Goal: Task Accomplishment & Management: Use online tool/utility

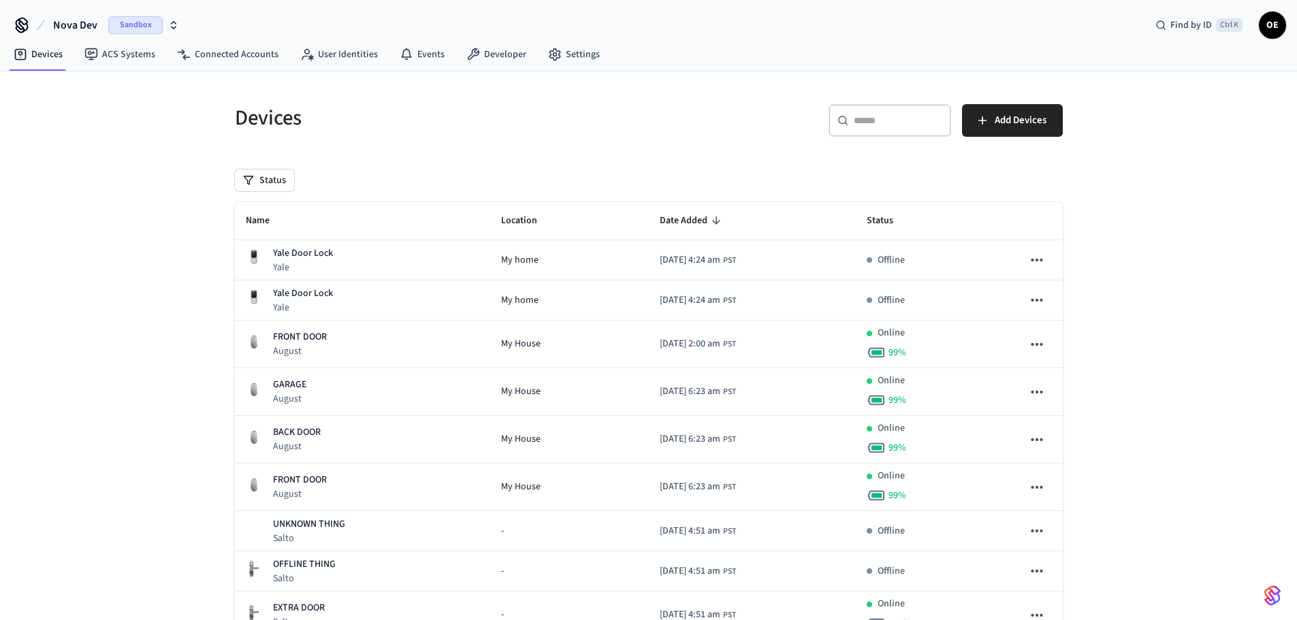
click at [133, 20] on span "Sandbox" at bounding box center [135, 25] width 54 height 18
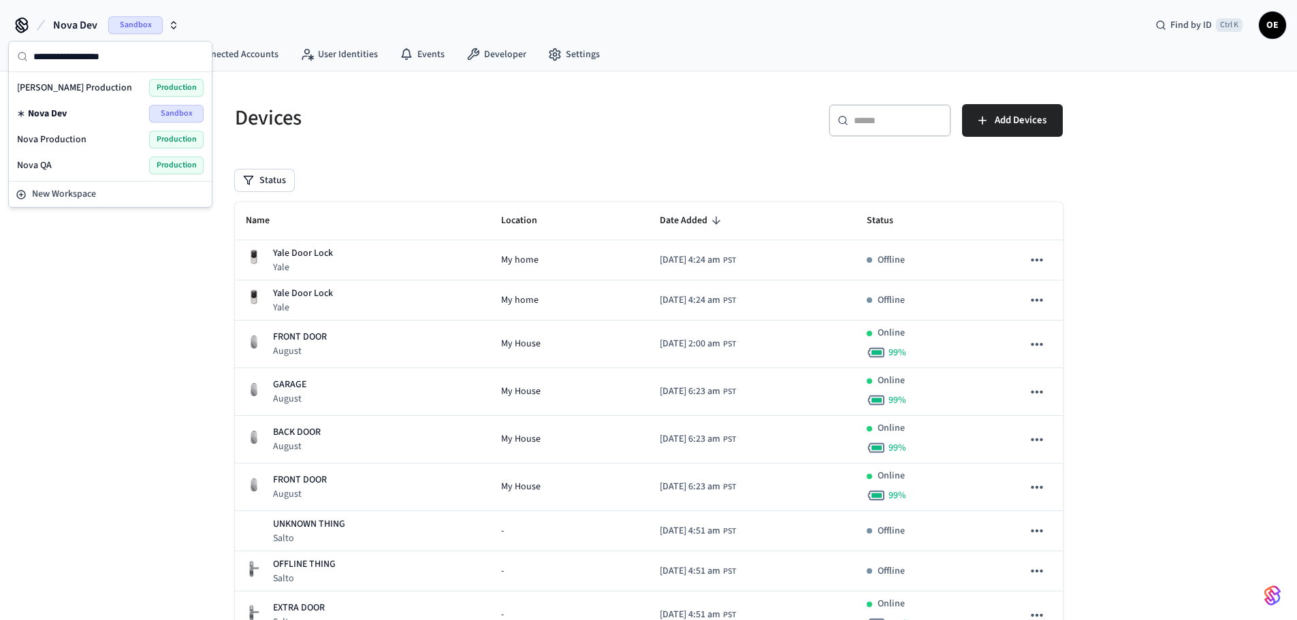
click at [168, 142] on span "Production" at bounding box center [176, 140] width 54 height 18
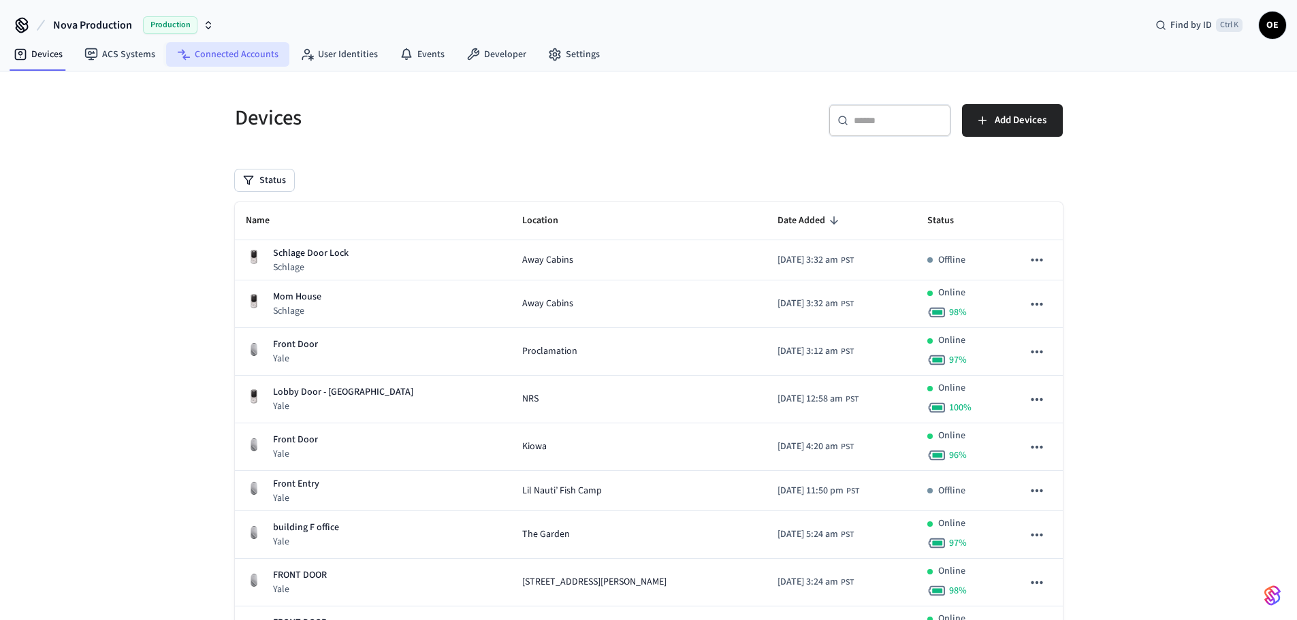
click at [247, 56] on link "Connected Accounts" at bounding box center [227, 54] width 123 height 25
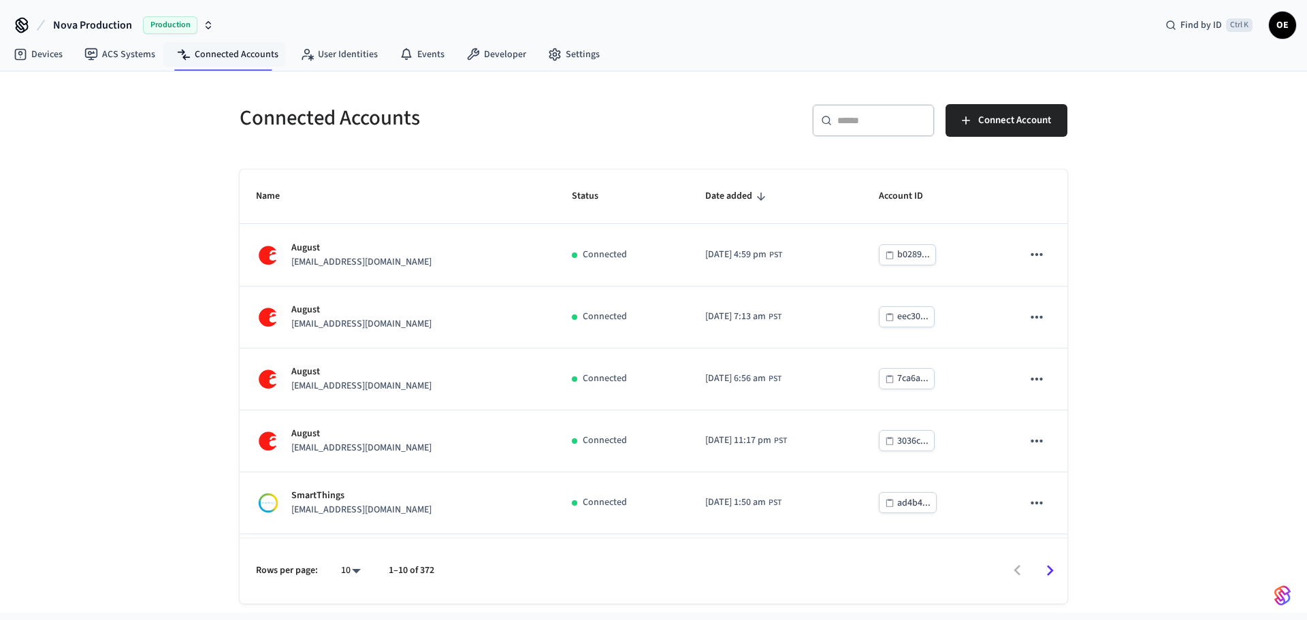
click at [838, 127] on input "text" at bounding box center [882, 121] width 89 height 14
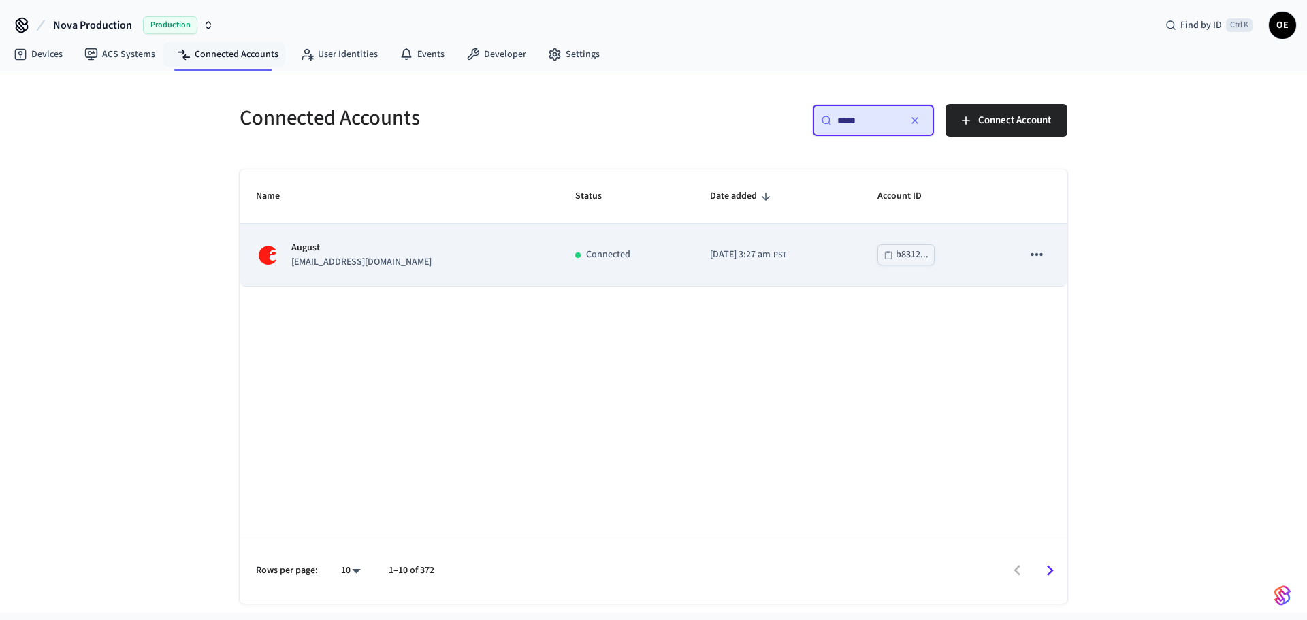
type input "*****"
drag, startPoint x: 387, startPoint y: 266, endPoint x: 386, endPoint y: 235, distance: 31.3
click at [386, 268] on p "[EMAIL_ADDRESS][DOMAIN_NAME]" at bounding box center [361, 262] width 140 height 14
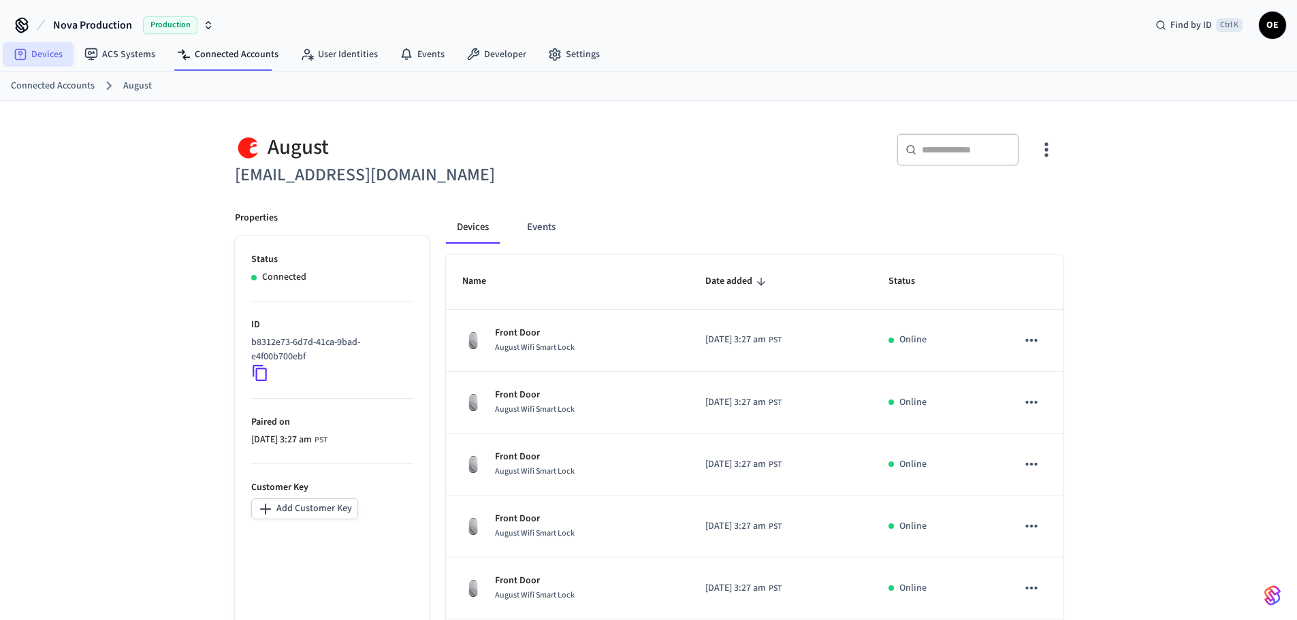
click at [51, 61] on link "Devices" at bounding box center [38, 54] width 71 height 25
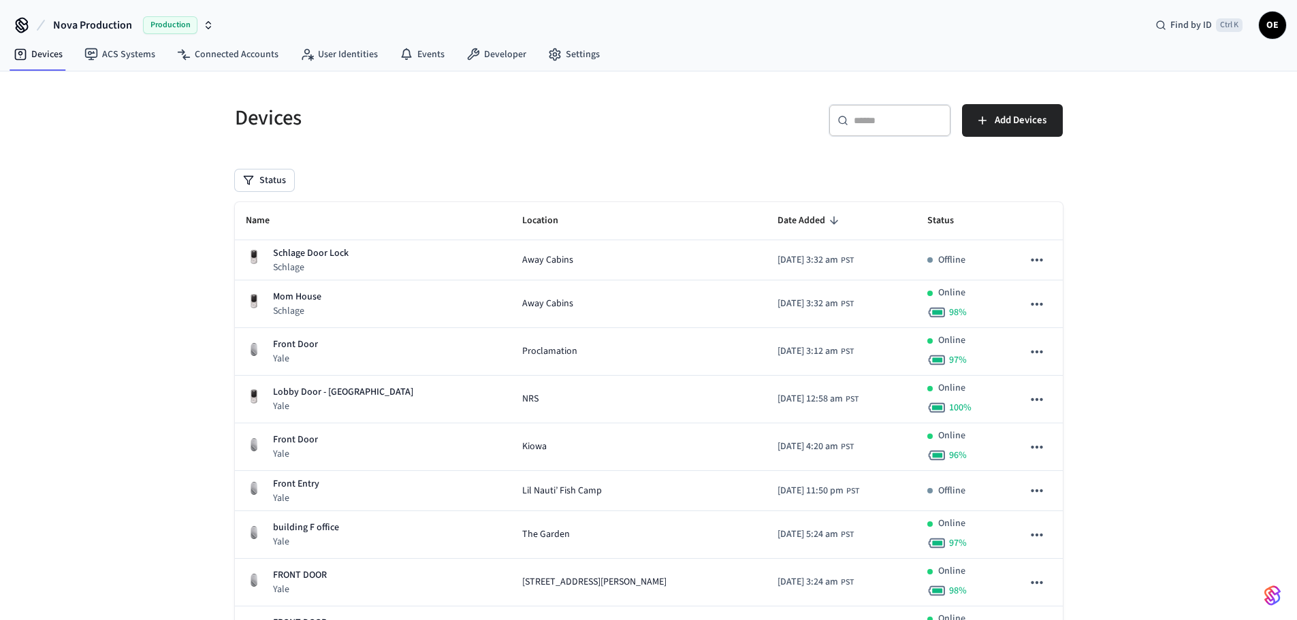
click at [893, 135] on div "​ ​" at bounding box center [890, 120] width 123 height 33
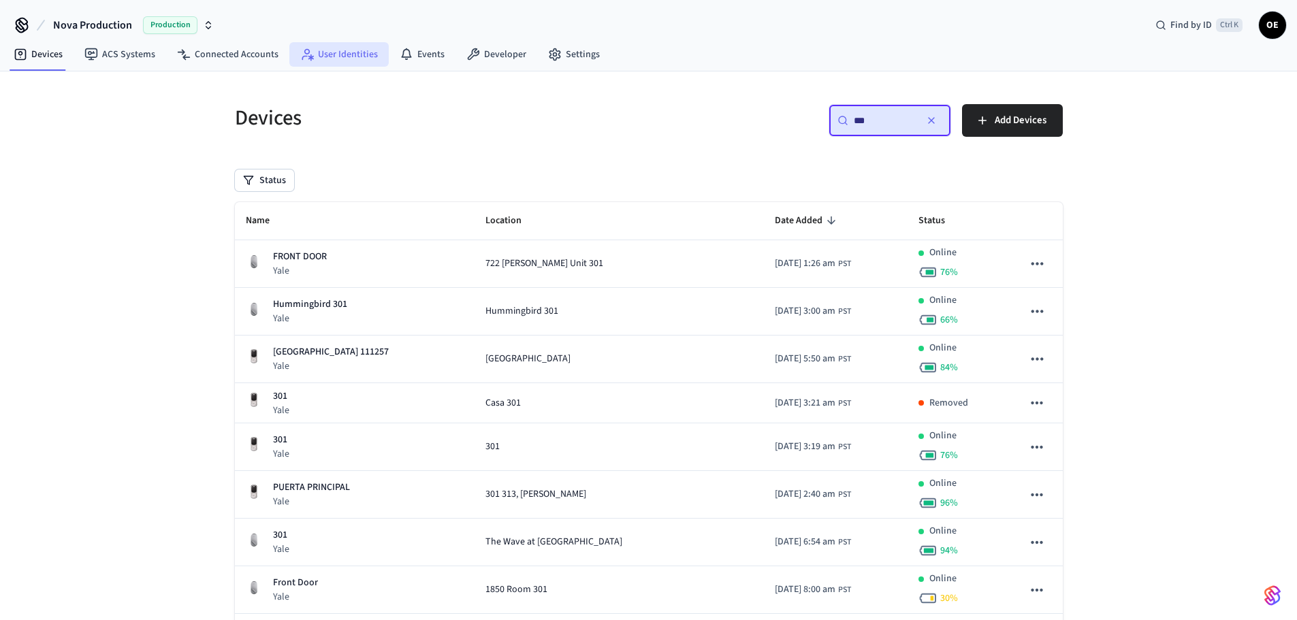
type input "***"
click at [331, 63] on link "User Identities" at bounding box center [338, 54] width 99 height 25
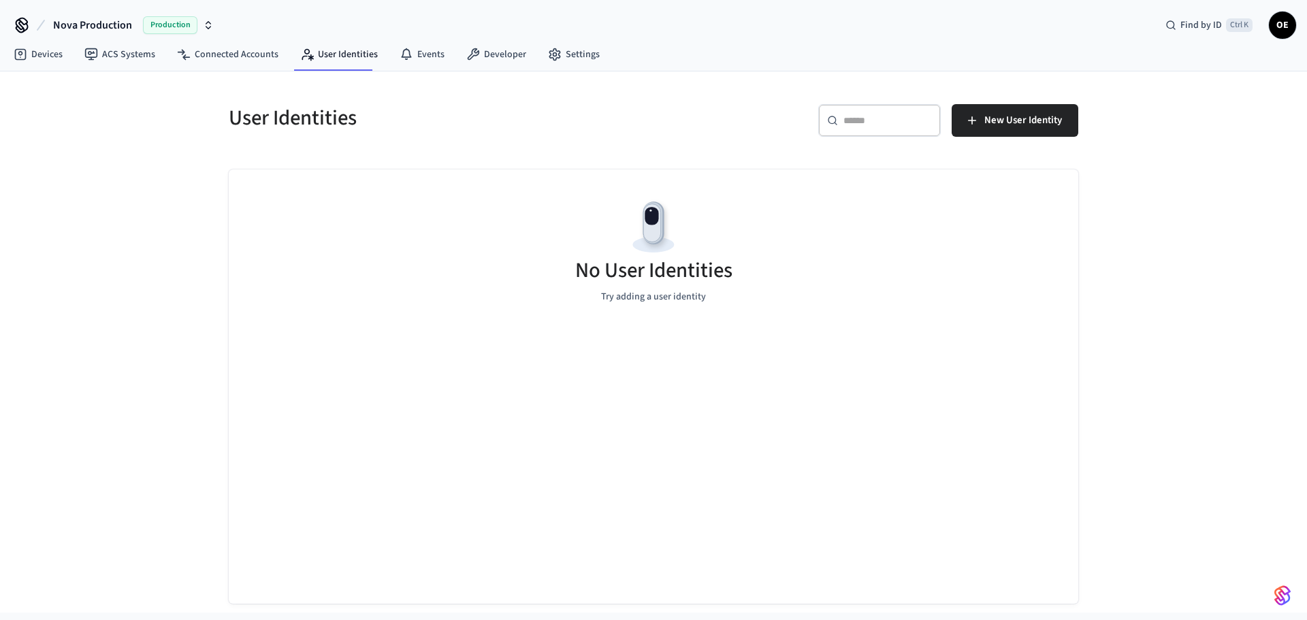
click at [872, 129] on div "​ ​" at bounding box center [879, 120] width 123 height 33
click at [227, 46] on link "Connected Accounts" at bounding box center [227, 54] width 123 height 25
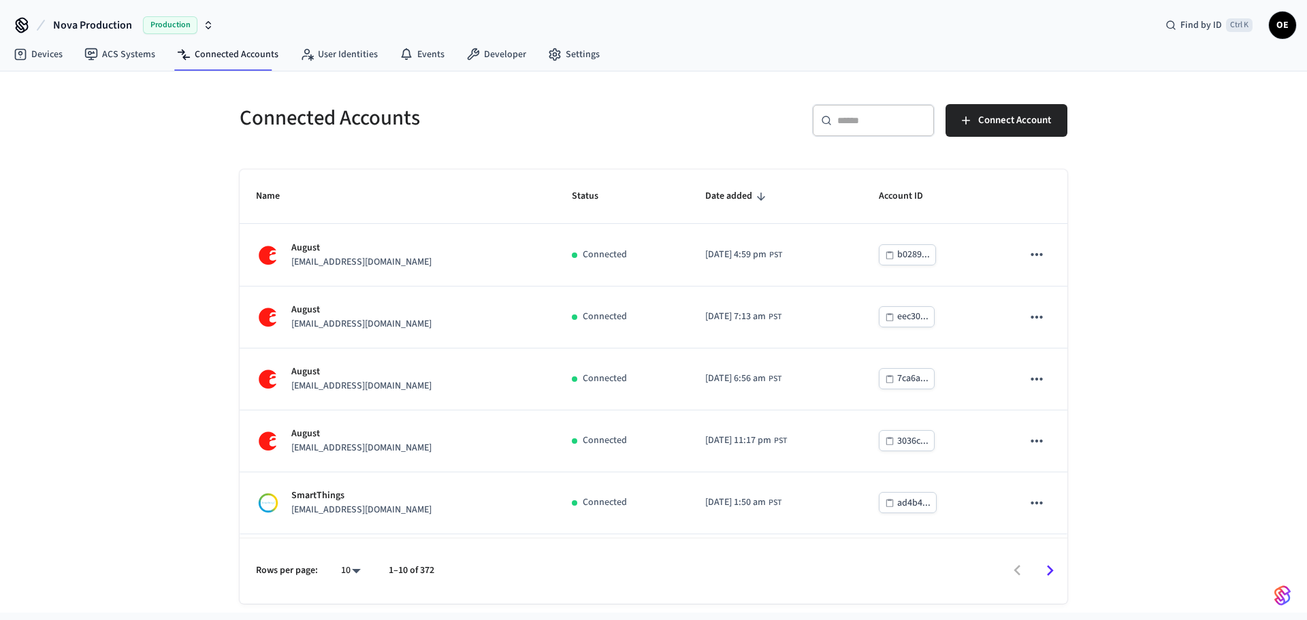
click at [862, 120] on input "text" at bounding box center [882, 121] width 89 height 14
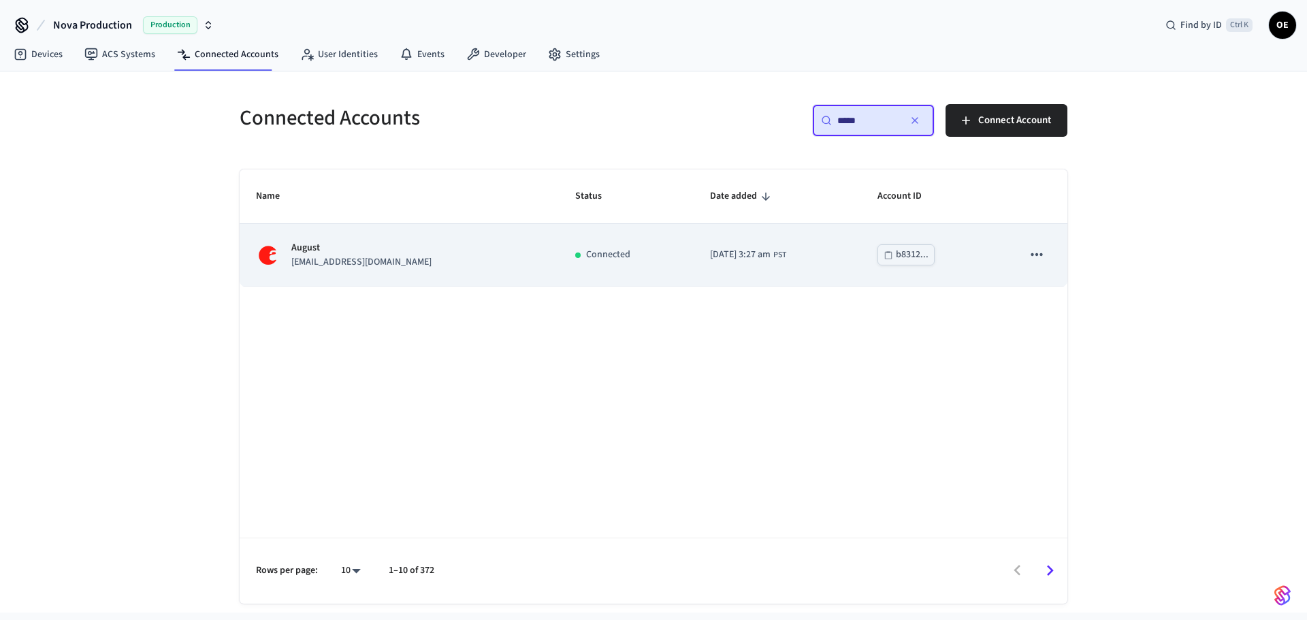
type input "*****"
click at [327, 256] on p "[EMAIL_ADDRESS][DOMAIN_NAME]" at bounding box center [361, 262] width 140 height 14
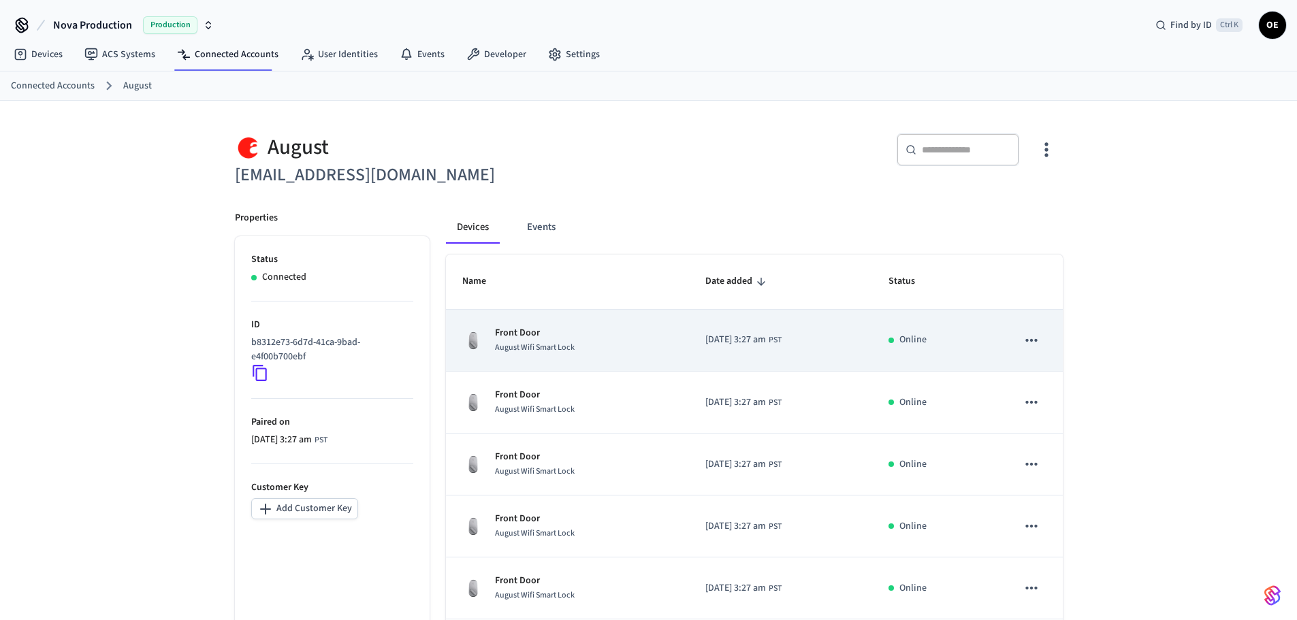
click at [545, 338] on p "Front Door" at bounding box center [535, 333] width 80 height 14
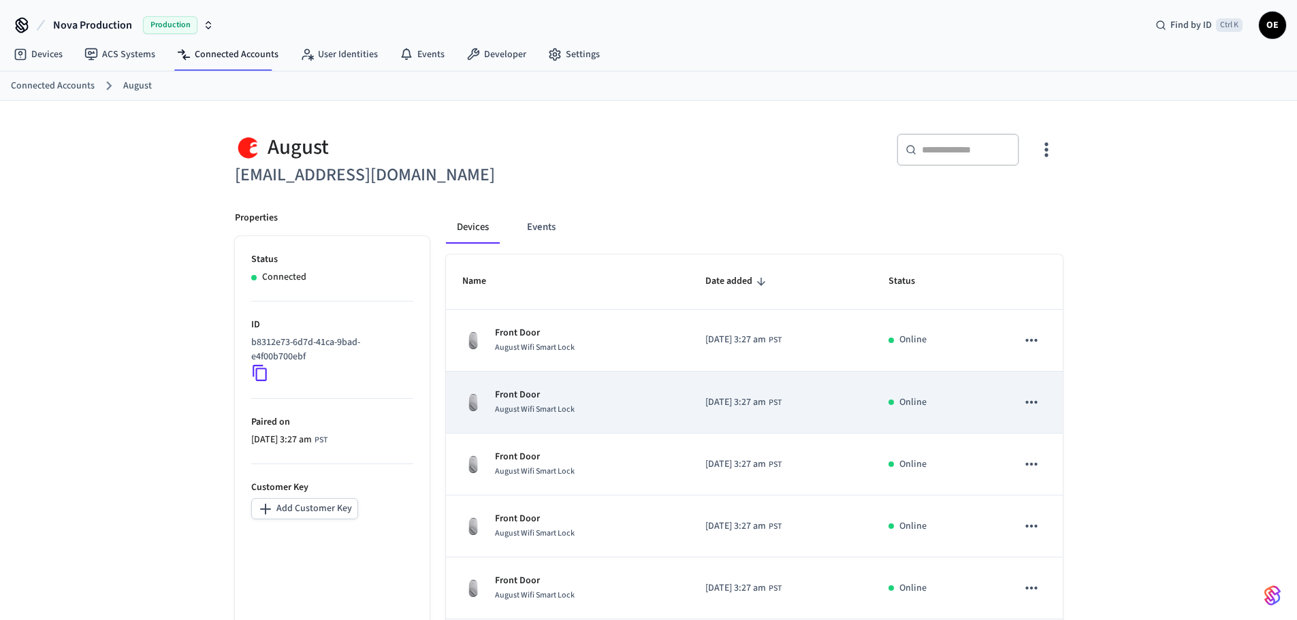
click at [587, 404] on div "Front Door August Wifi Smart Lock" at bounding box center [567, 402] width 211 height 29
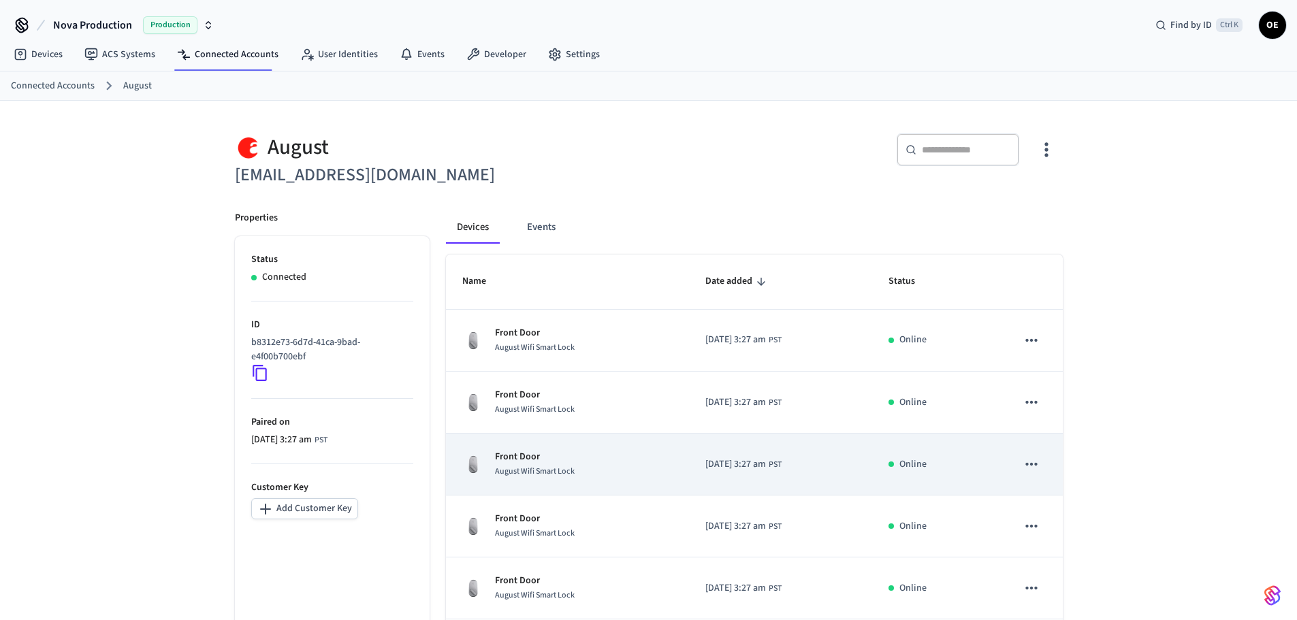
click at [585, 469] on div "Front Door August Wifi Smart Lock" at bounding box center [567, 464] width 211 height 29
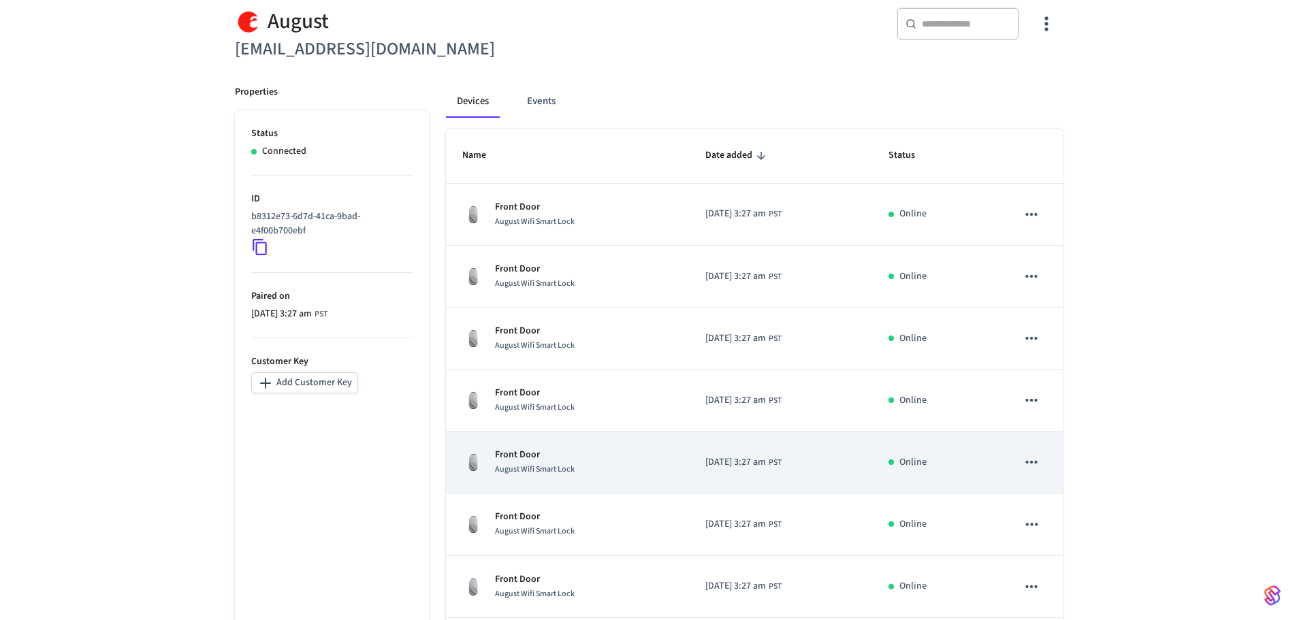
scroll to position [136, 0]
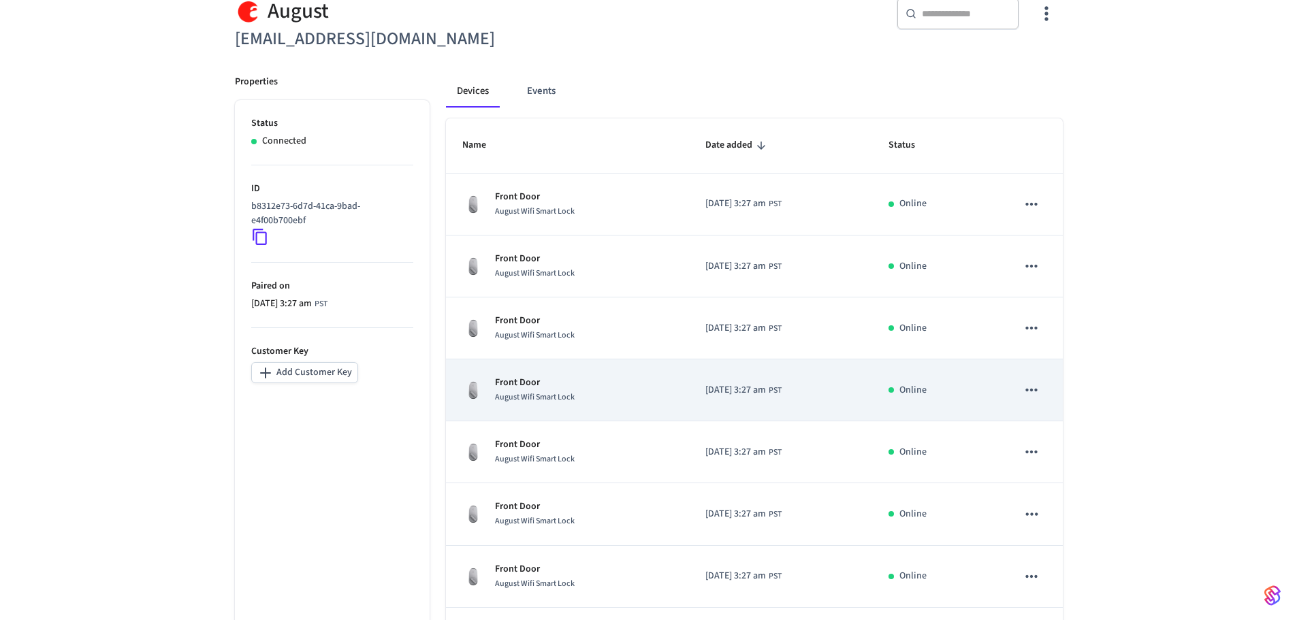
click at [538, 398] on span "August Wifi Smart Lock" at bounding box center [535, 398] width 80 height 12
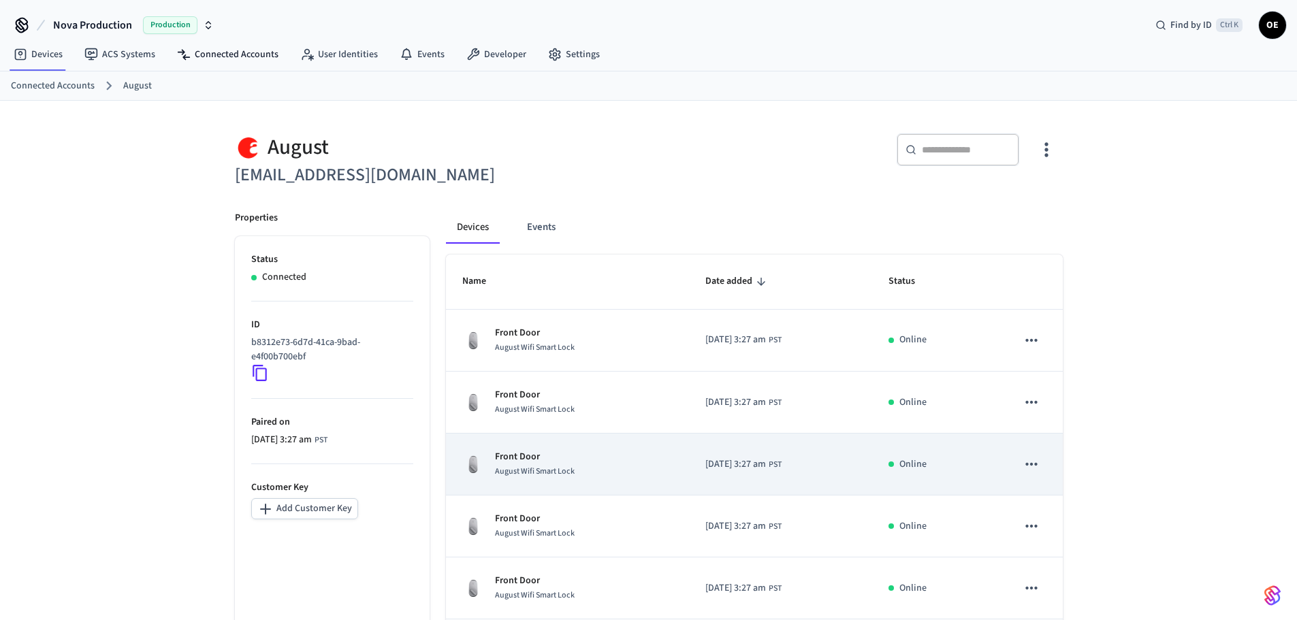
scroll to position [136, 0]
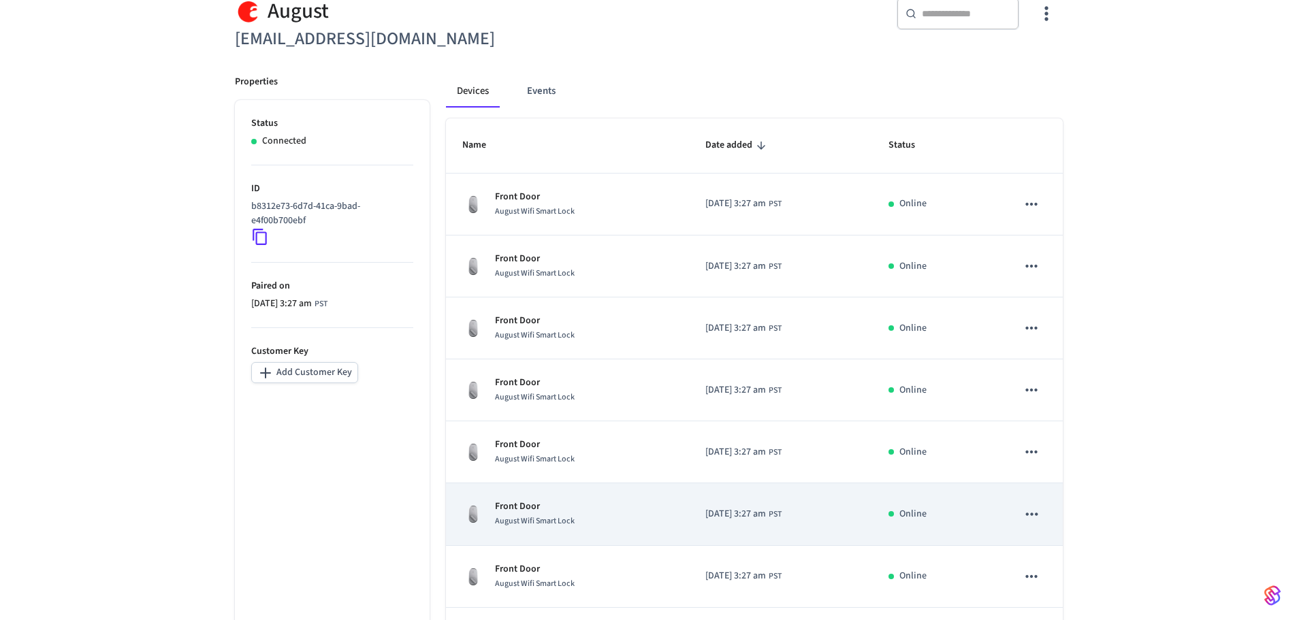
drag, startPoint x: 510, startPoint y: 507, endPoint x: 494, endPoint y: 505, distance: 16.5
click at [510, 508] on p "Front Door" at bounding box center [535, 507] width 80 height 14
click at [501, 515] on div "August Wifi Smart Lock" at bounding box center [535, 521] width 80 height 14
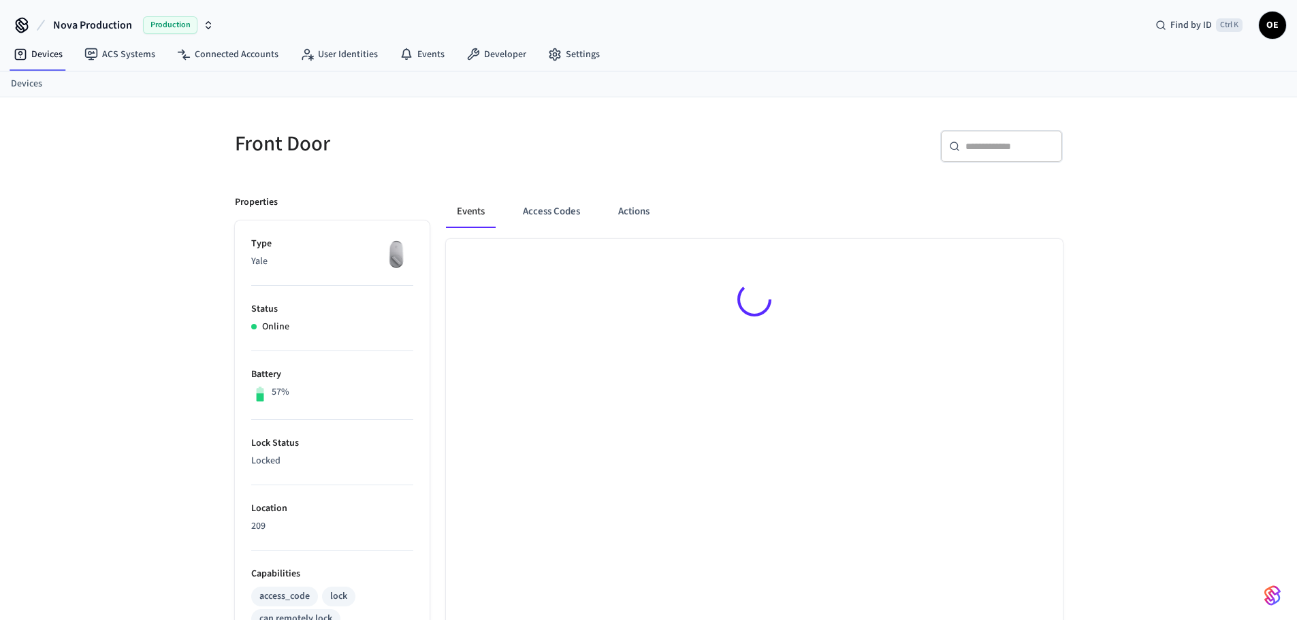
click at [528, 375] on div at bounding box center [754, 622] width 617 height 767
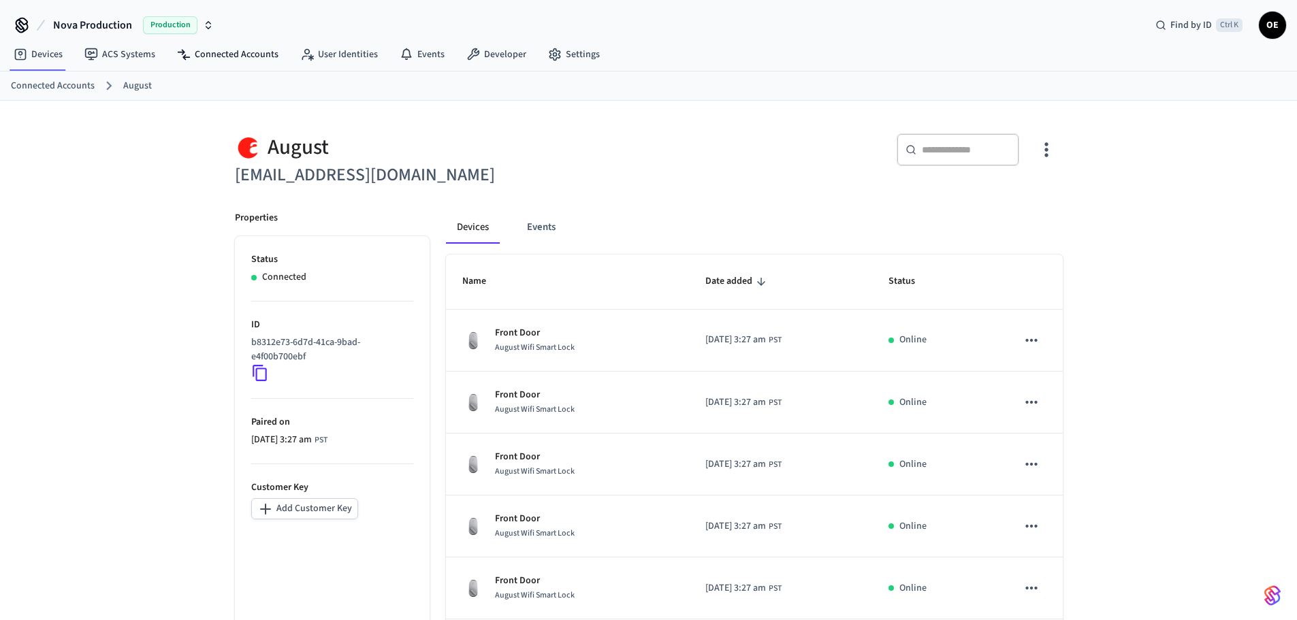
scroll to position [200, 0]
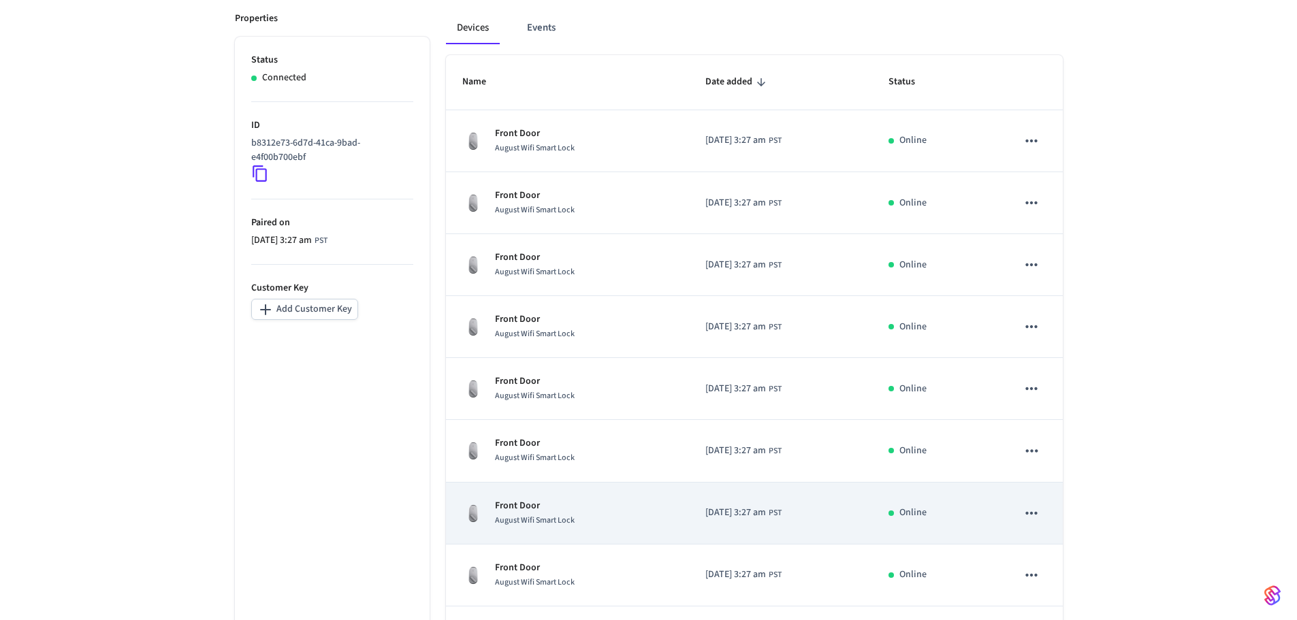
click at [554, 523] on span "August Wifi Smart Lock" at bounding box center [535, 521] width 80 height 12
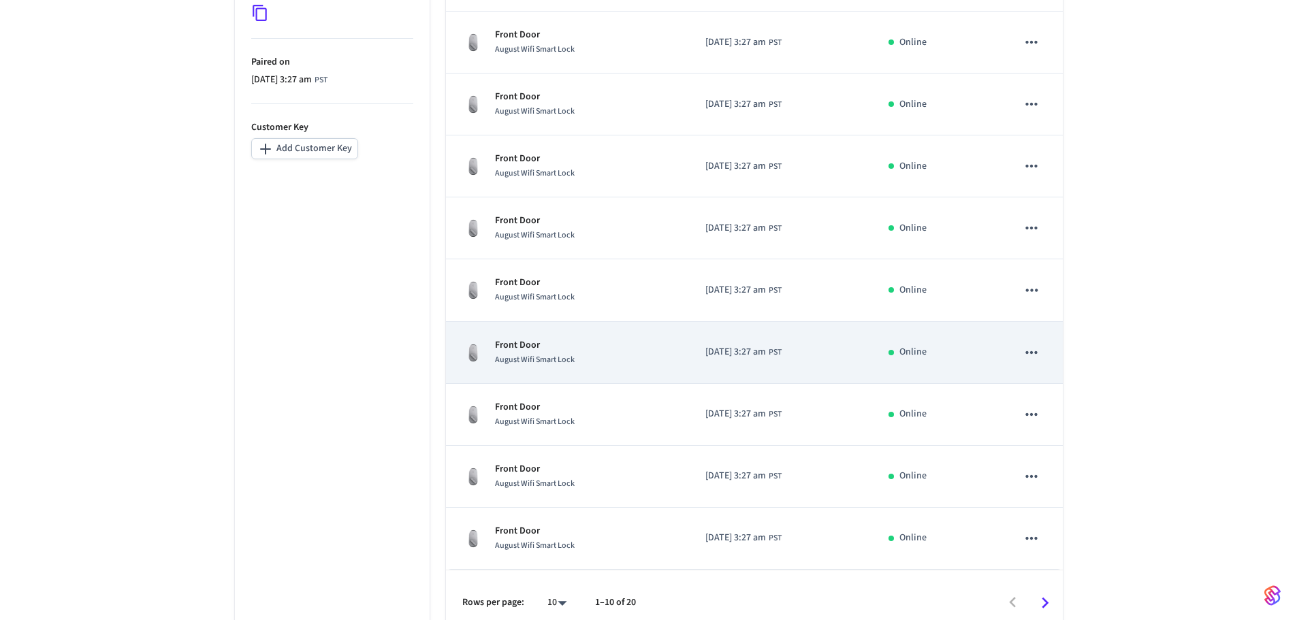
scroll to position [376, 0]
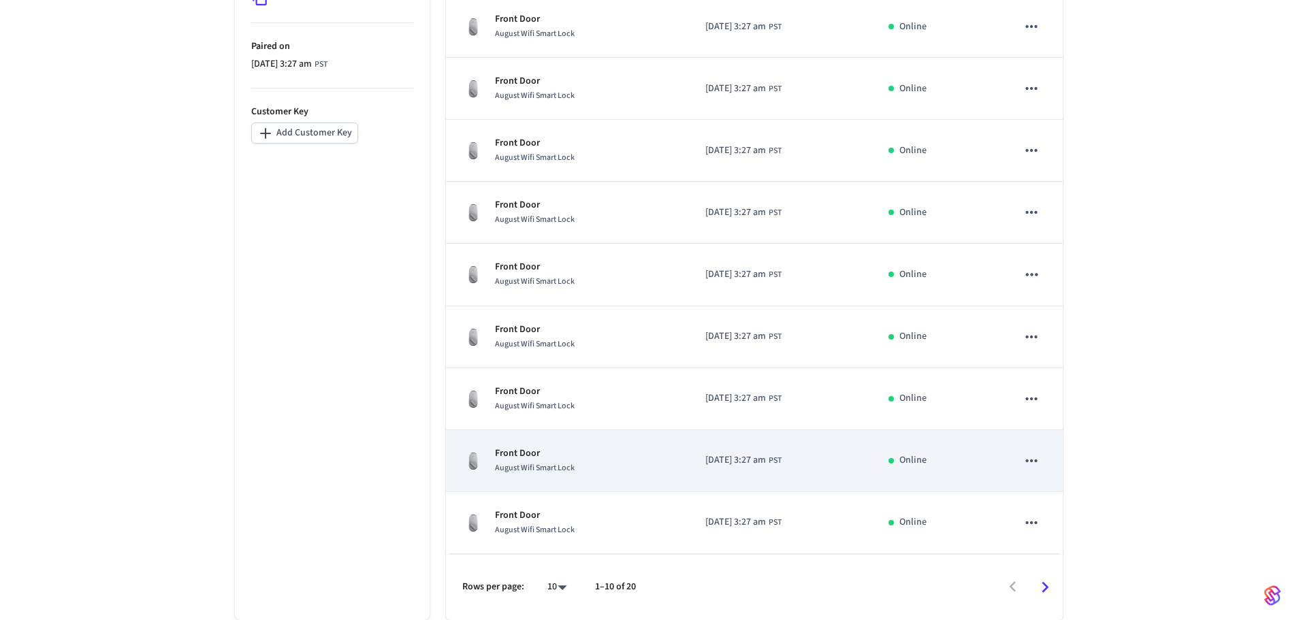
click at [535, 468] on span "August Wifi Smart Lock" at bounding box center [535, 468] width 80 height 12
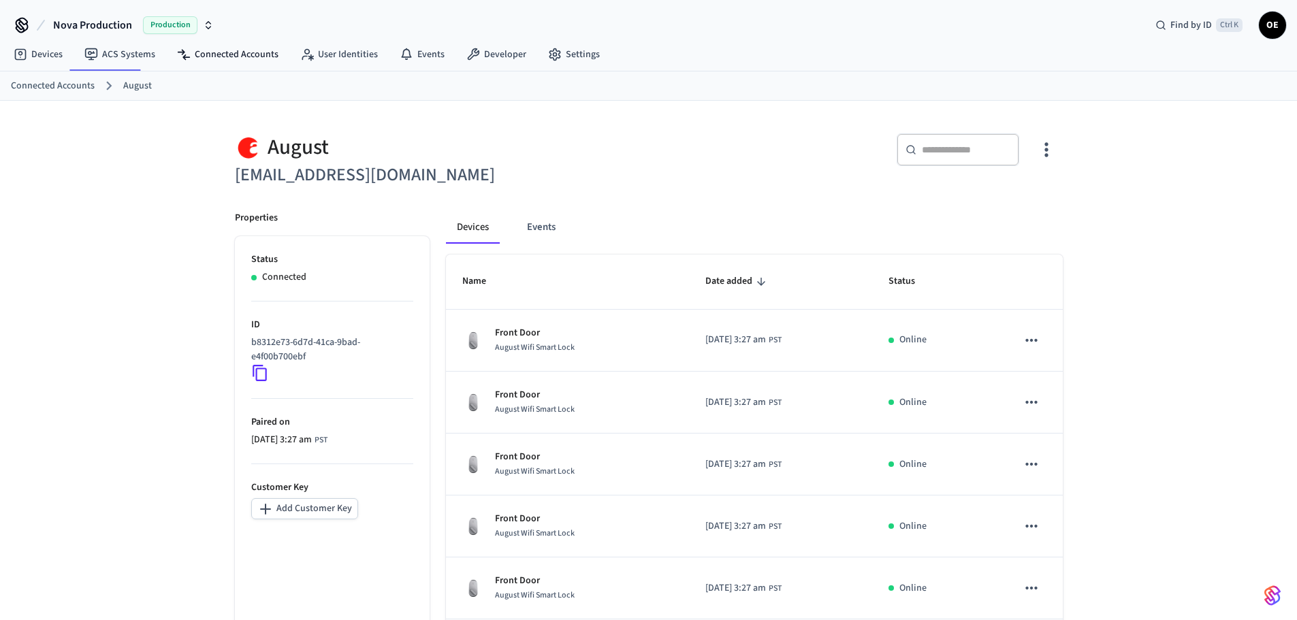
scroll to position [376, 0]
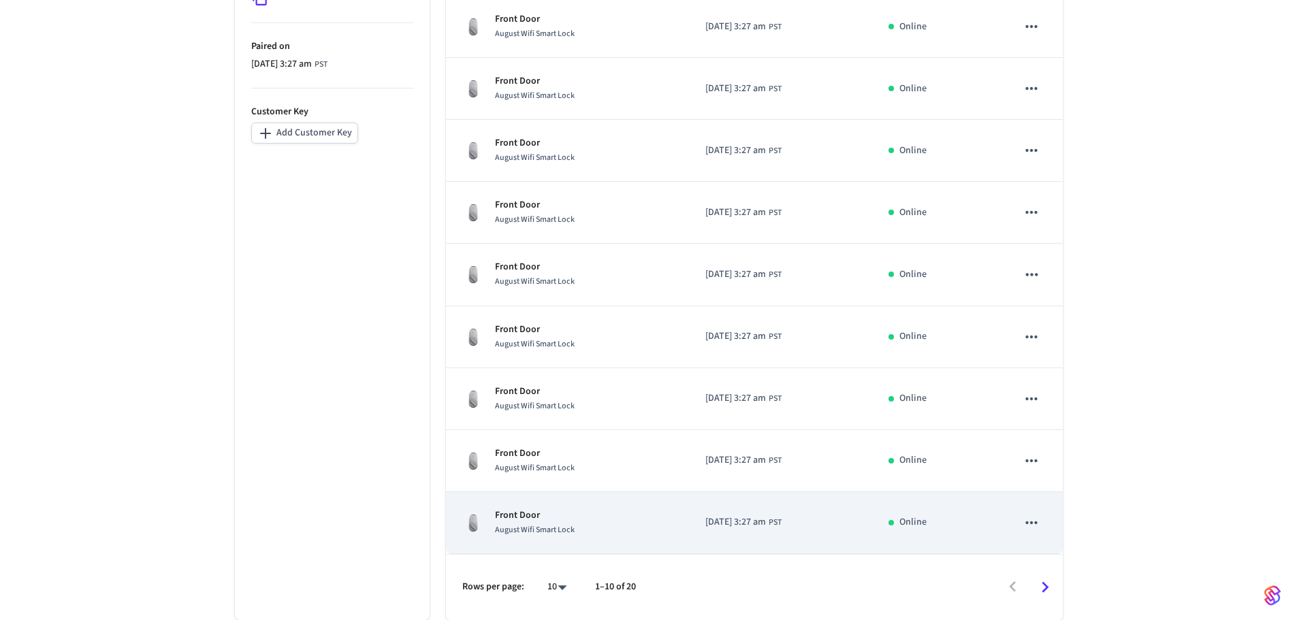
click at [560, 524] on span "August Wifi Smart Lock" at bounding box center [535, 530] width 80 height 12
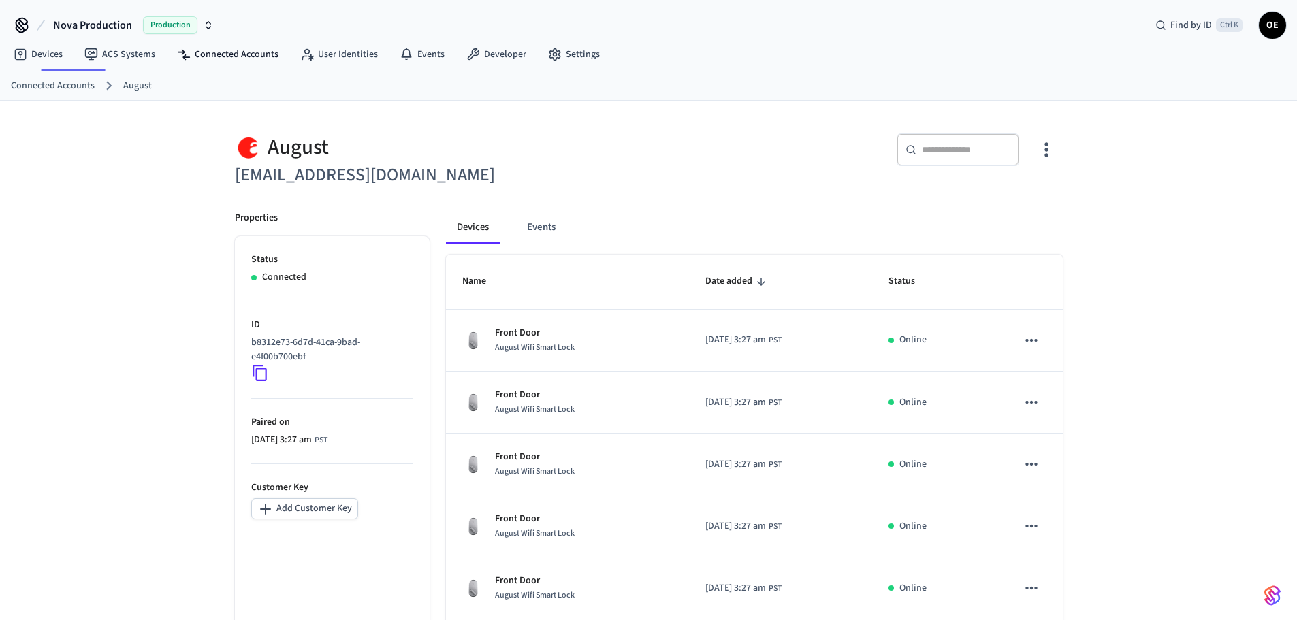
scroll to position [376, 0]
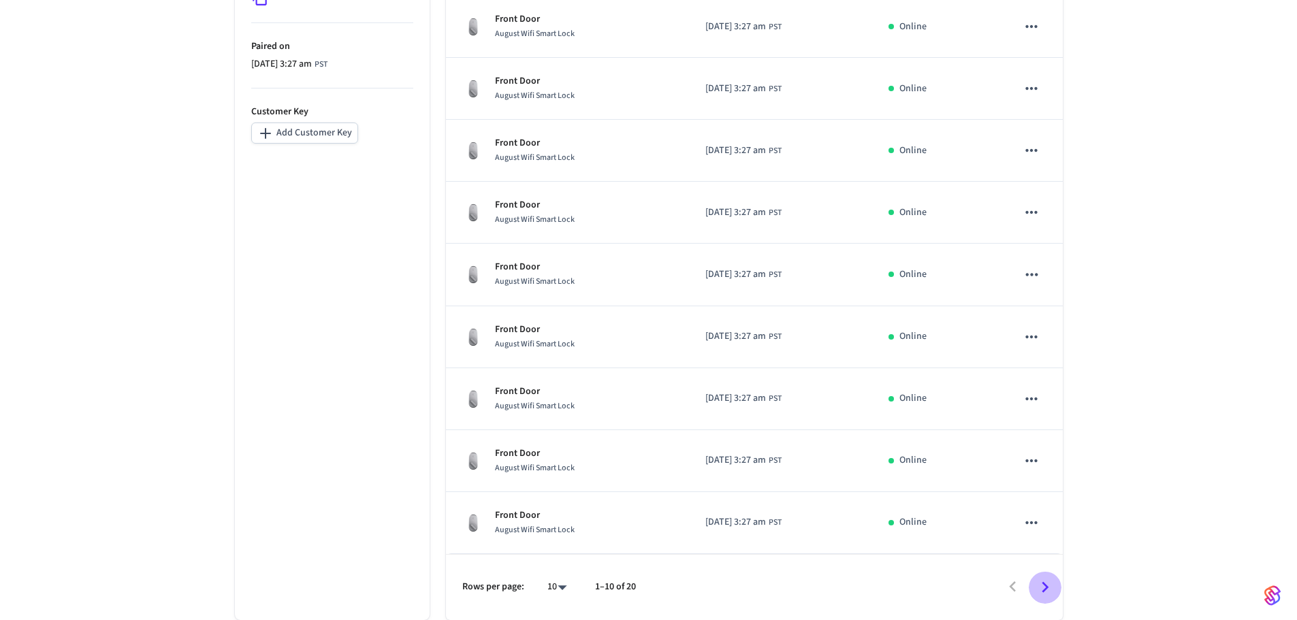
click at [1043, 583] on icon "Go to next page" at bounding box center [1045, 587] width 7 height 11
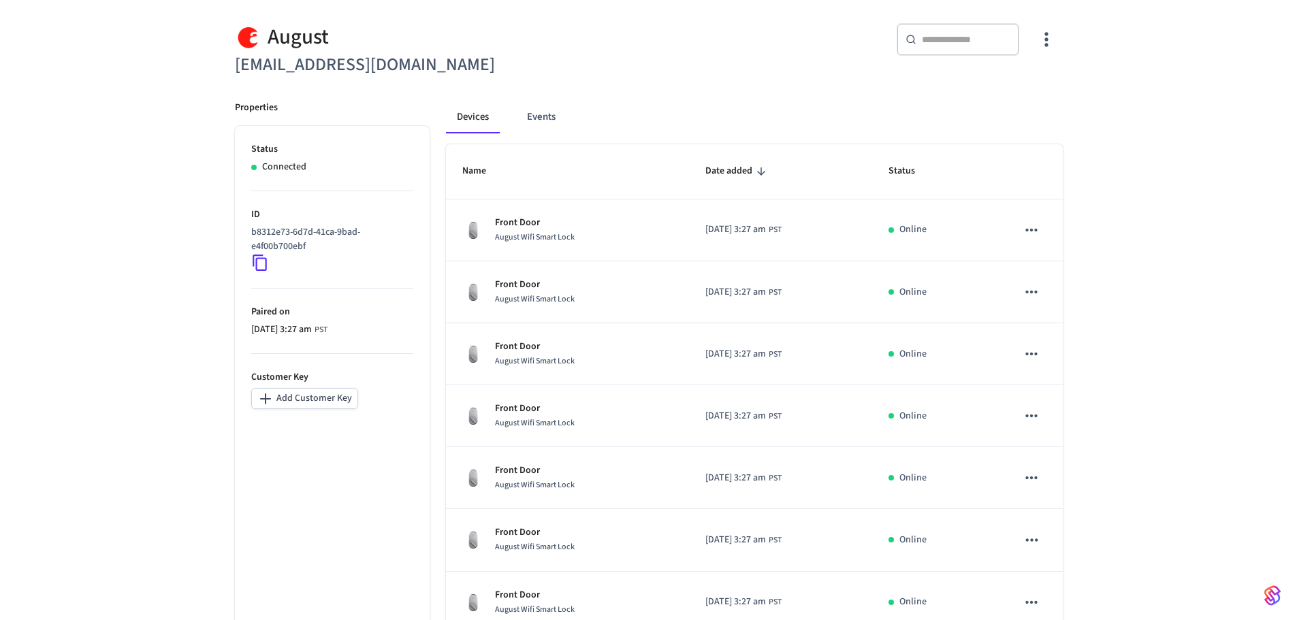
scroll to position [35, 0]
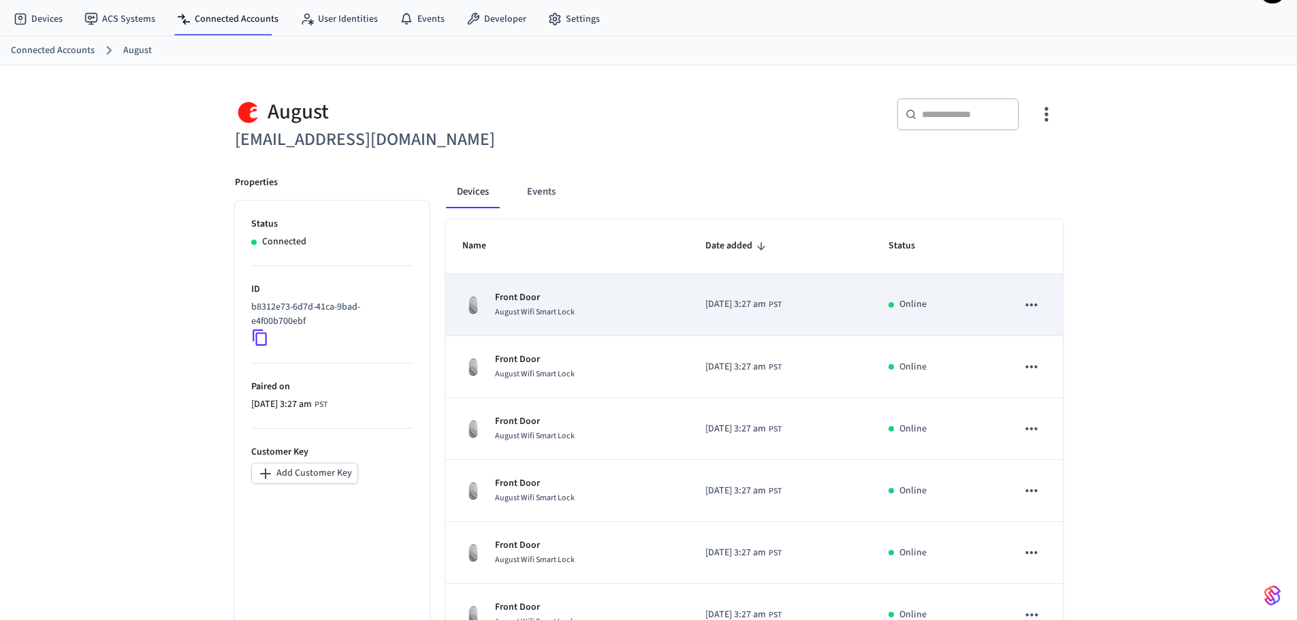
click at [539, 322] on td "Front Door August Wifi Smart Lock" at bounding box center [568, 305] width 244 height 62
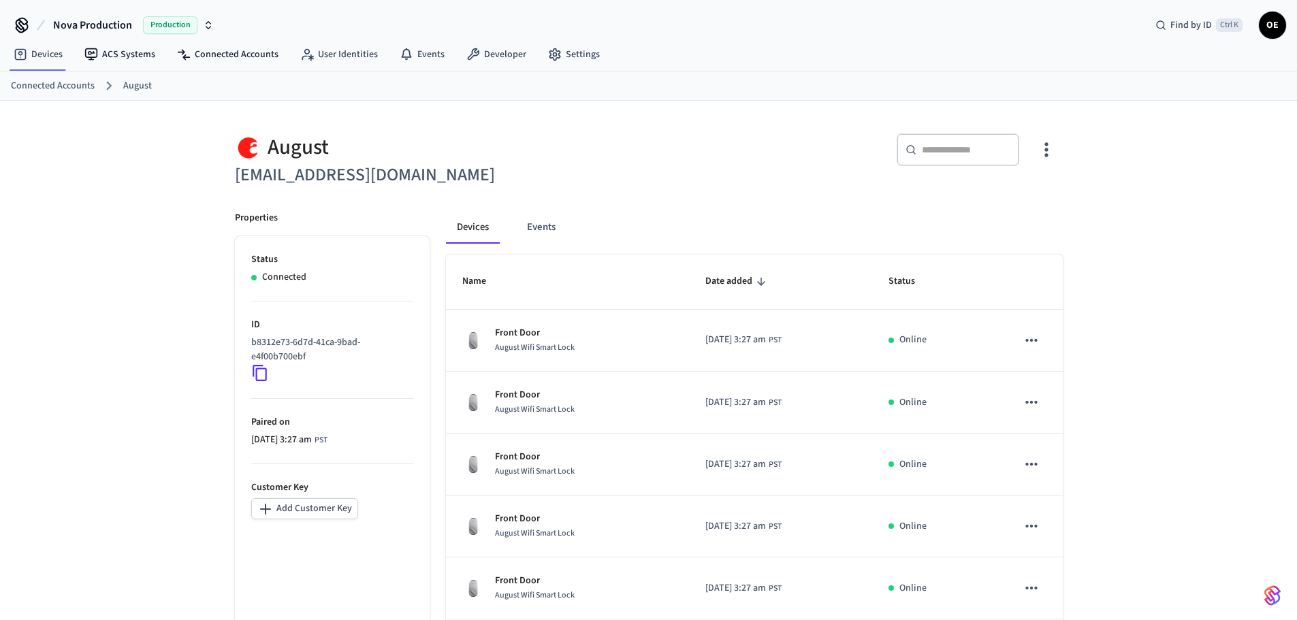
scroll to position [35, 0]
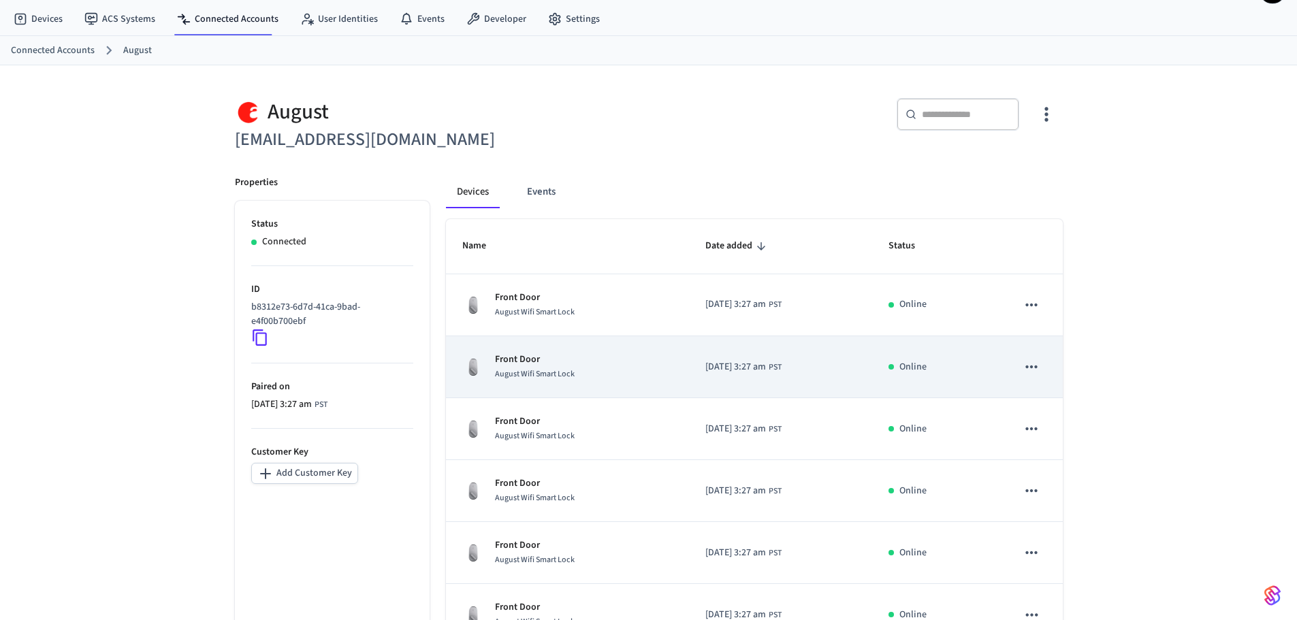
click at [552, 368] on div "August Wifi Smart Lock" at bounding box center [535, 374] width 80 height 14
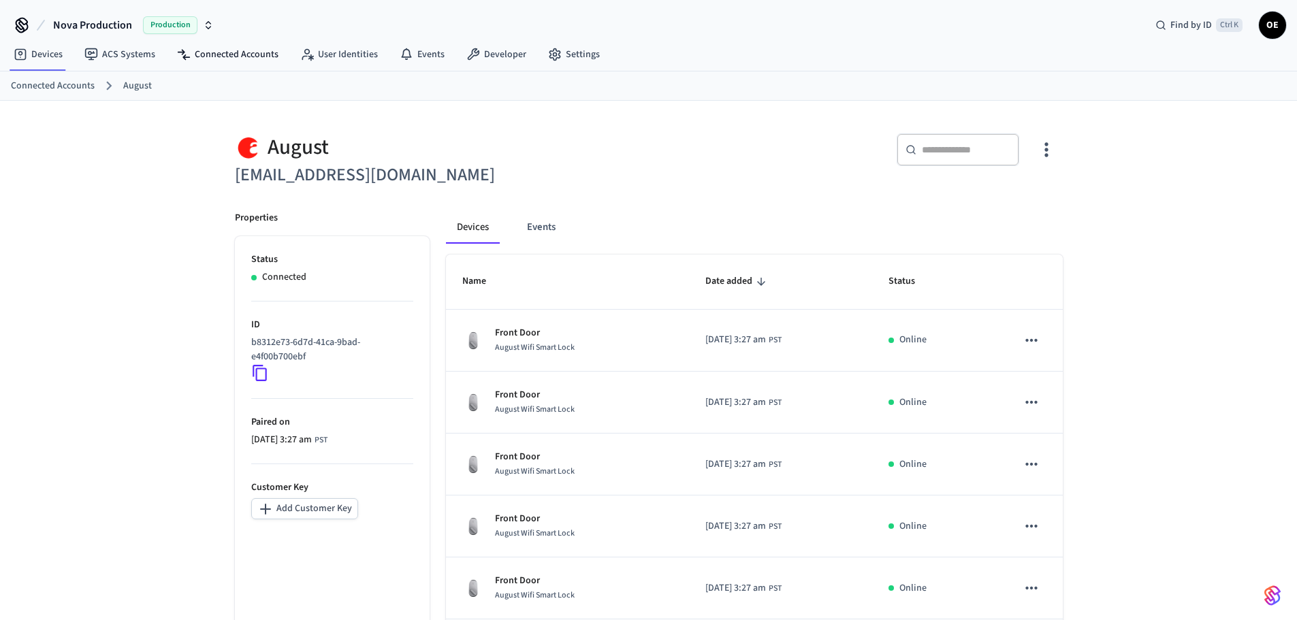
scroll to position [35, 0]
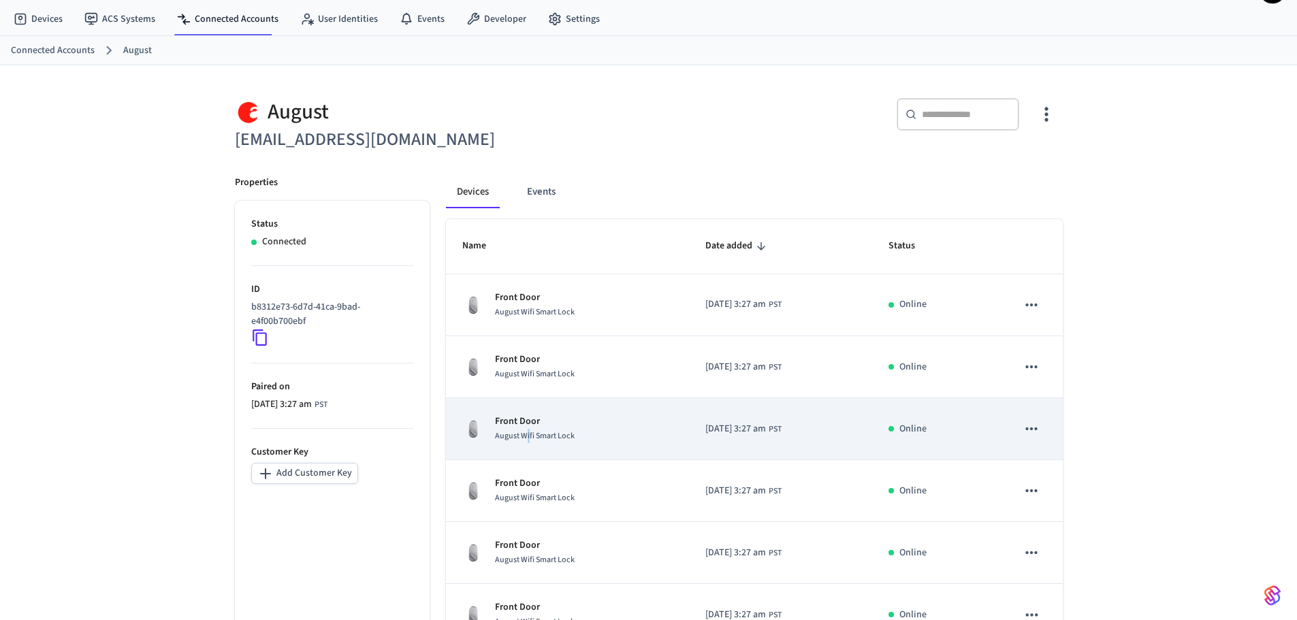
click at [528, 434] on span "August Wifi Smart Lock" at bounding box center [535, 436] width 80 height 12
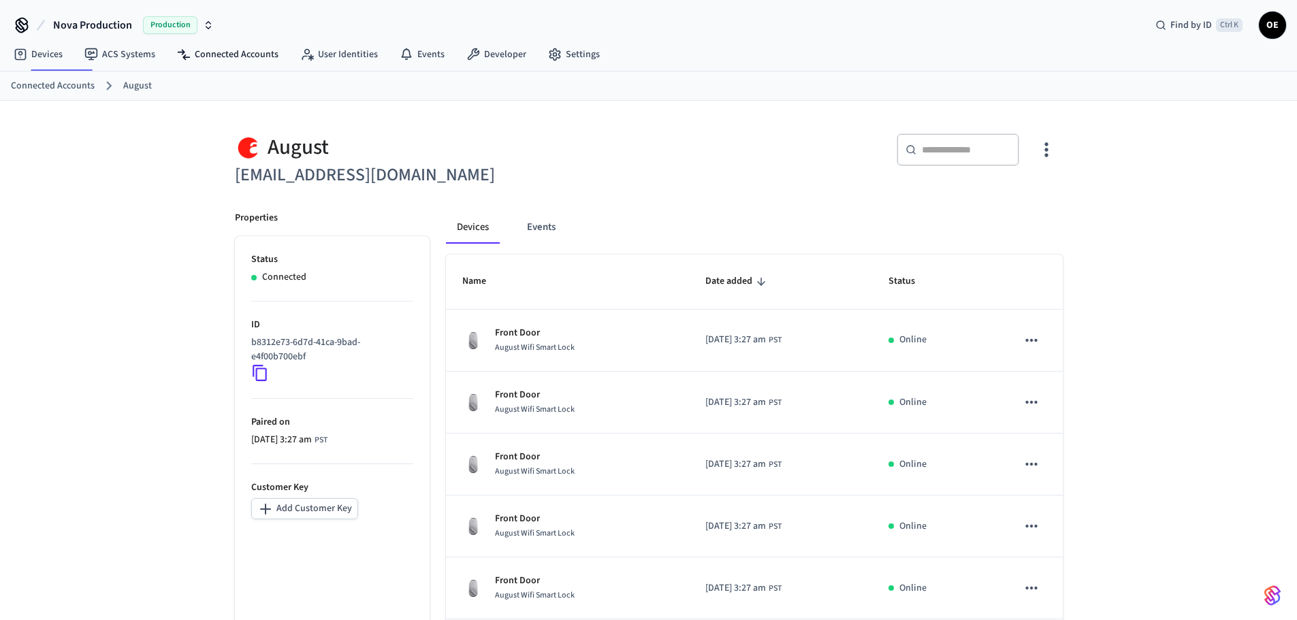
scroll to position [35, 0]
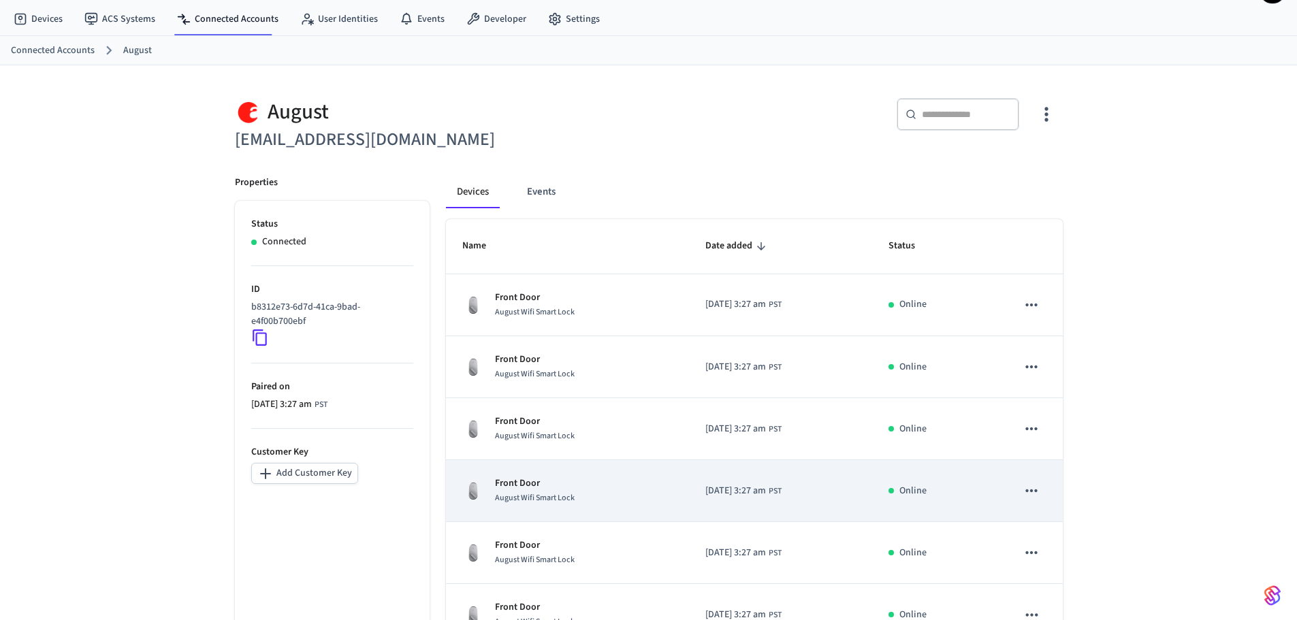
click at [551, 490] on p "Front Door" at bounding box center [535, 484] width 80 height 14
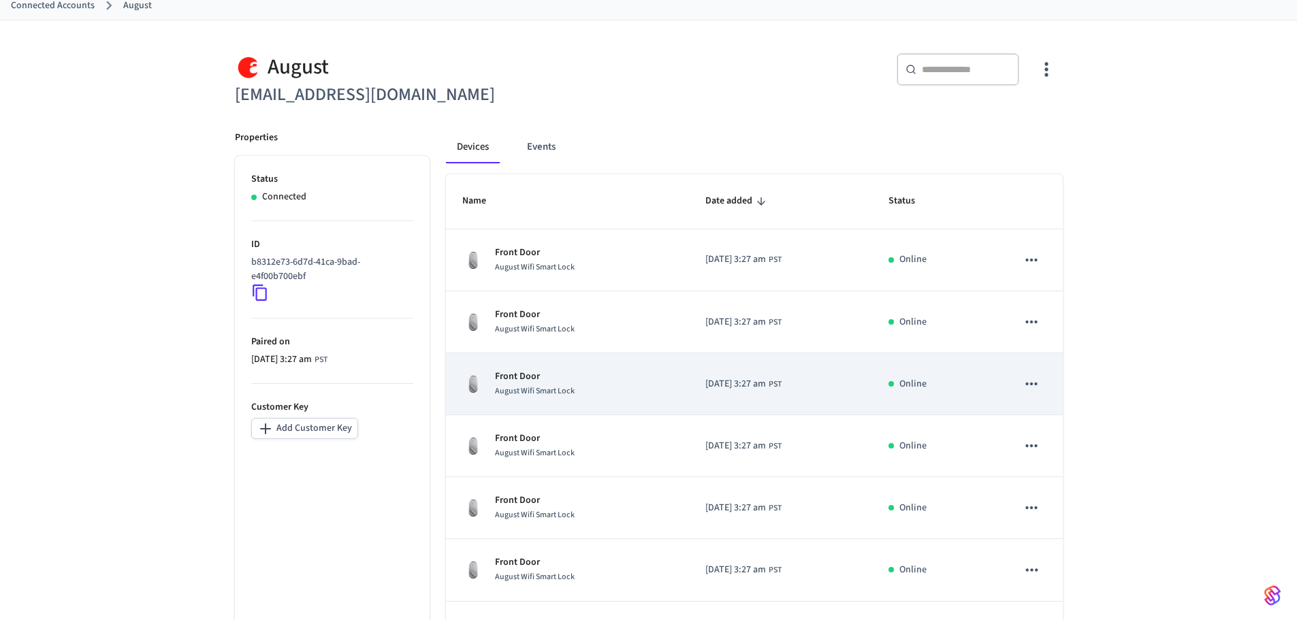
scroll to position [104, 0]
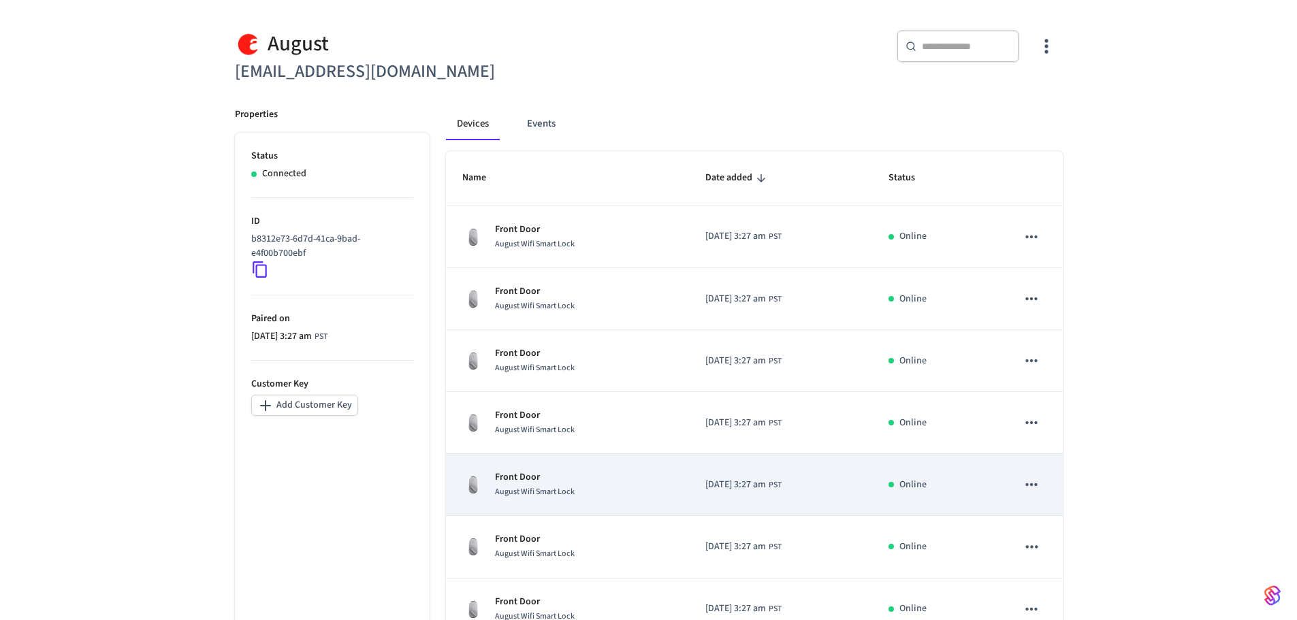
click at [530, 496] on span "August Wifi Smart Lock" at bounding box center [535, 492] width 80 height 12
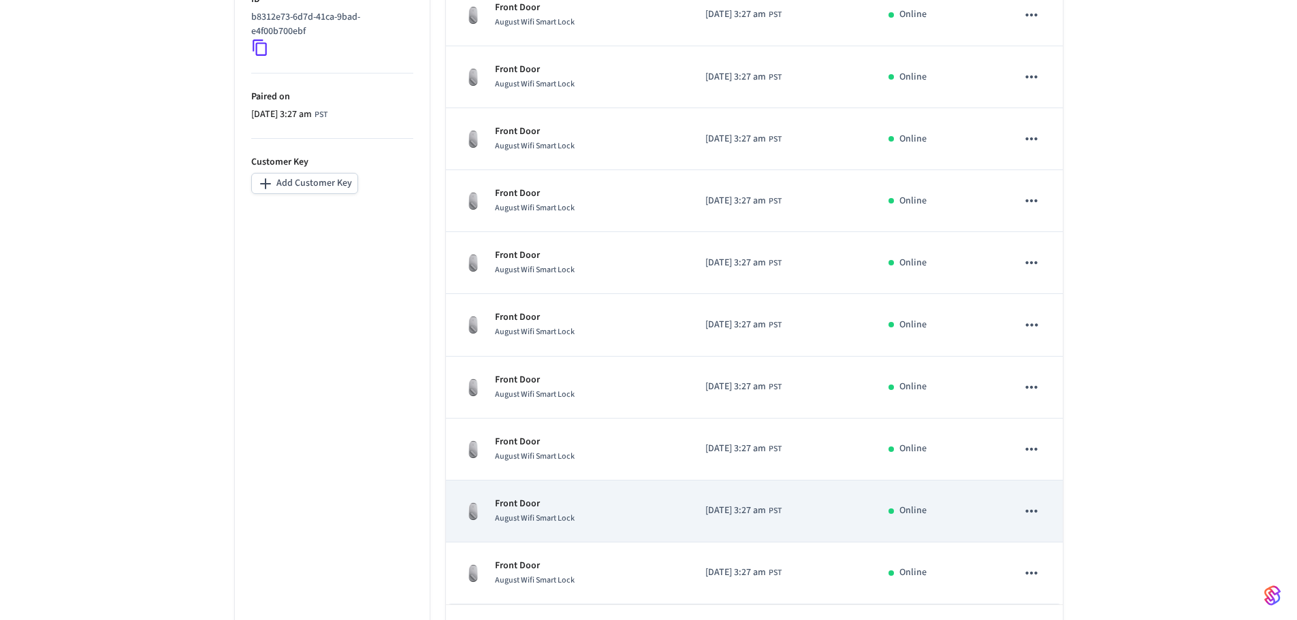
scroll to position [376, 0]
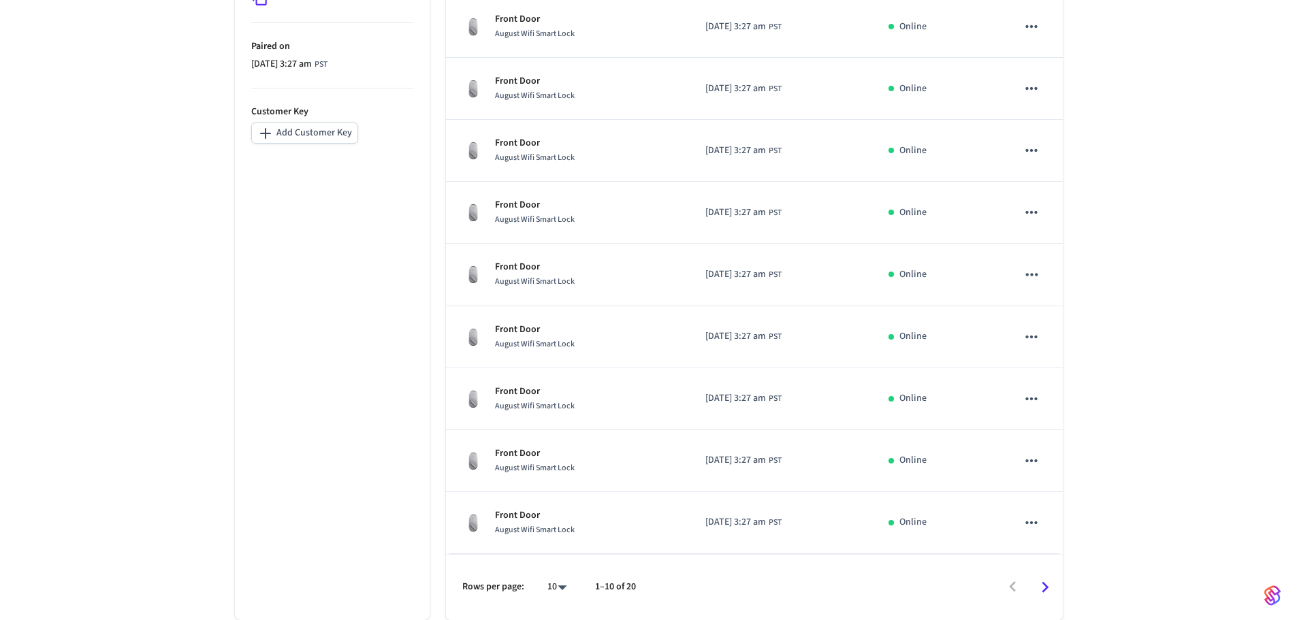
click at [1039, 582] on icon "Go to next page" at bounding box center [1044, 587] width 21 height 21
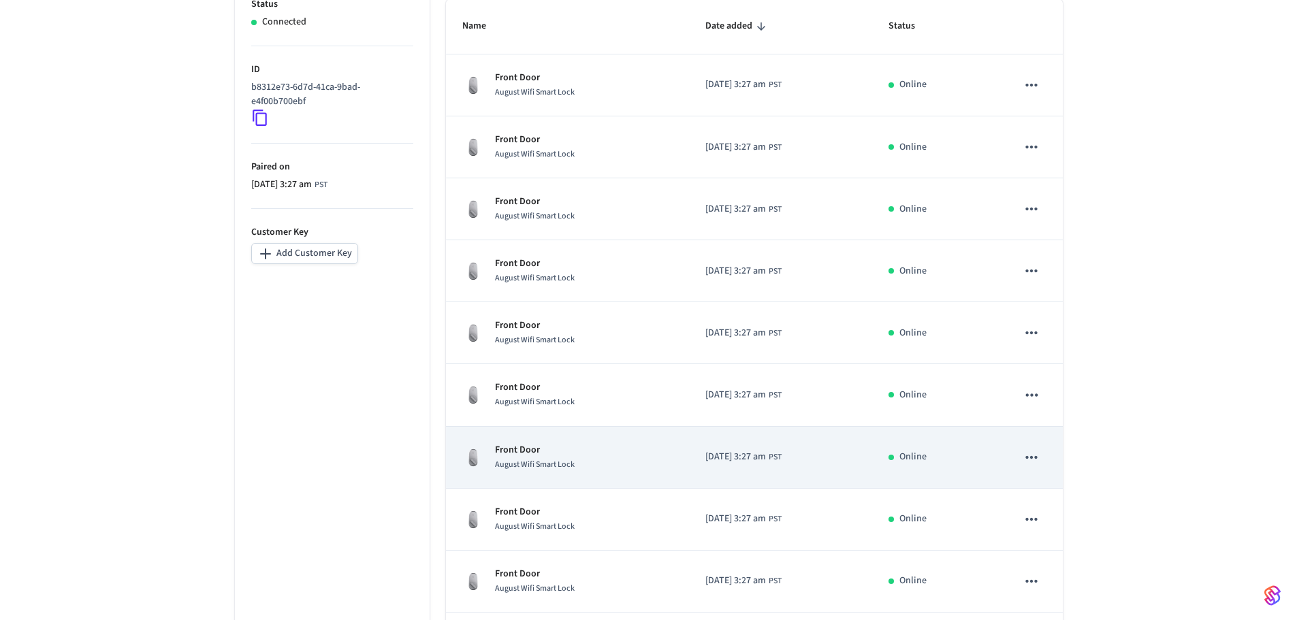
scroll to position [104, 0]
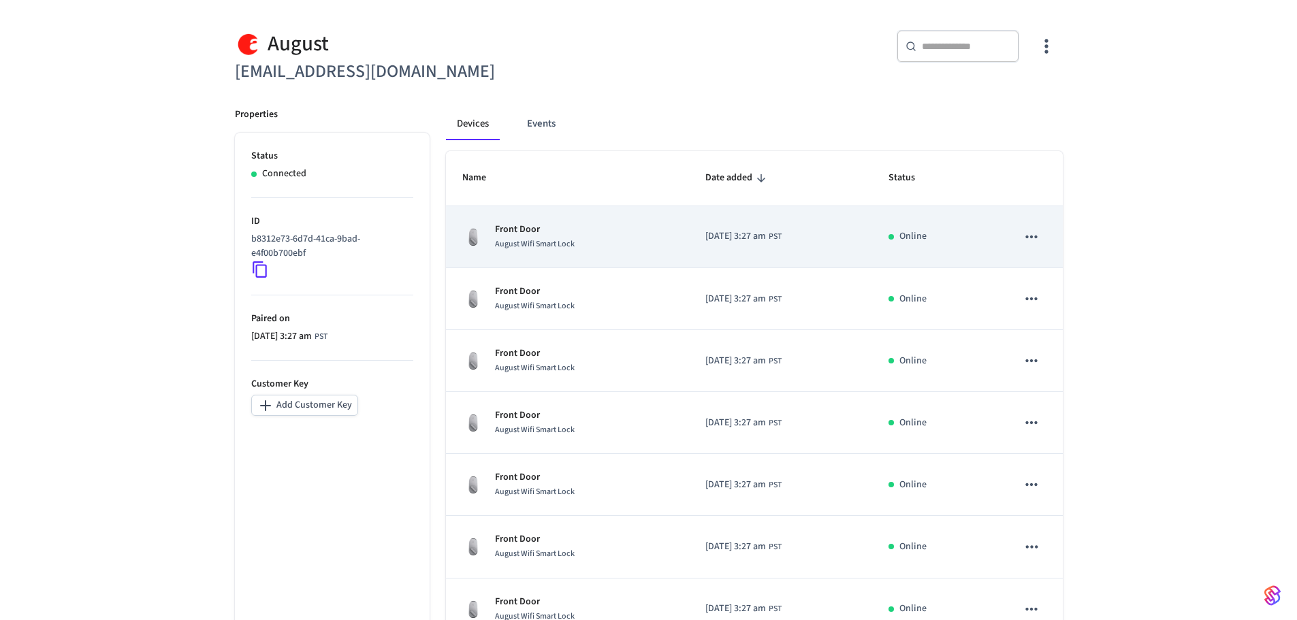
click at [528, 234] on p "Front Door" at bounding box center [535, 230] width 80 height 14
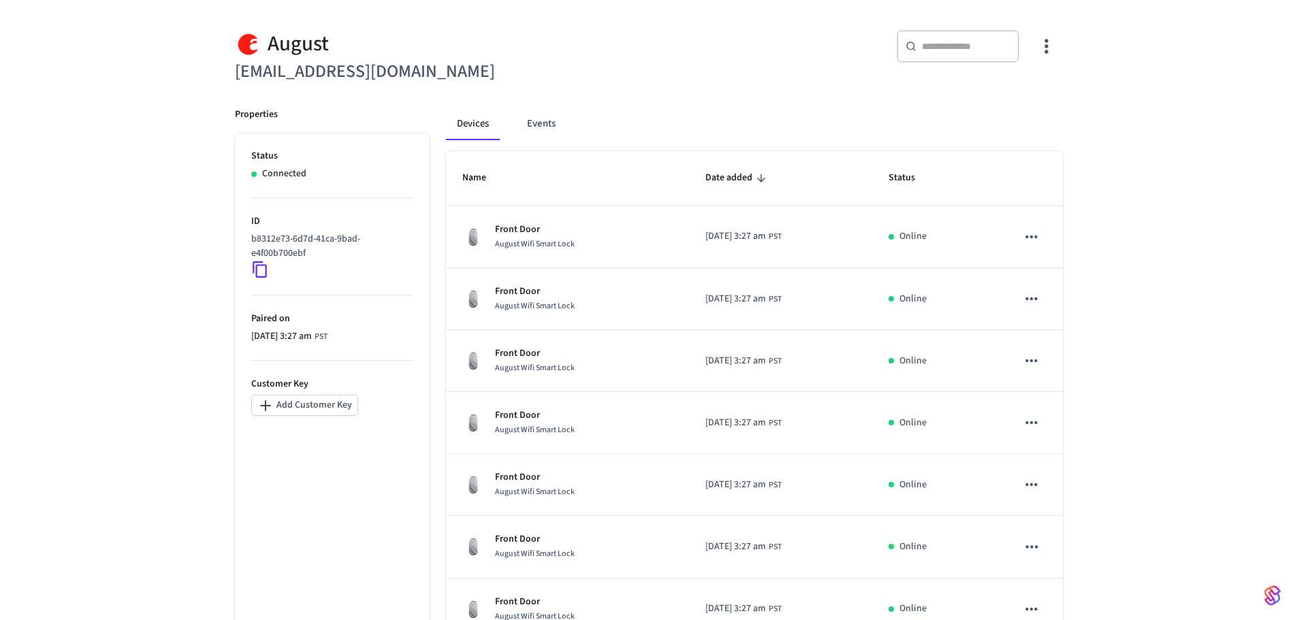
scroll to position [376, 0]
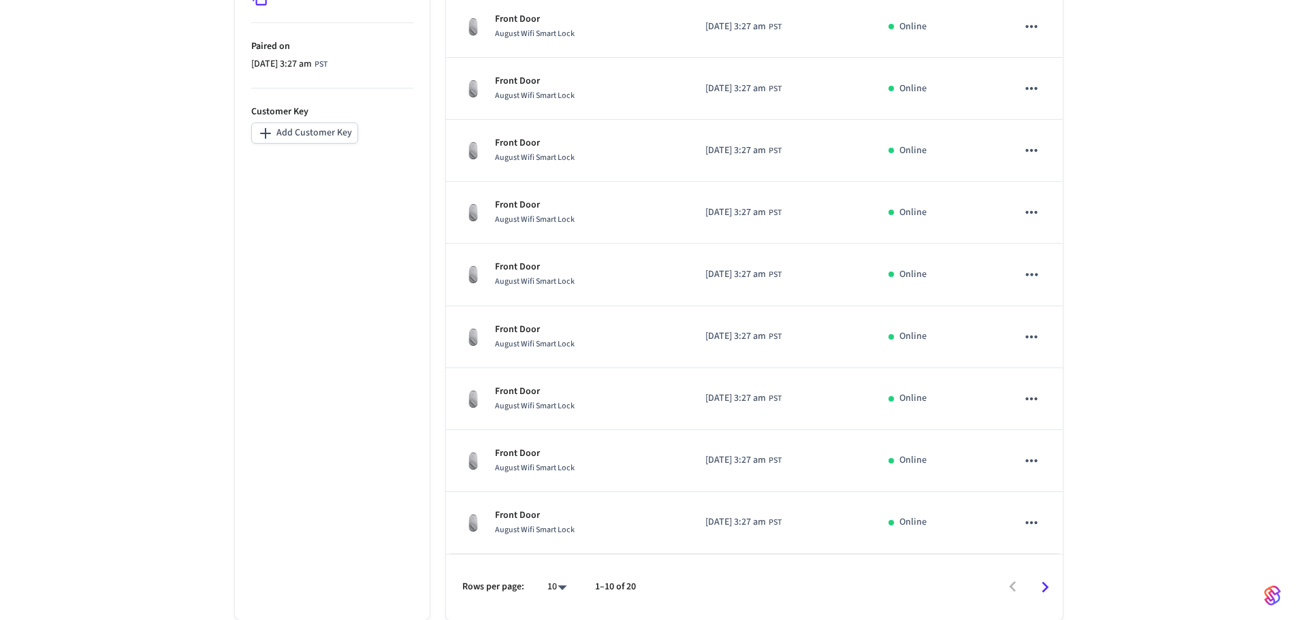
click at [1044, 581] on icon "Go to next page" at bounding box center [1044, 587] width 21 height 21
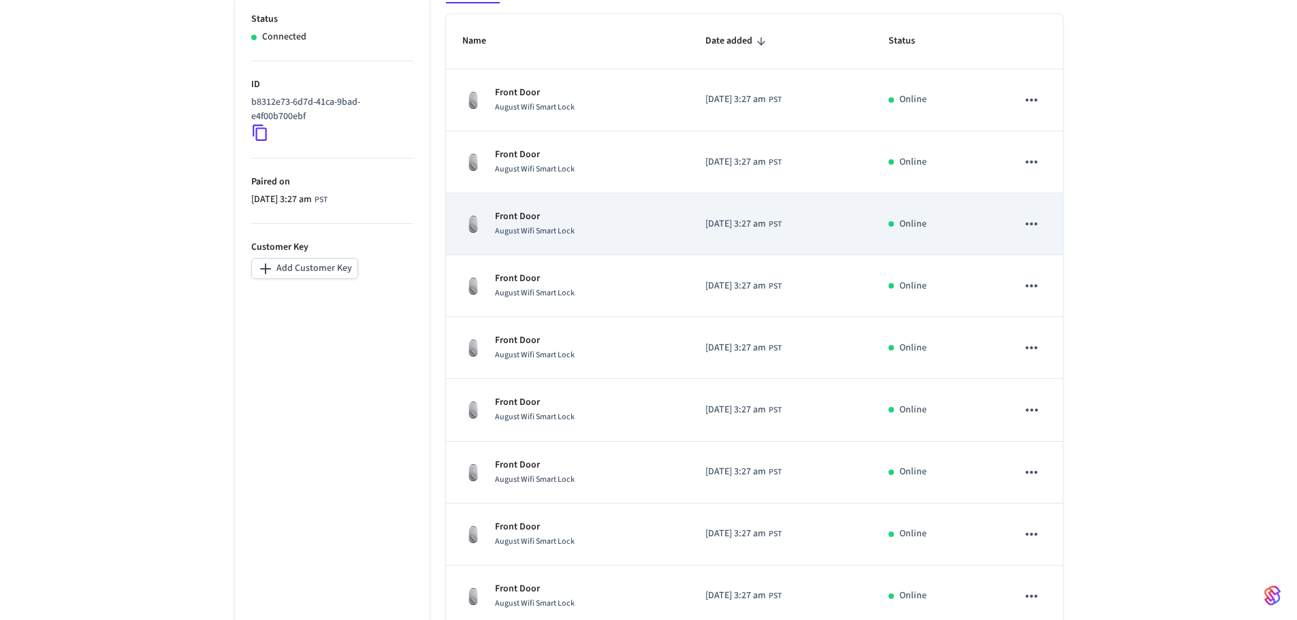
scroll to position [240, 0]
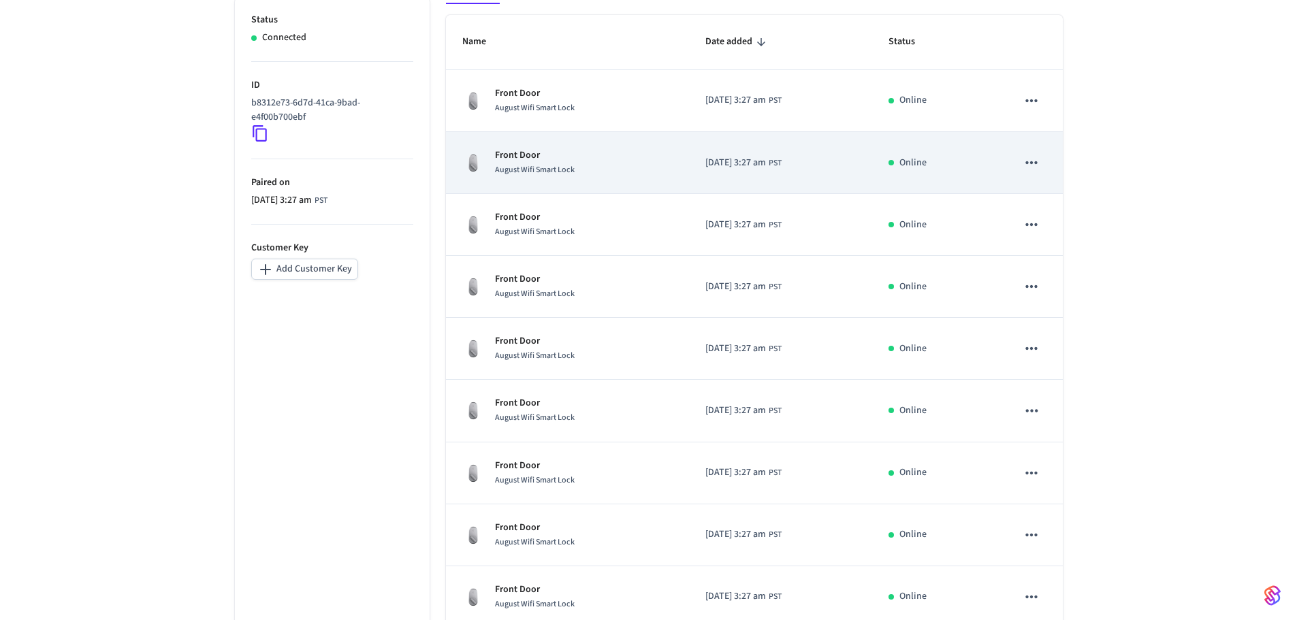
click at [537, 163] on div "August Wifi Smart Lock" at bounding box center [535, 170] width 80 height 14
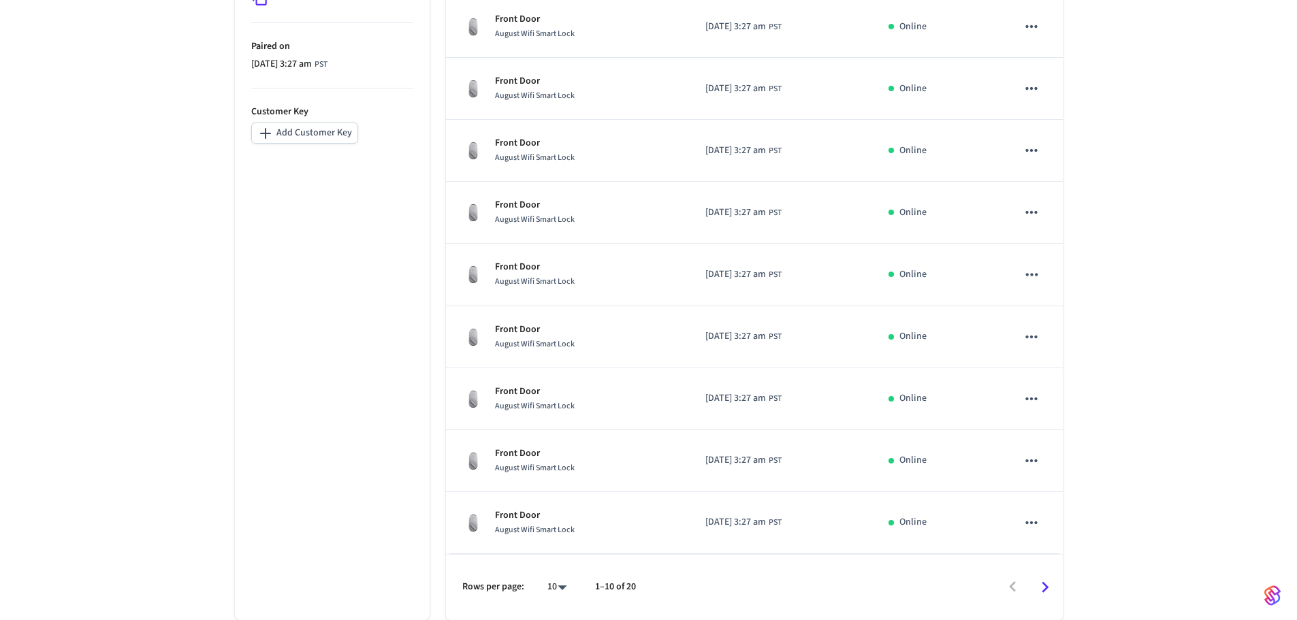
click at [1049, 580] on icon "Go to next page" at bounding box center [1044, 587] width 21 height 21
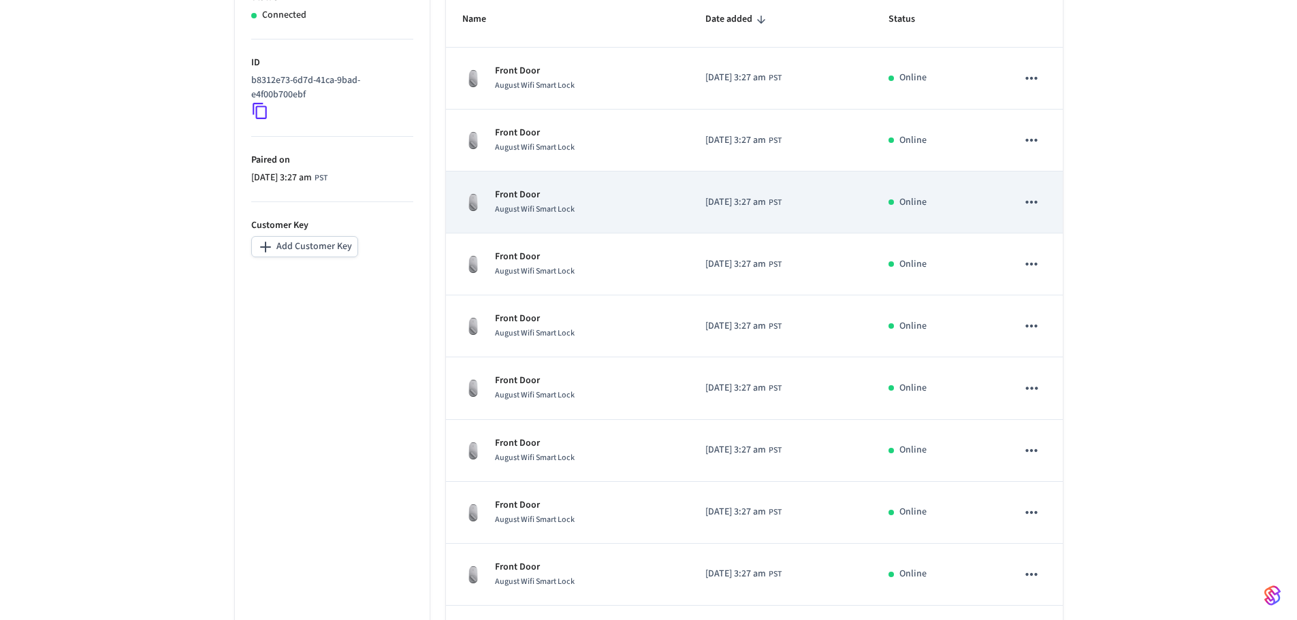
scroll to position [172, 0]
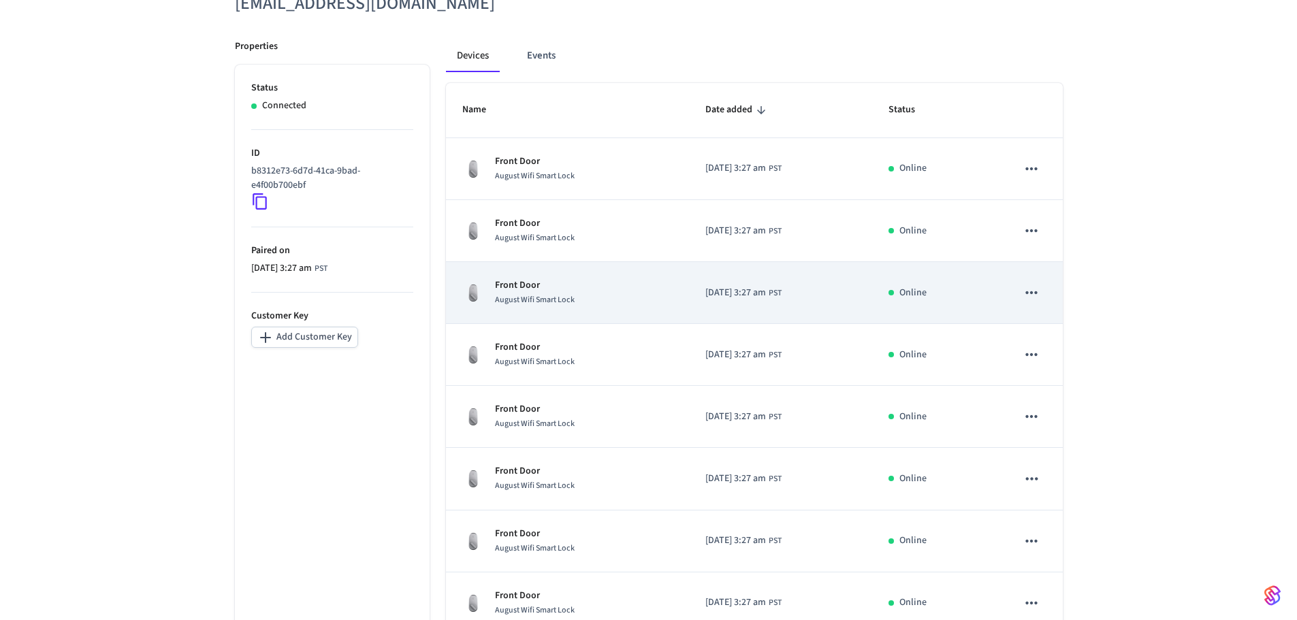
click at [513, 288] on p "Front Door" at bounding box center [535, 286] width 80 height 14
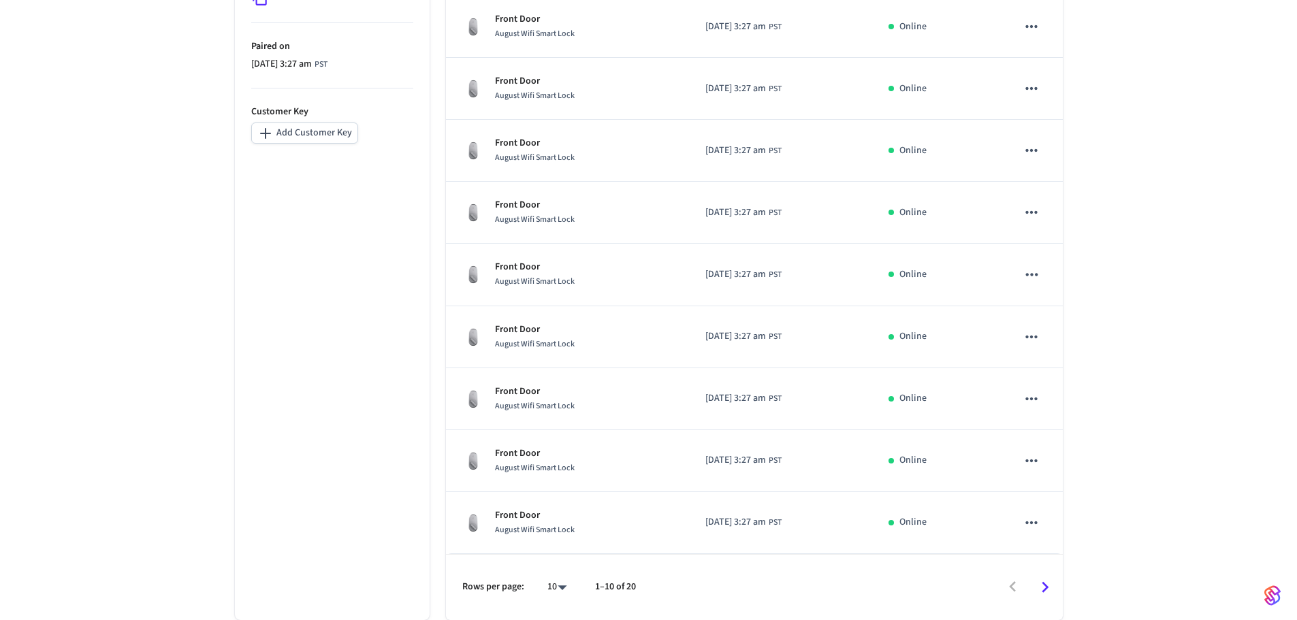
click at [1038, 590] on icon "Go to next page" at bounding box center [1044, 587] width 21 height 21
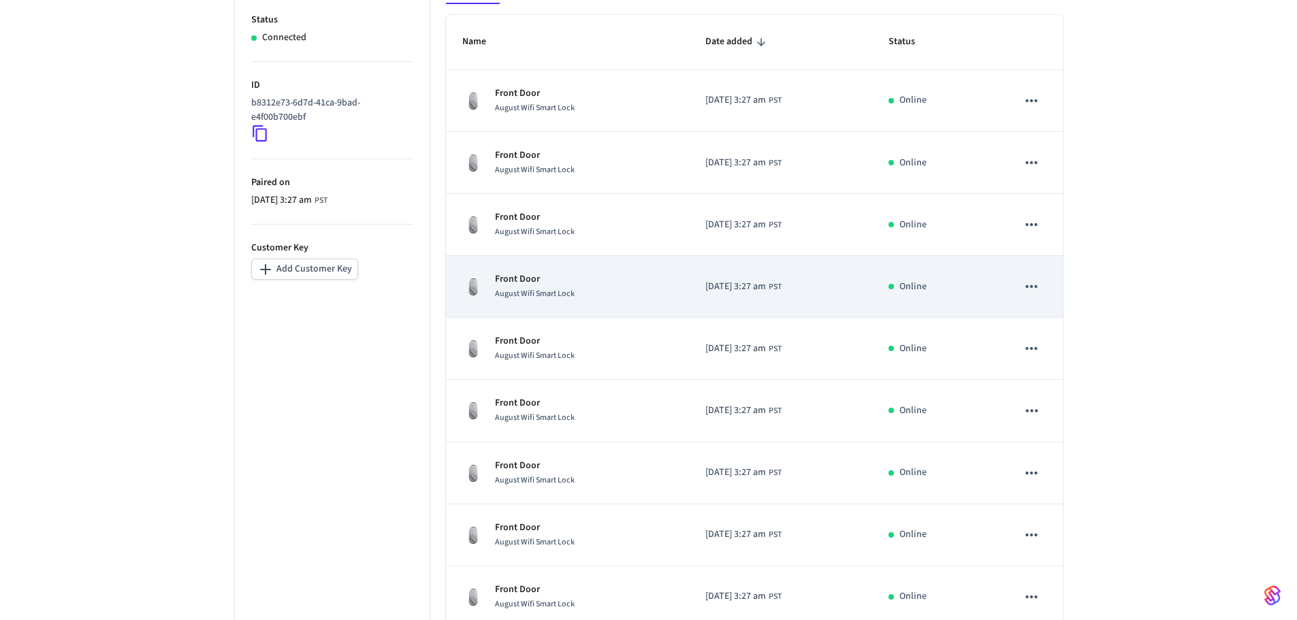
click at [525, 282] on p "Front Door" at bounding box center [535, 279] width 80 height 14
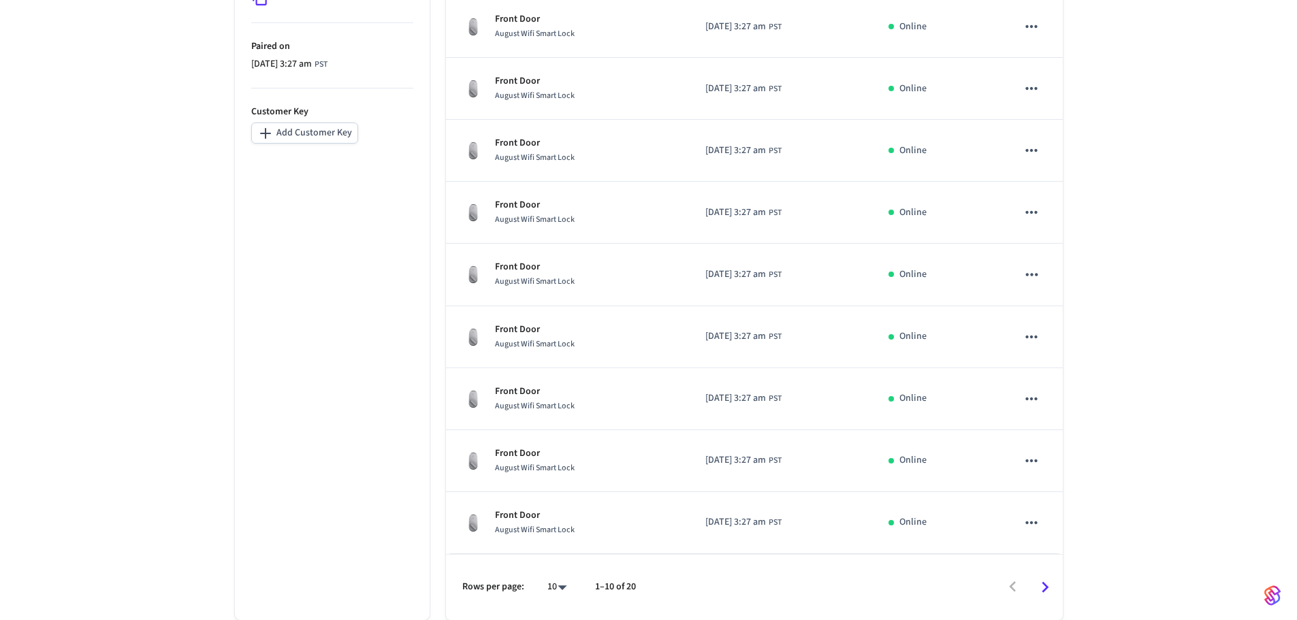
click at [1042, 591] on icon "Go to next page" at bounding box center [1044, 587] width 21 height 21
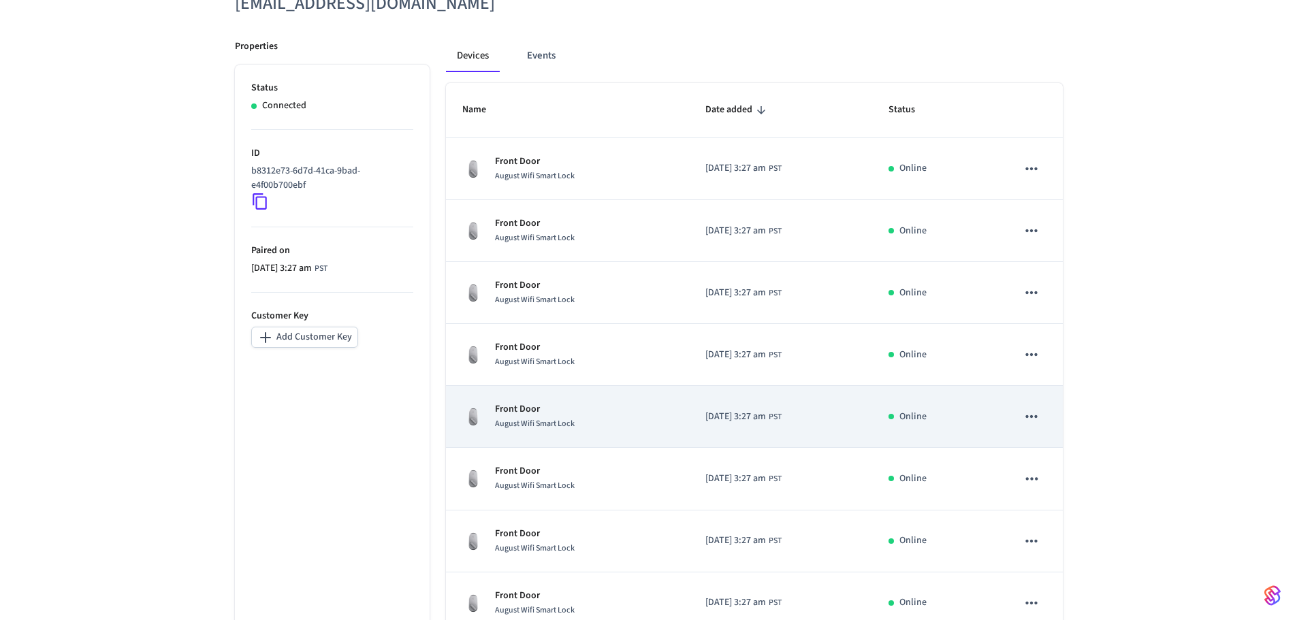
click at [550, 434] on td "Front Door August Wifi Smart Lock" at bounding box center [568, 417] width 244 height 62
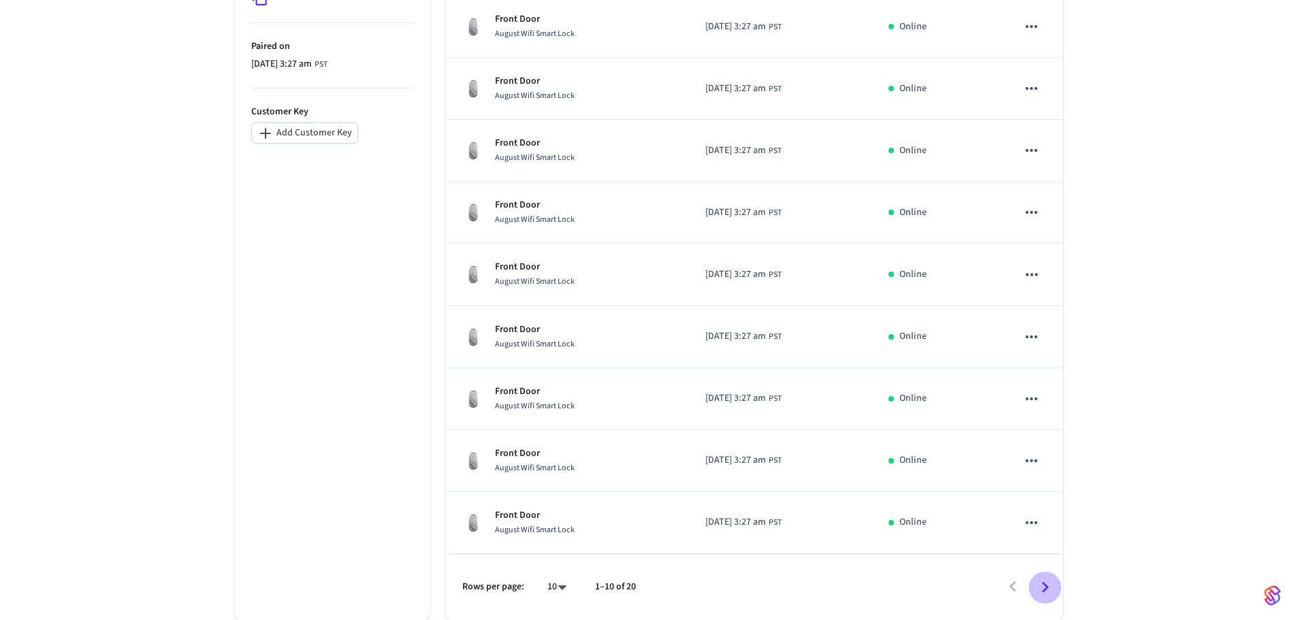
click at [1048, 586] on icon "Go to next page" at bounding box center [1044, 587] width 21 height 21
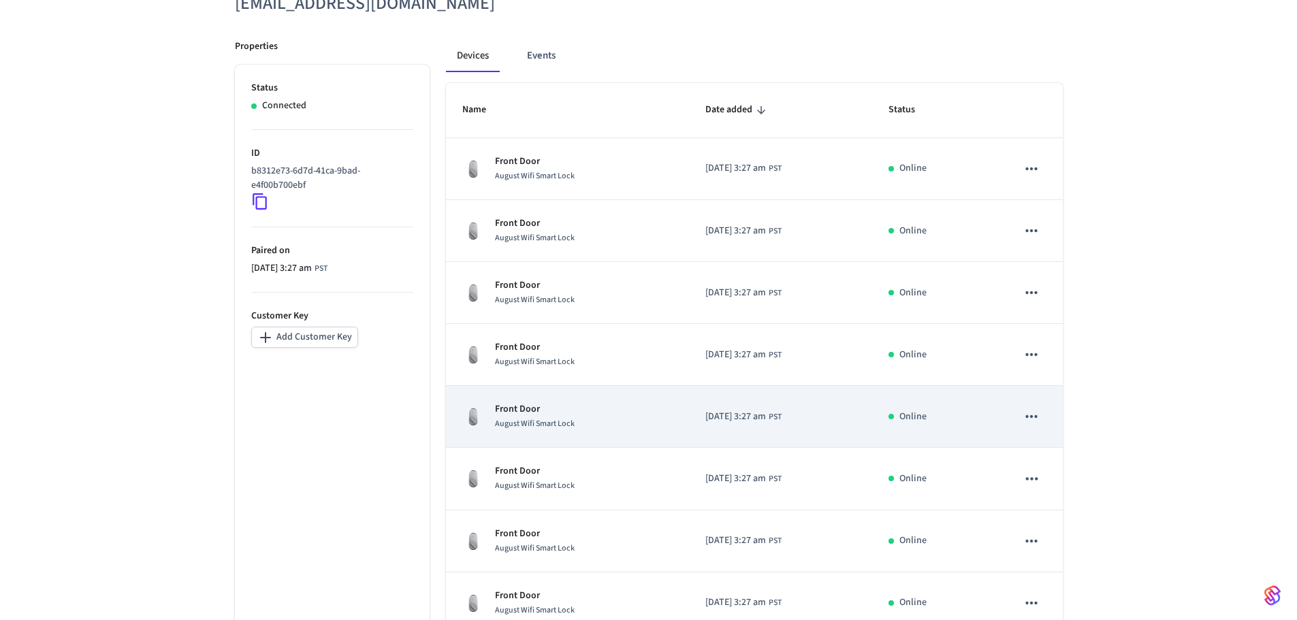
click at [532, 421] on span "August Wifi Smart Lock" at bounding box center [535, 424] width 80 height 12
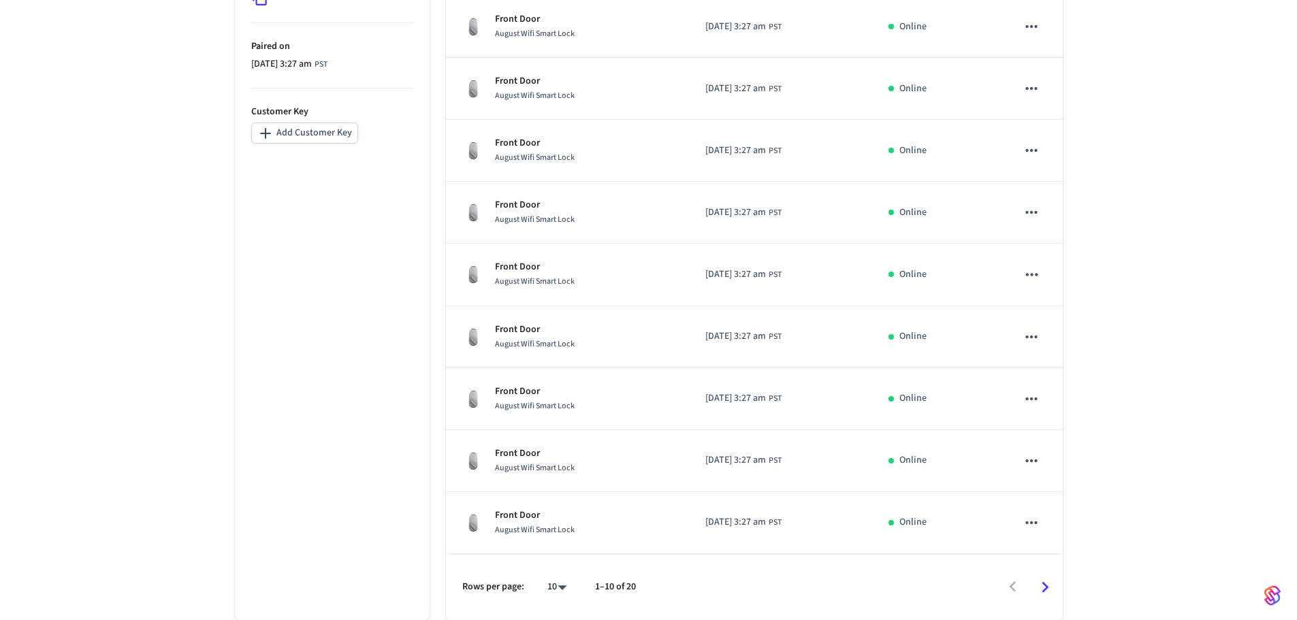
click at [1043, 590] on icon "Go to next page" at bounding box center [1044, 587] width 21 height 21
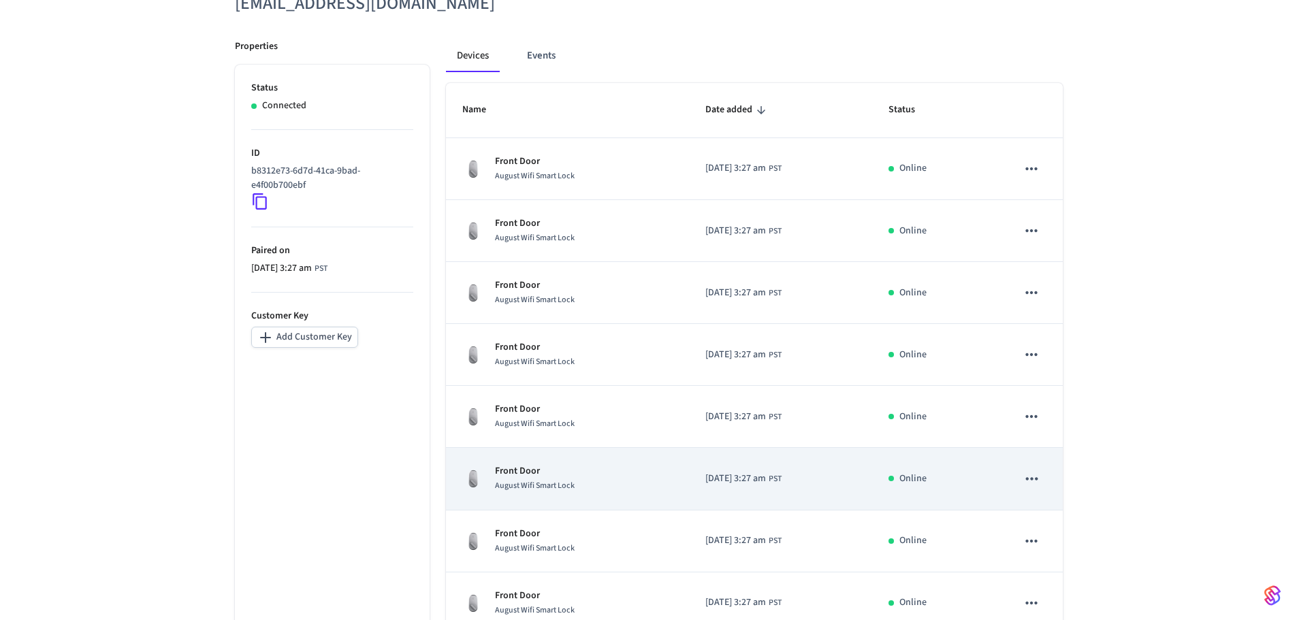
click at [539, 484] on span "August Wifi Smart Lock" at bounding box center [535, 486] width 80 height 12
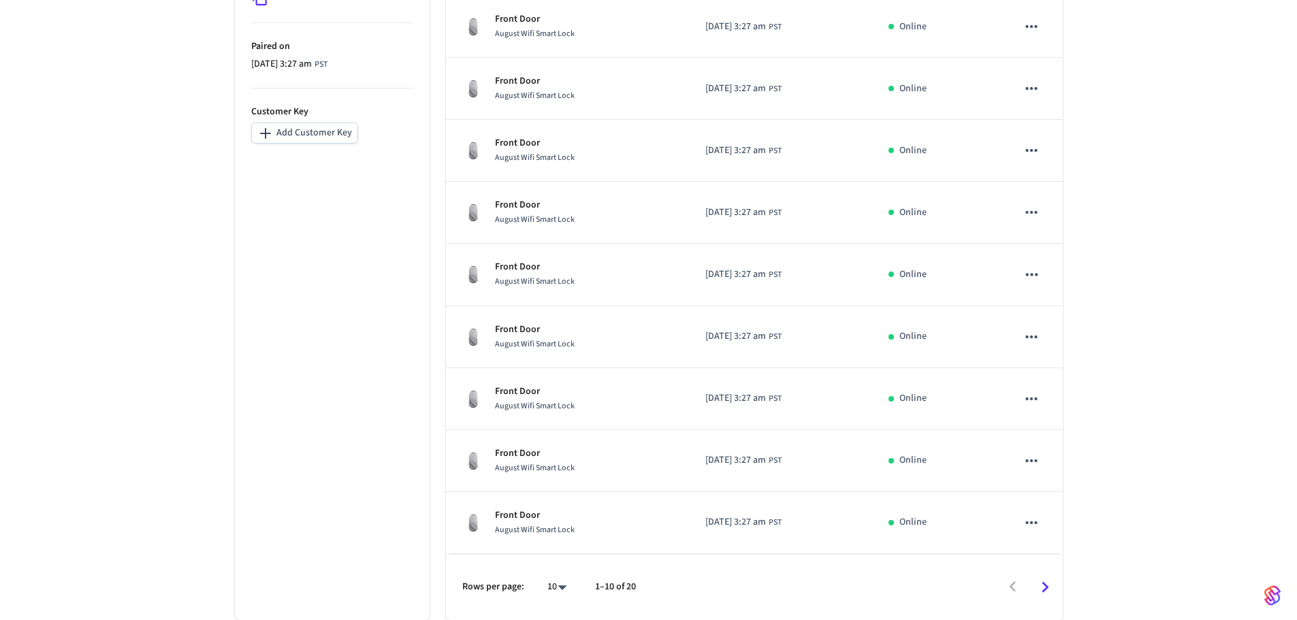
click at [1044, 584] on icon "Go to next page" at bounding box center [1045, 587] width 7 height 11
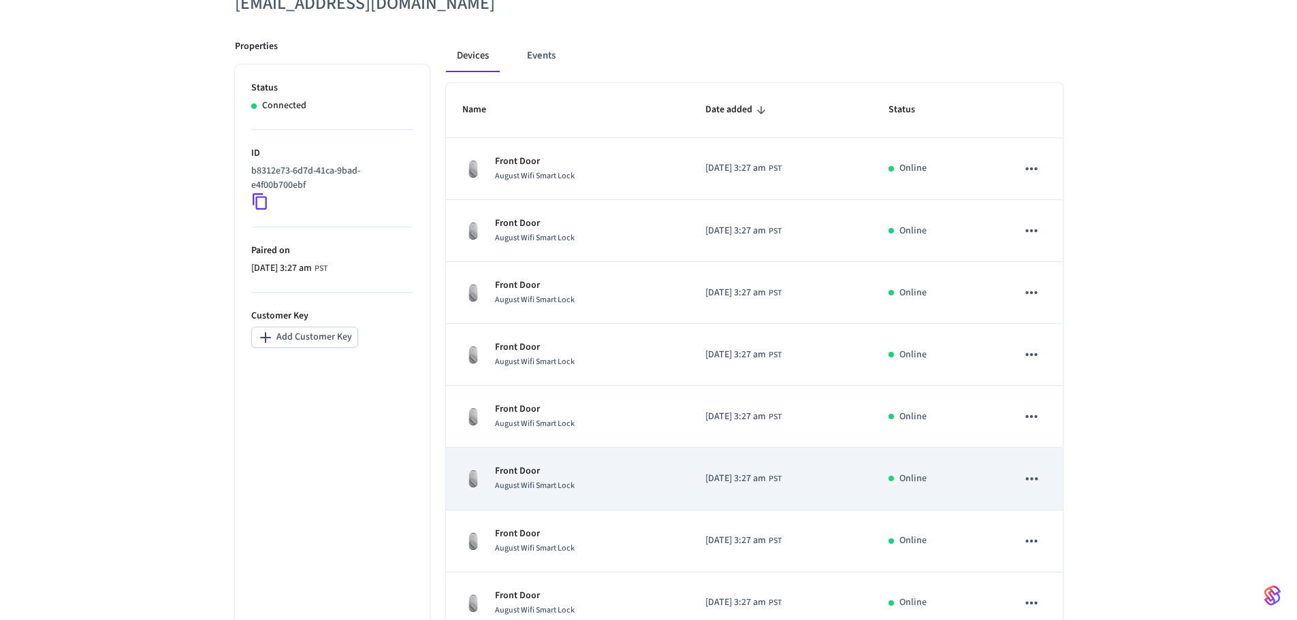
click at [537, 494] on td "Front Door August Wifi Smart Lock" at bounding box center [568, 479] width 244 height 62
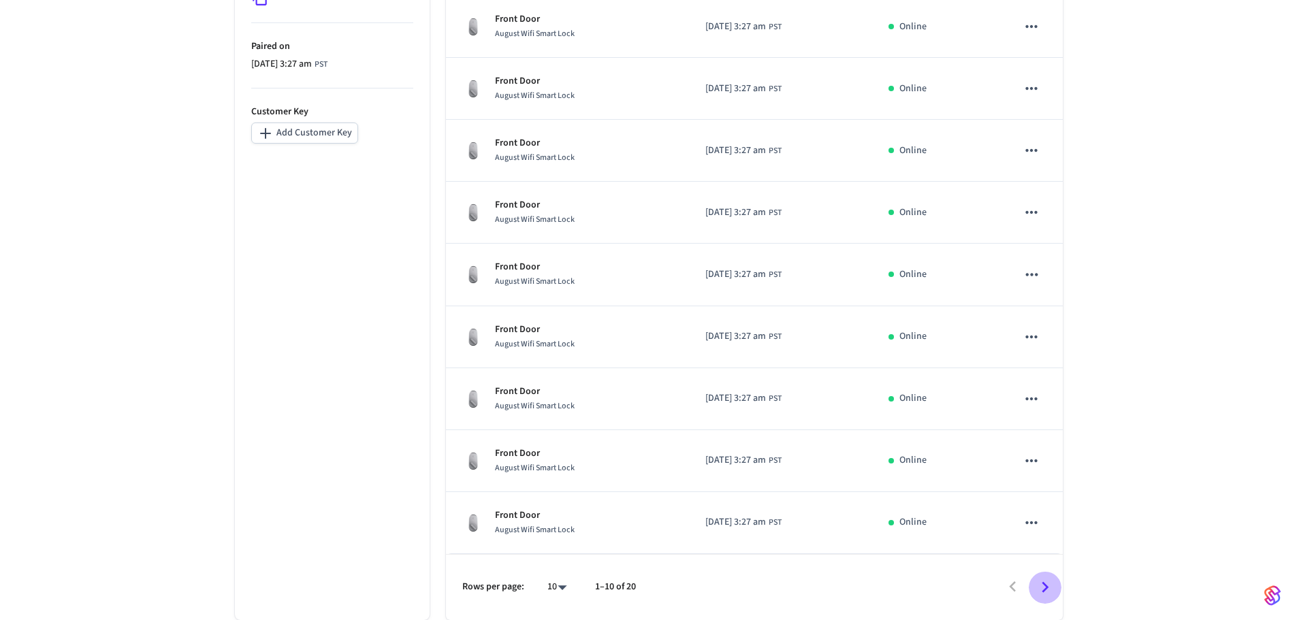
click at [1040, 588] on icon "Go to next page" at bounding box center [1044, 587] width 21 height 21
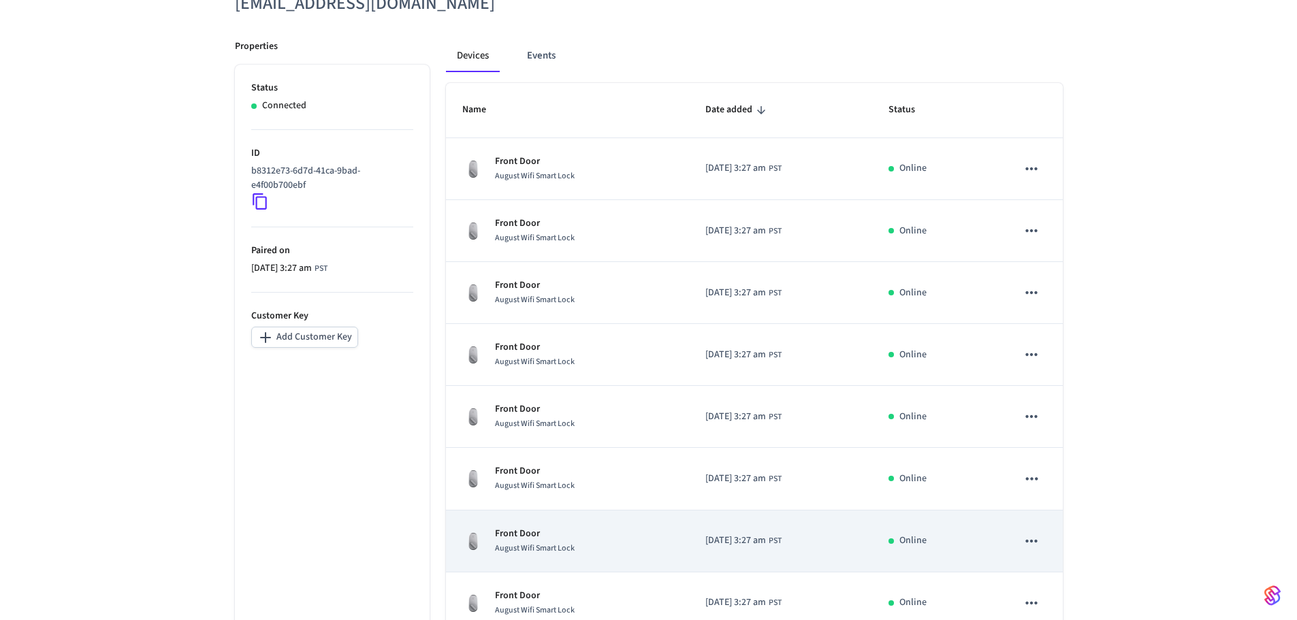
click at [540, 535] on p "Front Door" at bounding box center [535, 534] width 80 height 14
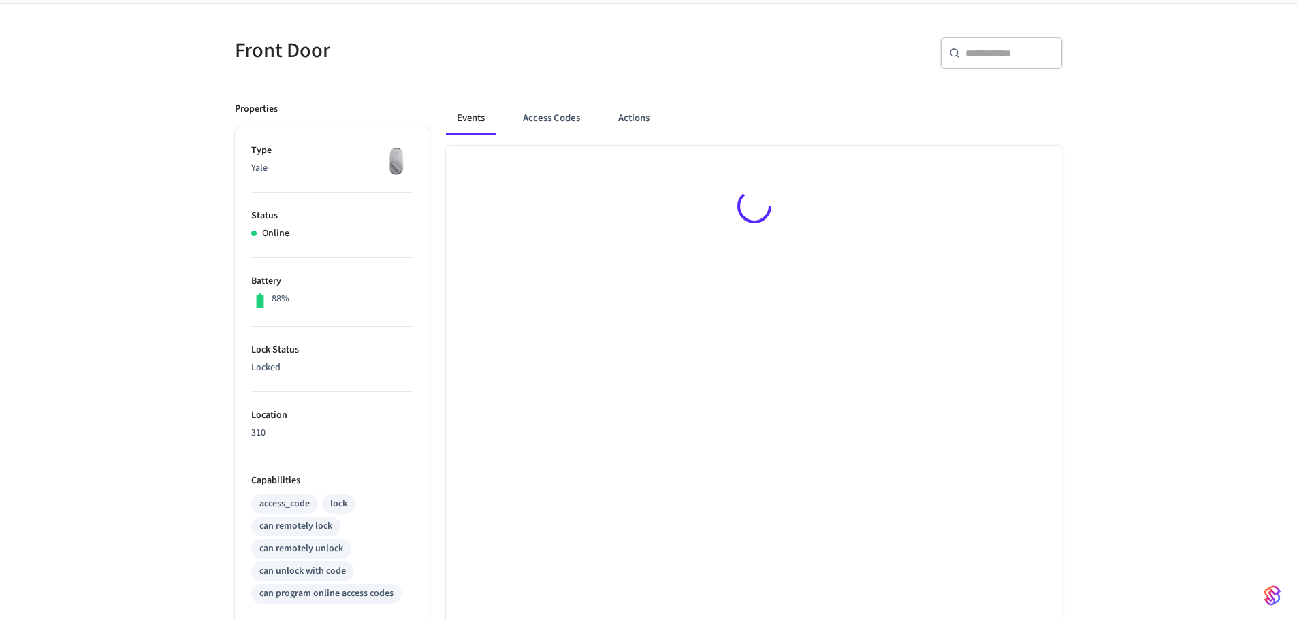
scroll to position [272, 0]
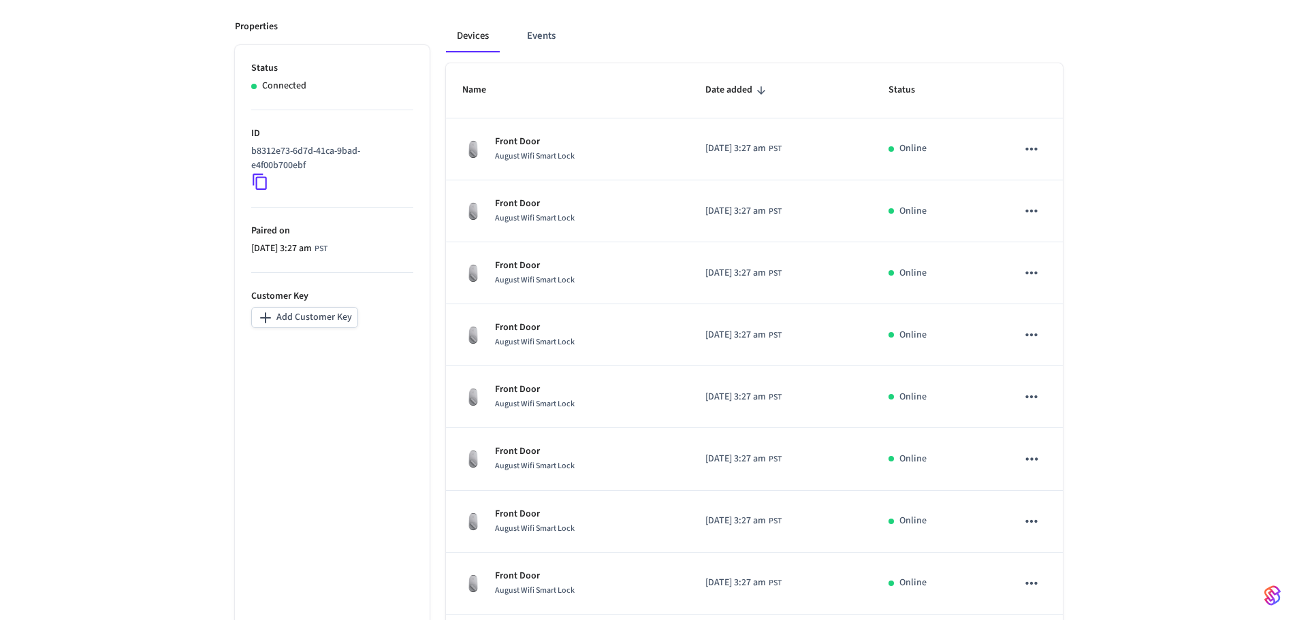
scroll to position [376, 0]
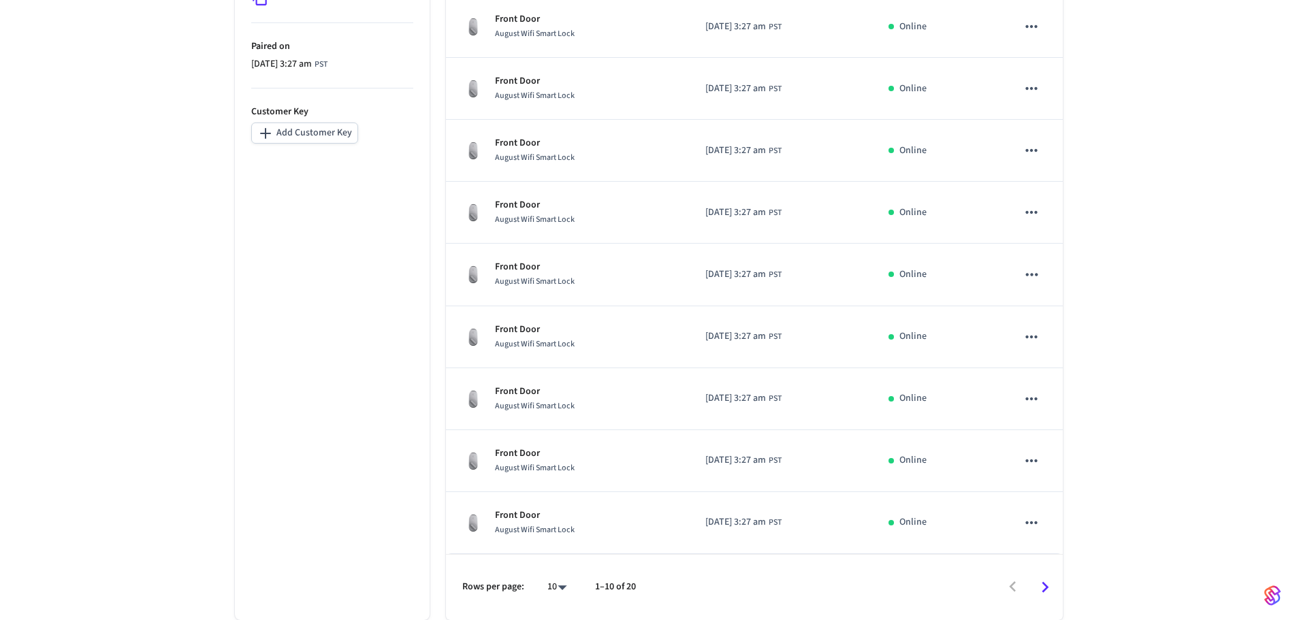
click at [1035, 586] on icon "Go to next page" at bounding box center [1044, 587] width 21 height 21
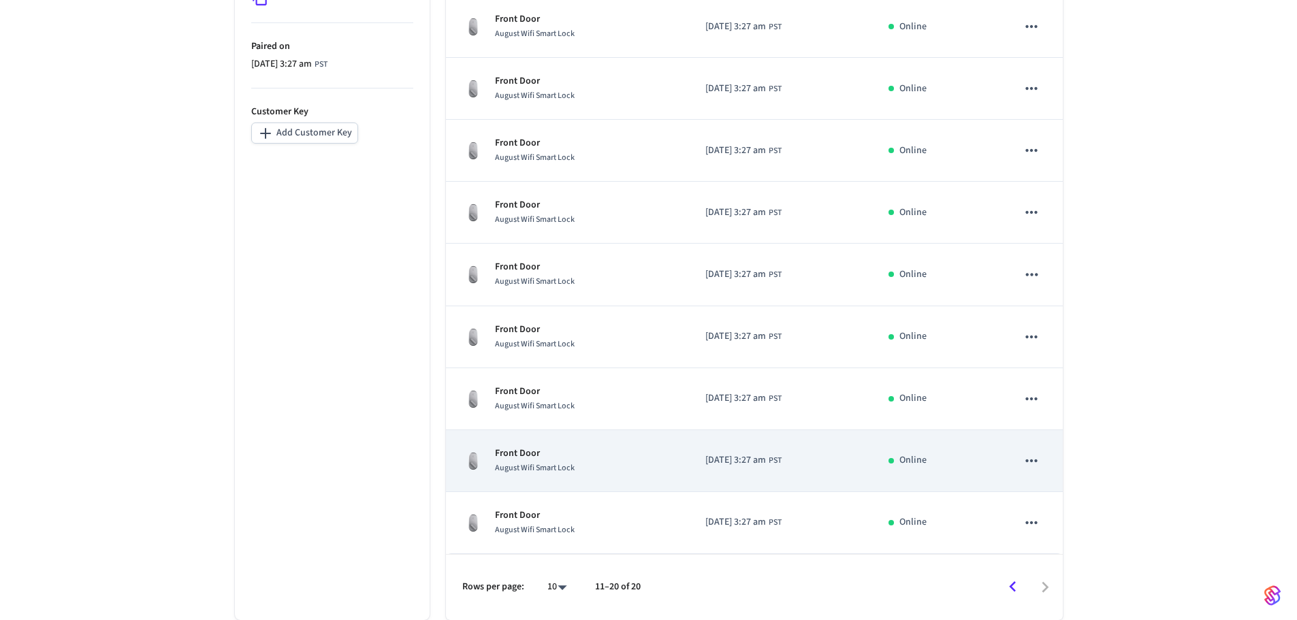
click at [549, 464] on span "August Wifi Smart Lock" at bounding box center [535, 468] width 80 height 12
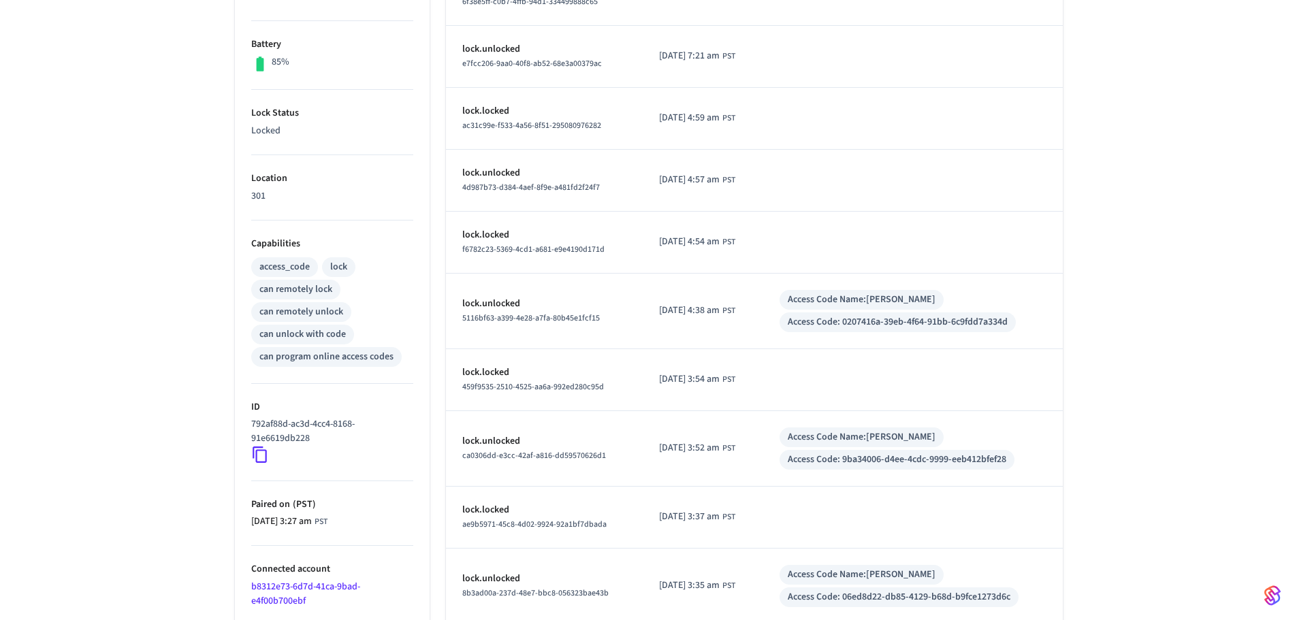
scroll to position [404, 0]
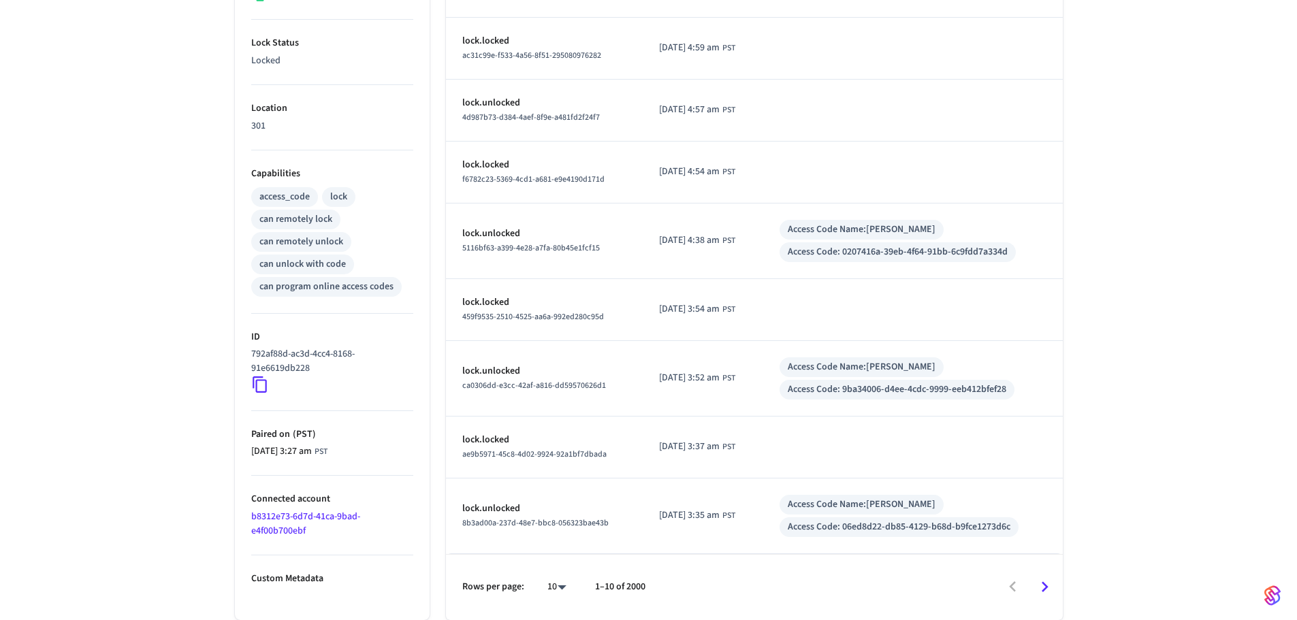
click at [1041, 586] on icon "Go to next page" at bounding box center [1044, 587] width 21 height 21
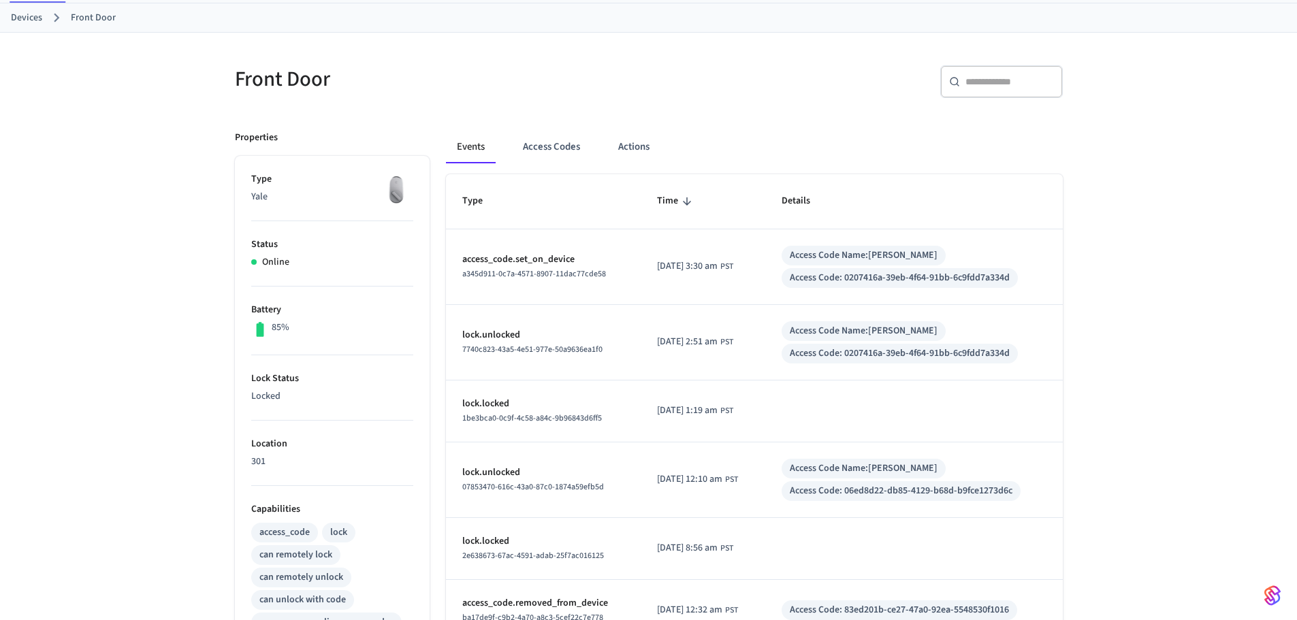
scroll to position [0, 0]
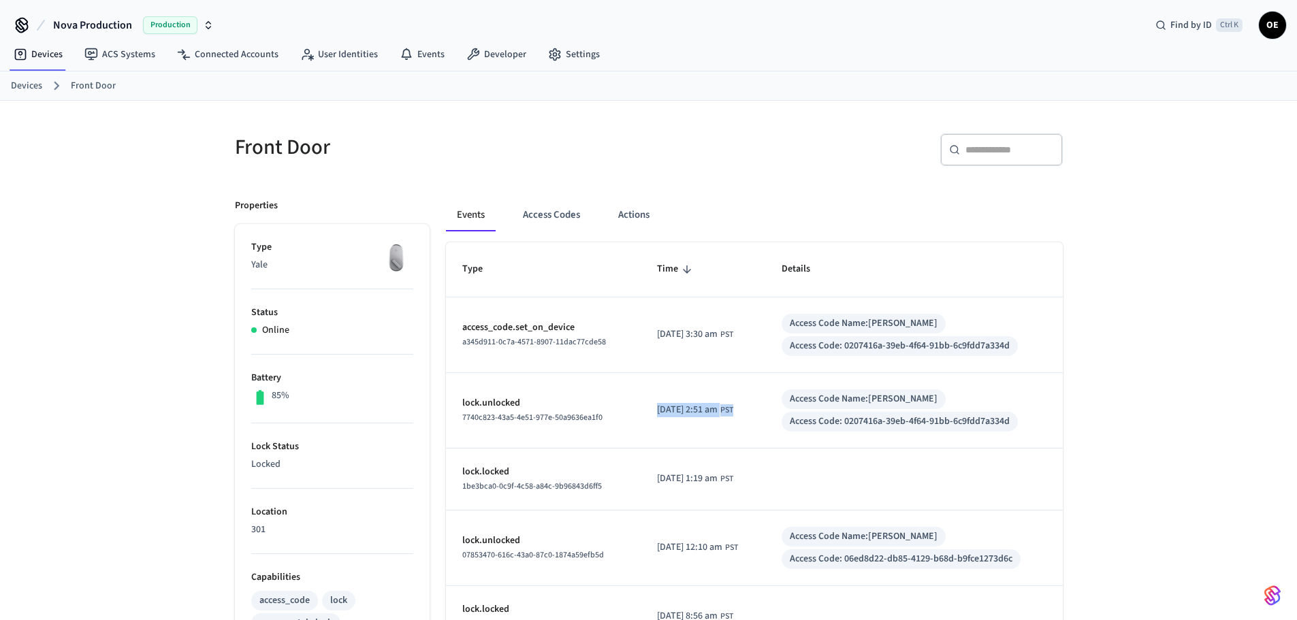
drag, startPoint x: 638, startPoint y: 411, endPoint x: 759, endPoint y: 415, distance: 121.3
click at [759, 415] on td "[DATE] 2:51 am PST" at bounding box center [703, 411] width 125 height 76
copy div "[DATE] 2:51 am PST"
drag, startPoint x: 640, startPoint y: 332, endPoint x: 774, endPoint y: 334, distance: 134.2
click at [765, 334] on td "[DATE] 3:30 am PST" at bounding box center [703, 336] width 125 height 76
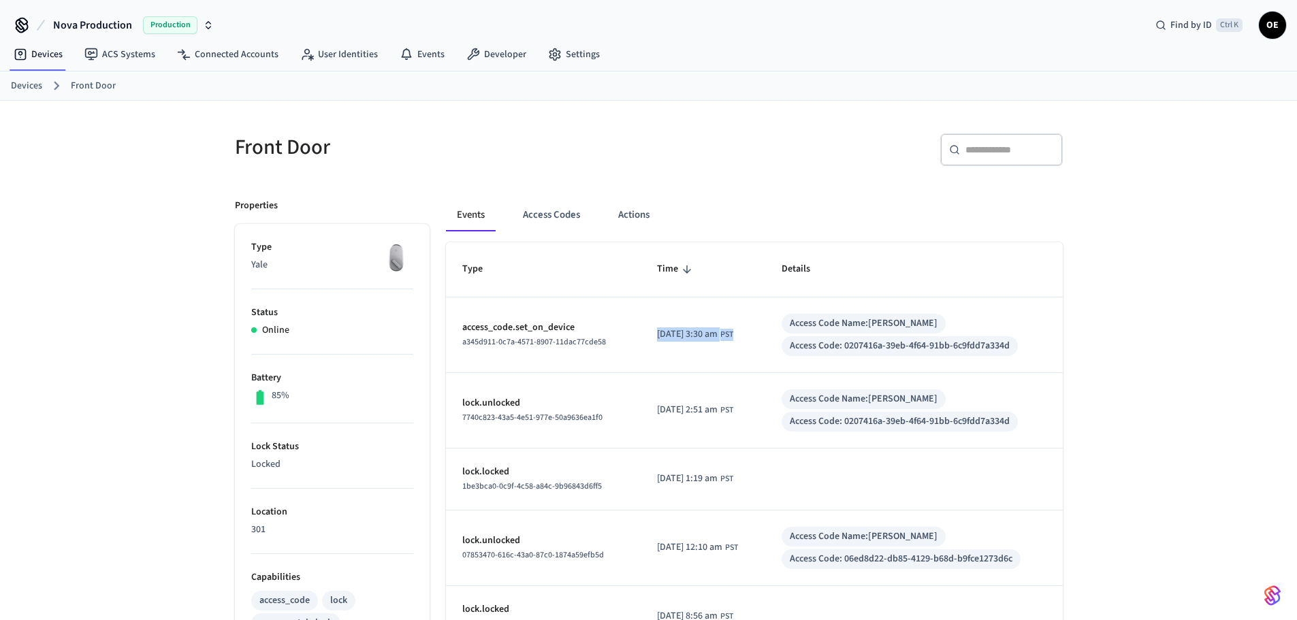
copy div "[DATE] 3:30 am PST"
click at [996, 138] on div "​ ​" at bounding box center [1001, 149] width 123 height 33
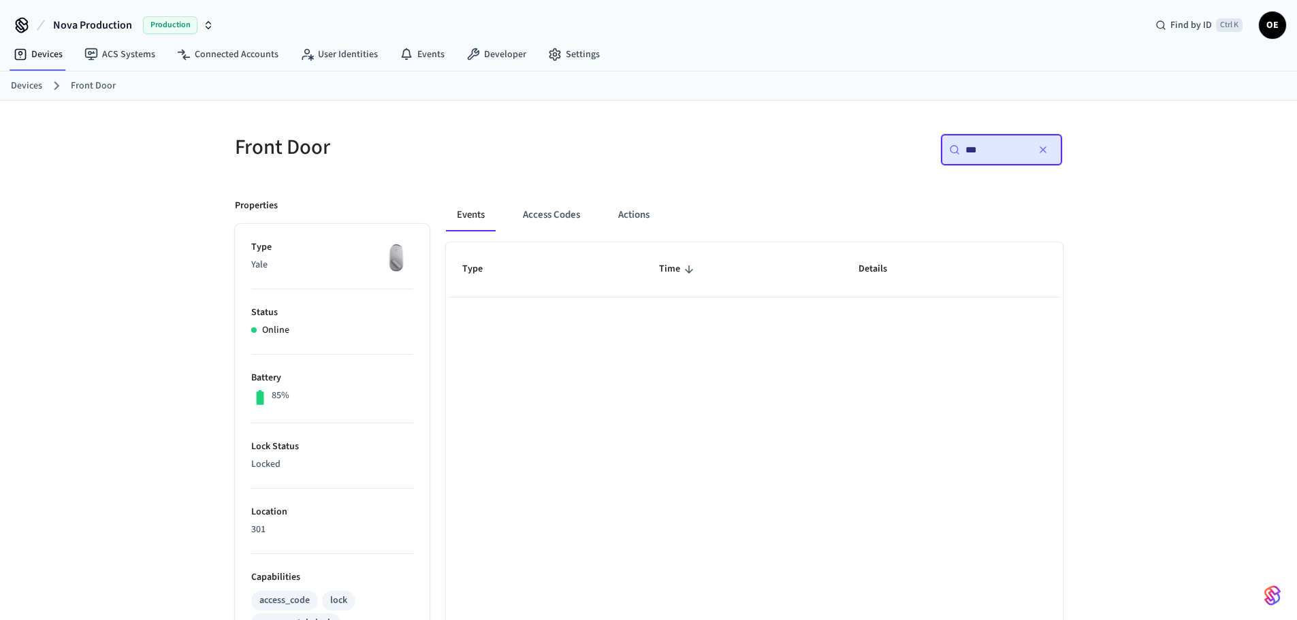
click at [993, 155] on input "***" at bounding box center [996, 150] width 61 height 14
type input "***"
click at [1039, 149] on icon "button" at bounding box center [1043, 149] width 11 height 11
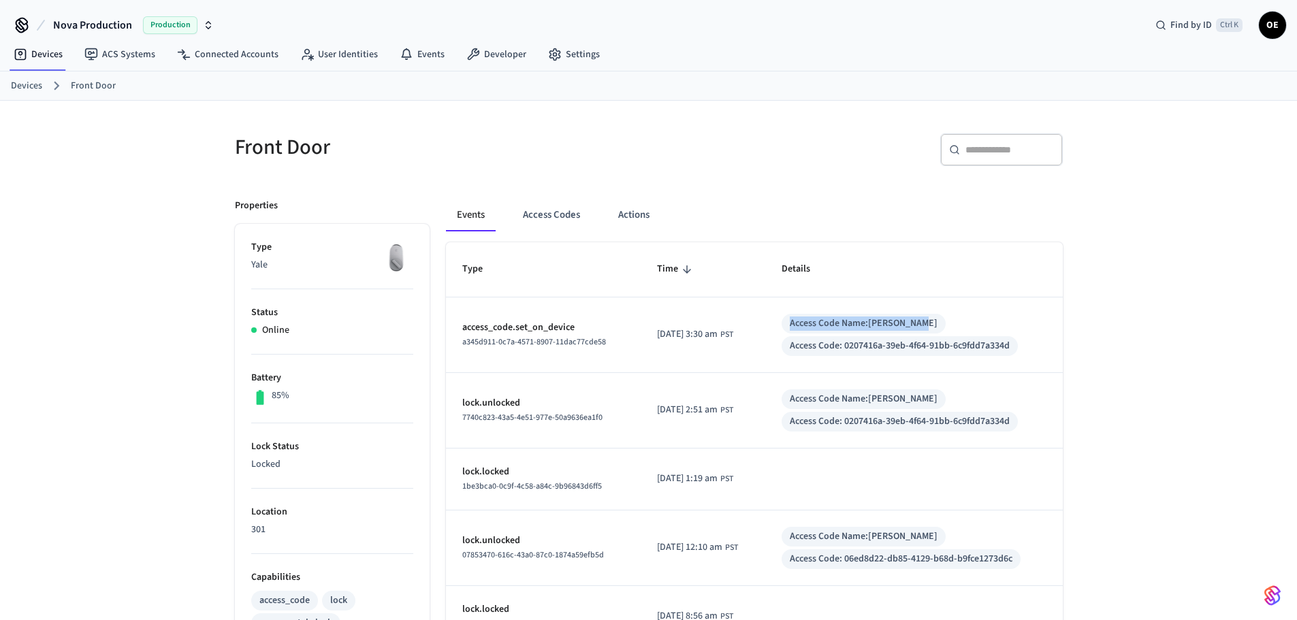
drag, startPoint x: 792, startPoint y: 322, endPoint x: 943, endPoint y: 319, distance: 151.2
click at [943, 319] on td "Access Code Name: [PERSON_NAME] Access Code: 0207416a-39eb-4f64-91bb-6c9fdd7a33…" at bounding box center [914, 336] width 298 height 76
copy div "Access Code Name: [PERSON_NAME]"
click at [994, 146] on input "text" at bounding box center [1010, 150] width 89 height 14
paste input "**********"
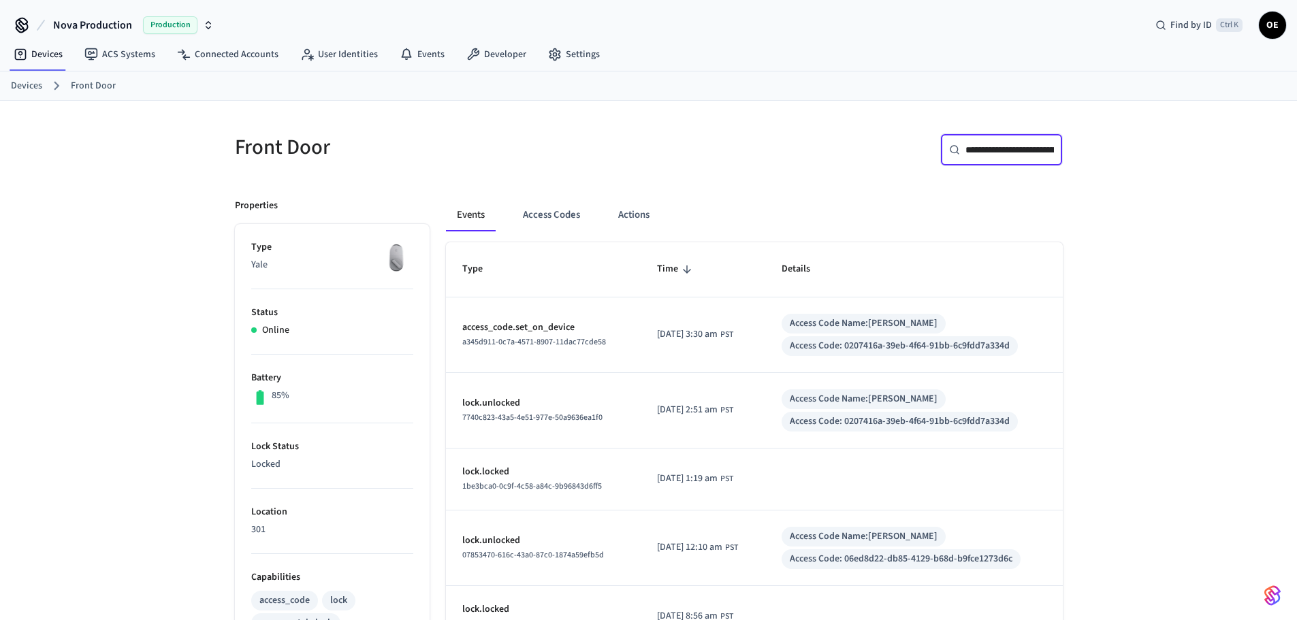
scroll to position [0, 69]
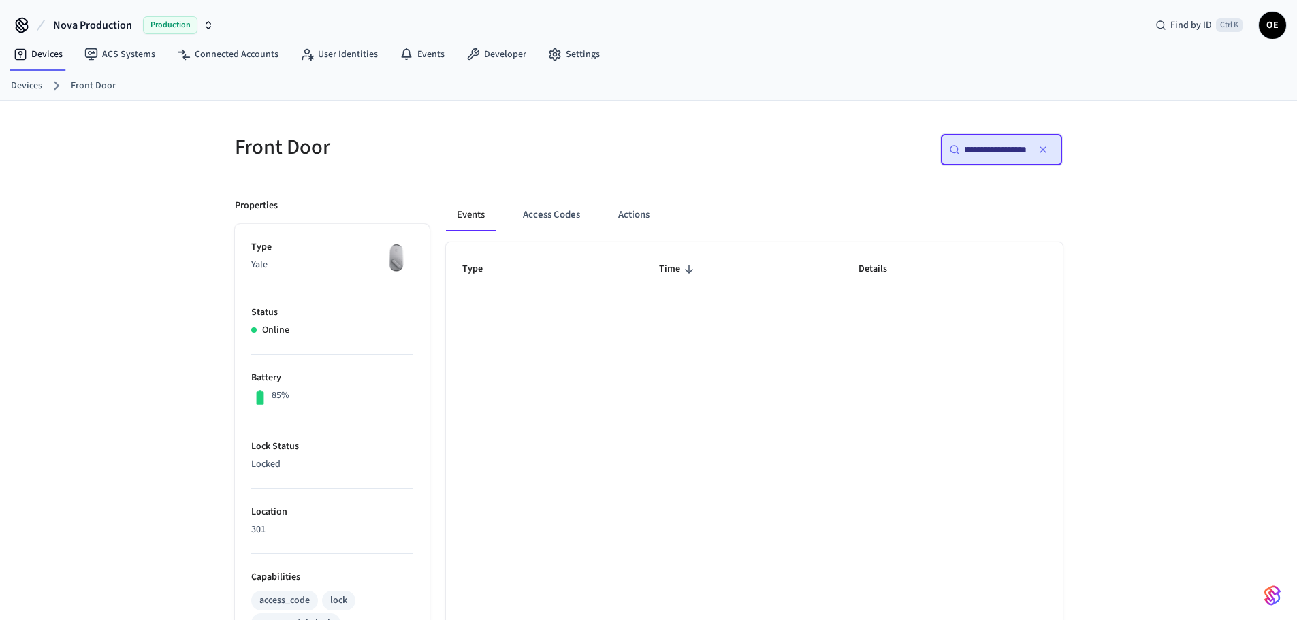
type input "**********"
click at [1045, 150] on icon "button" at bounding box center [1043, 149] width 11 height 11
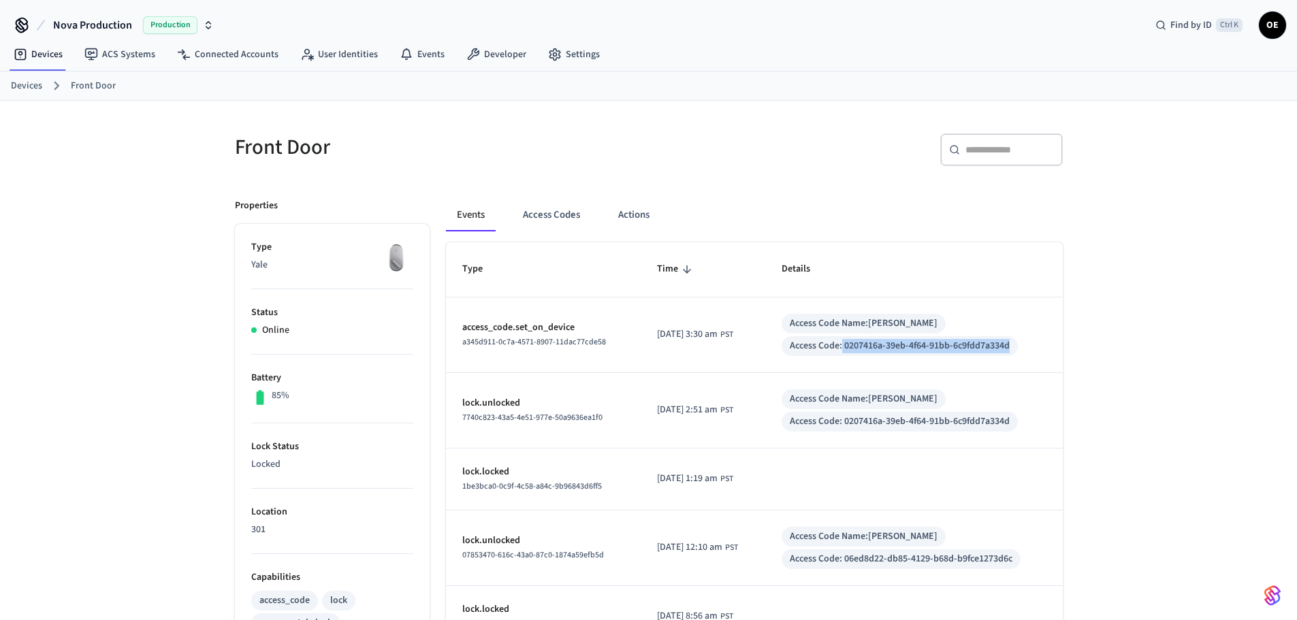
drag, startPoint x: 856, startPoint y: 343, endPoint x: 1035, endPoint y: 349, distance: 179.2
click at [1035, 349] on div "Access Code Name: [PERSON_NAME] Access Code: 0207416a-39eb-4f64-91bb-6c9fdd7a33…" at bounding box center [914, 335] width 265 height 42
copy div "0207416a-39eb-4f64-91bb-6c9fdd7a334d"
click at [968, 159] on div "​ ​" at bounding box center [1001, 149] width 123 height 33
paste input "**********"
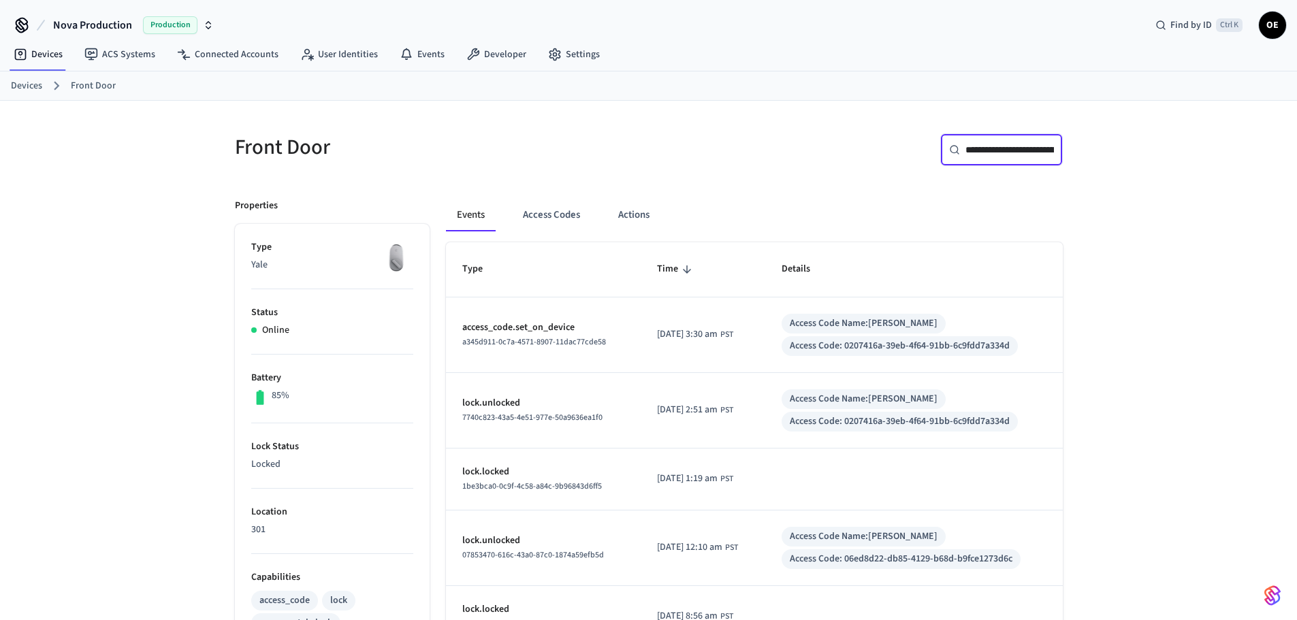
scroll to position [0, 106]
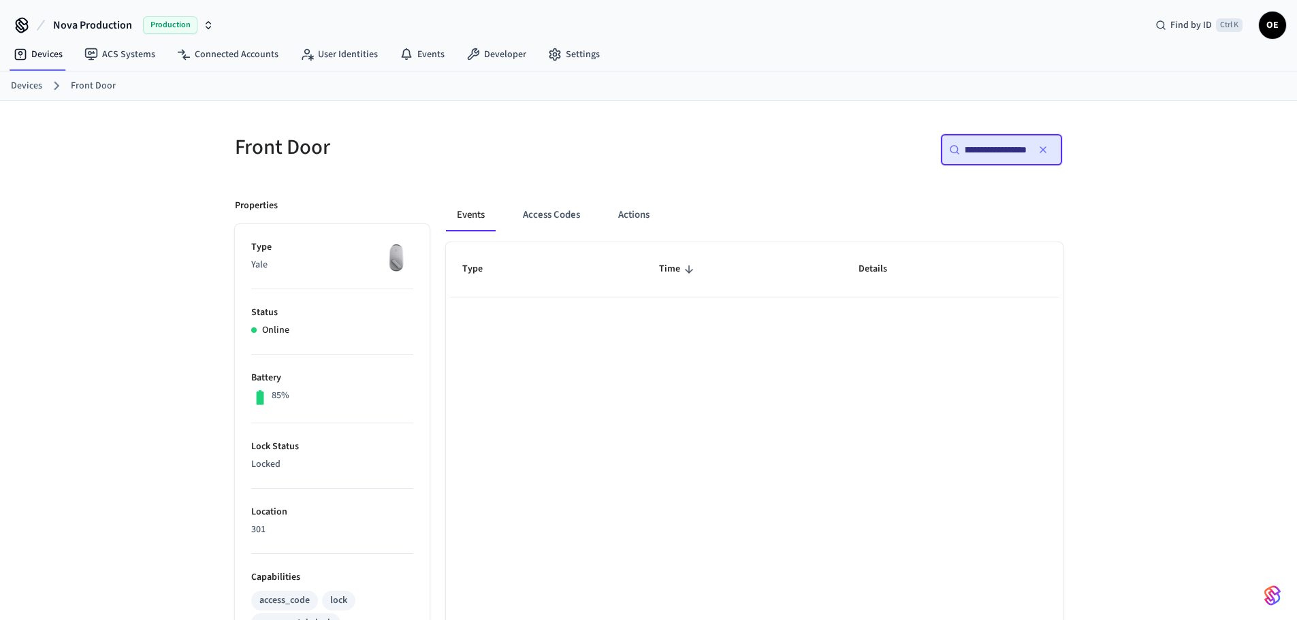
type input "**********"
click at [1047, 146] on icon "button" at bounding box center [1043, 149] width 11 height 11
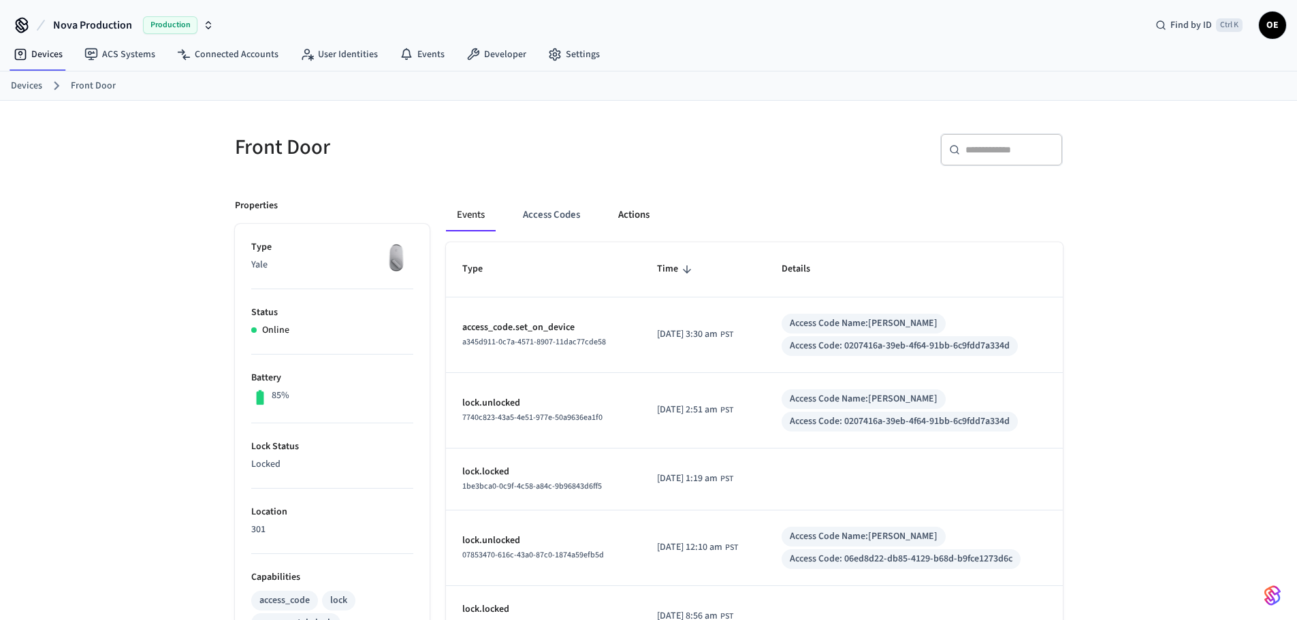
click at [639, 207] on button "Actions" at bounding box center [633, 215] width 53 height 33
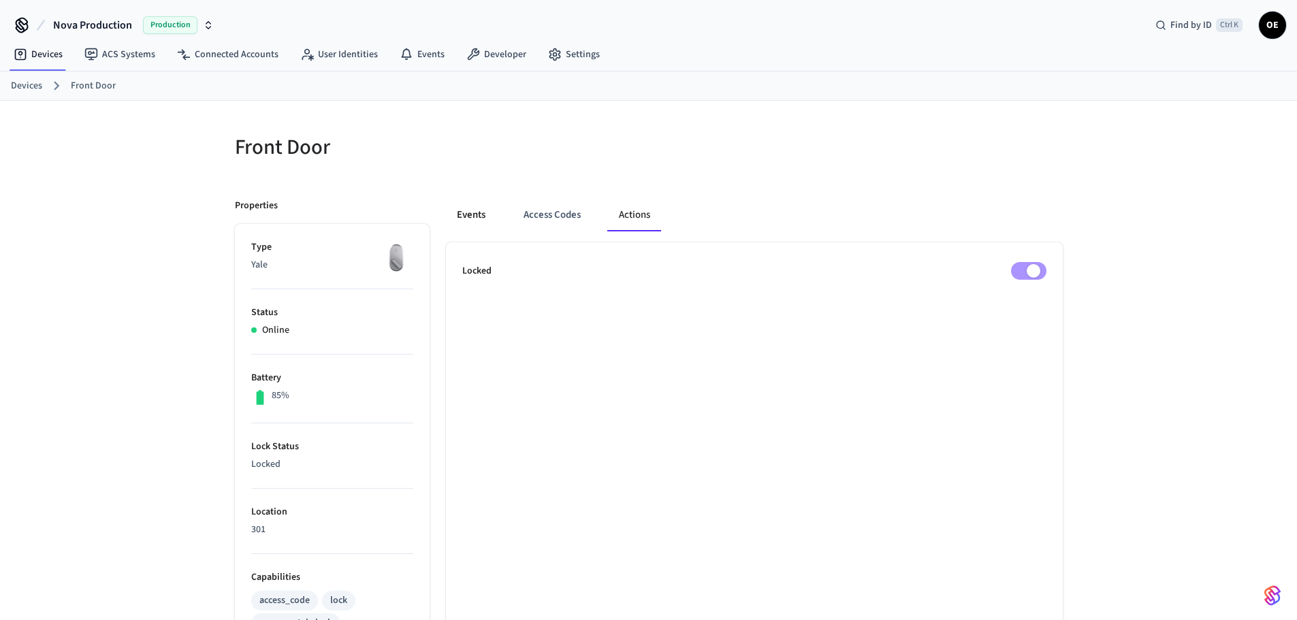
click at [473, 216] on button "Events" at bounding box center [471, 215] width 50 height 33
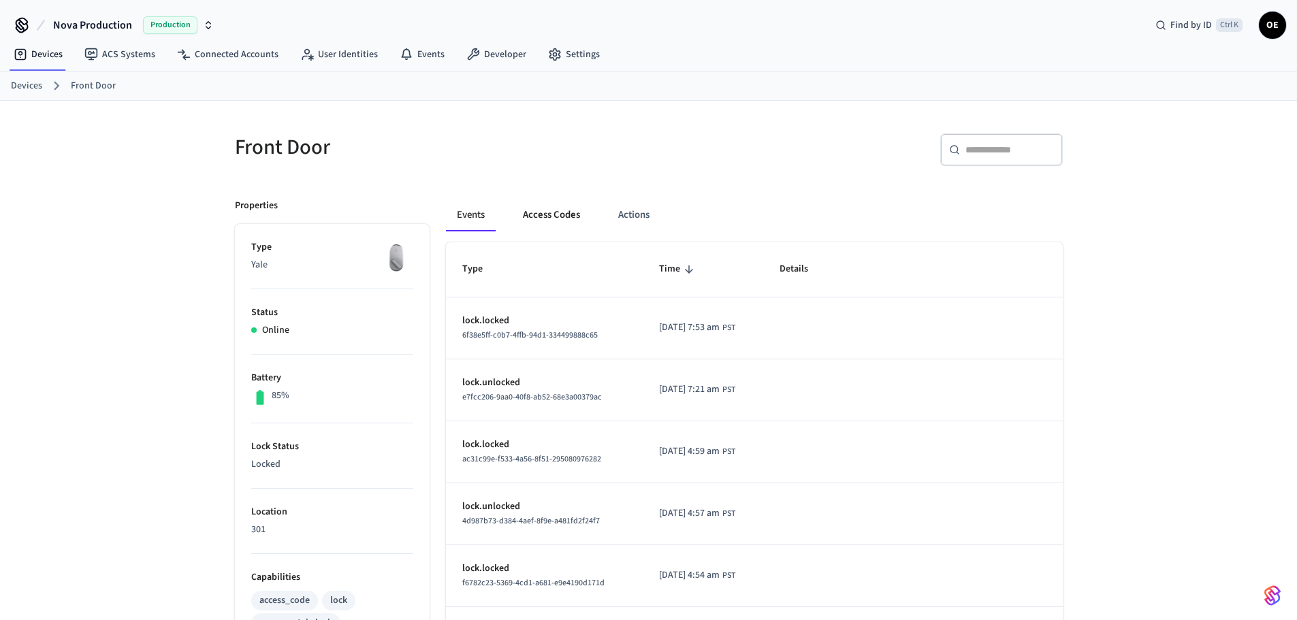
click at [554, 212] on button "Access Codes" at bounding box center [551, 215] width 79 height 33
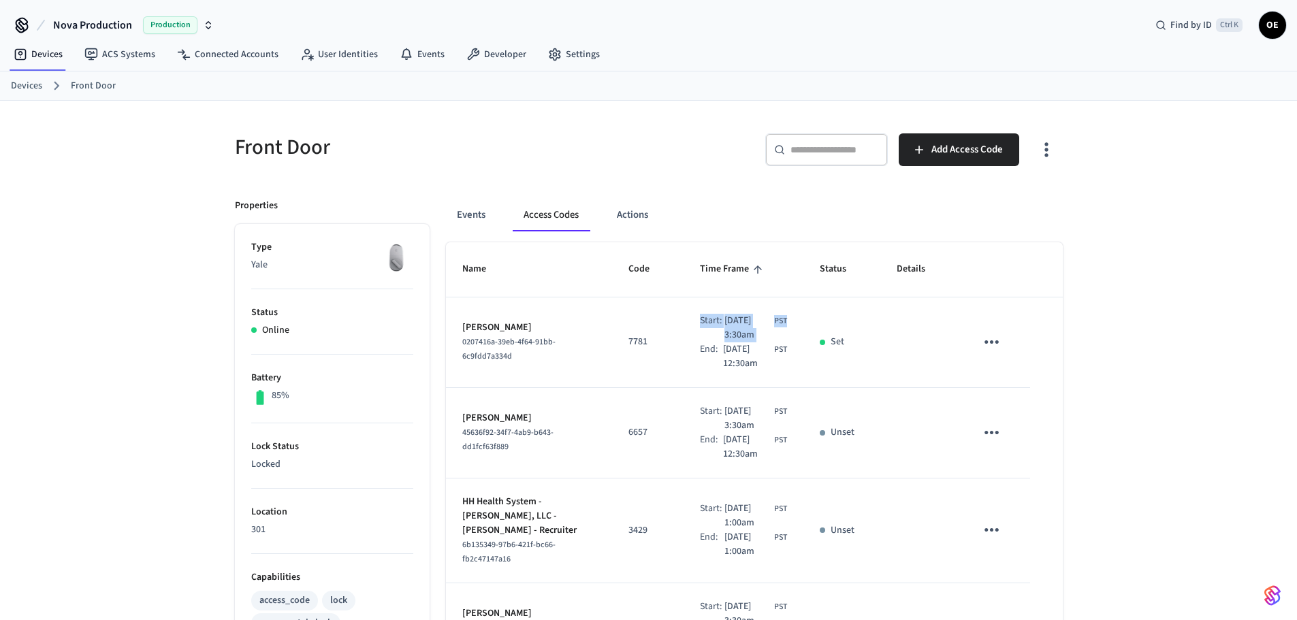
drag, startPoint x: 682, startPoint y: 316, endPoint x: 791, endPoint y: 332, distance: 110.1
click at [791, 332] on td "Start: [DATE] 3:30am PST End: [DATE] 12:30am PST" at bounding box center [744, 343] width 120 height 91
copy div "Start: [DATE] 3:30am PST"
drag, startPoint x: 690, startPoint y: 148, endPoint x: 664, endPoint y: 155, distance: 27.3
click at [690, 148] on div "​ ​ Add Access Code" at bounding box center [860, 155] width 406 height 44
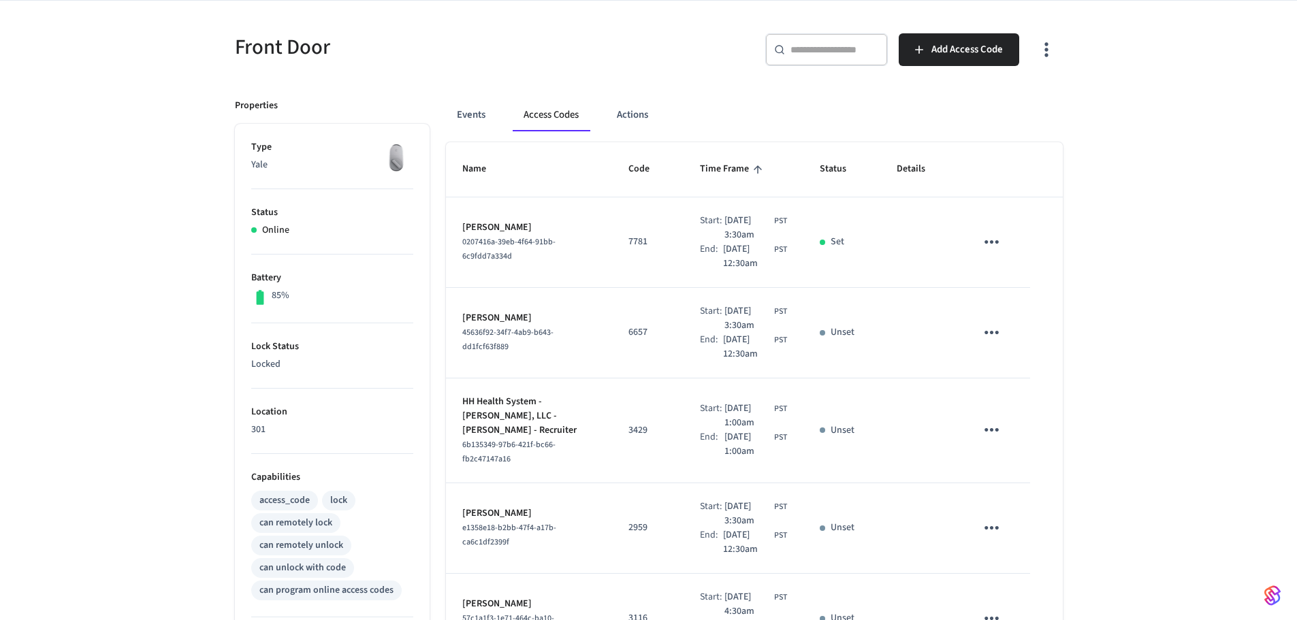
scroll to position [204, 0]
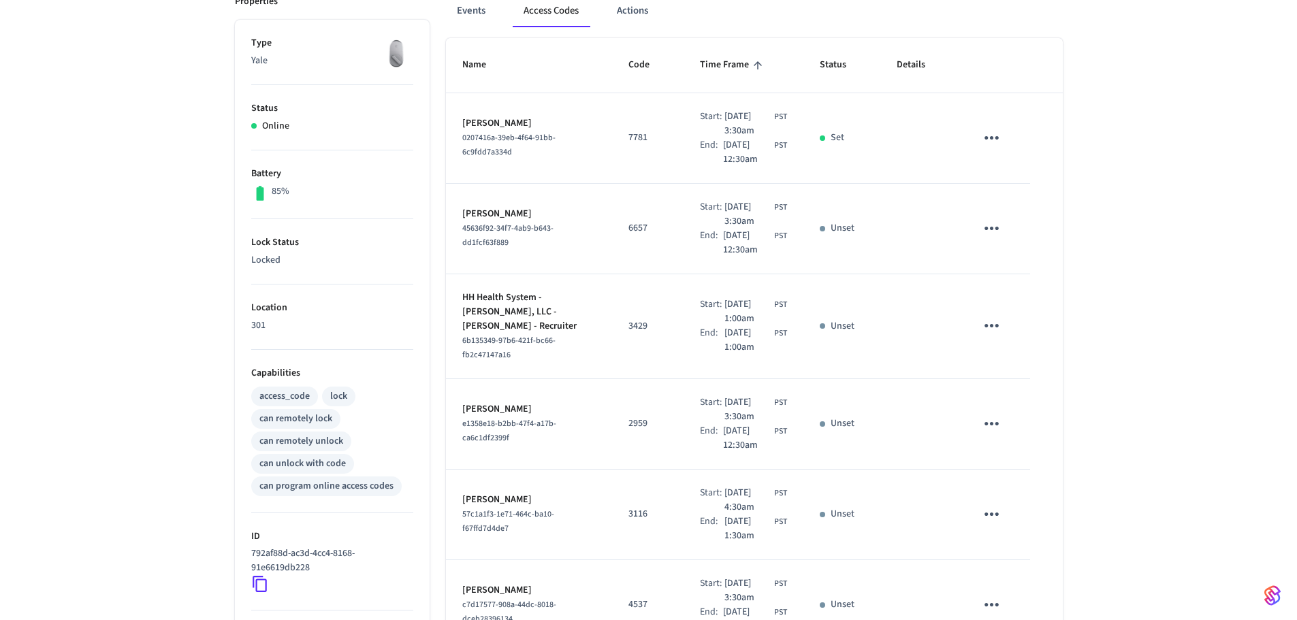
click at [253, 586] on icon at bounding box center [260, 585] width 14 height 16
click at [263, 584] on icon at bounding box center [260, 584] width 18 height 18
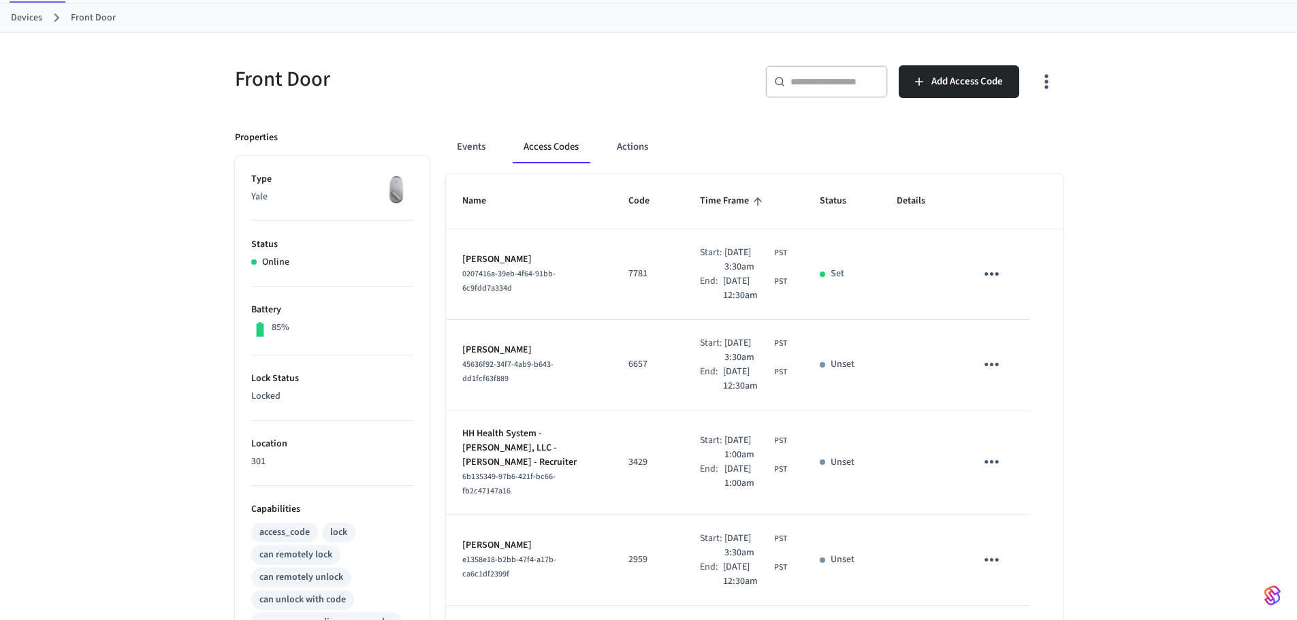
scroll to position [0, 0]
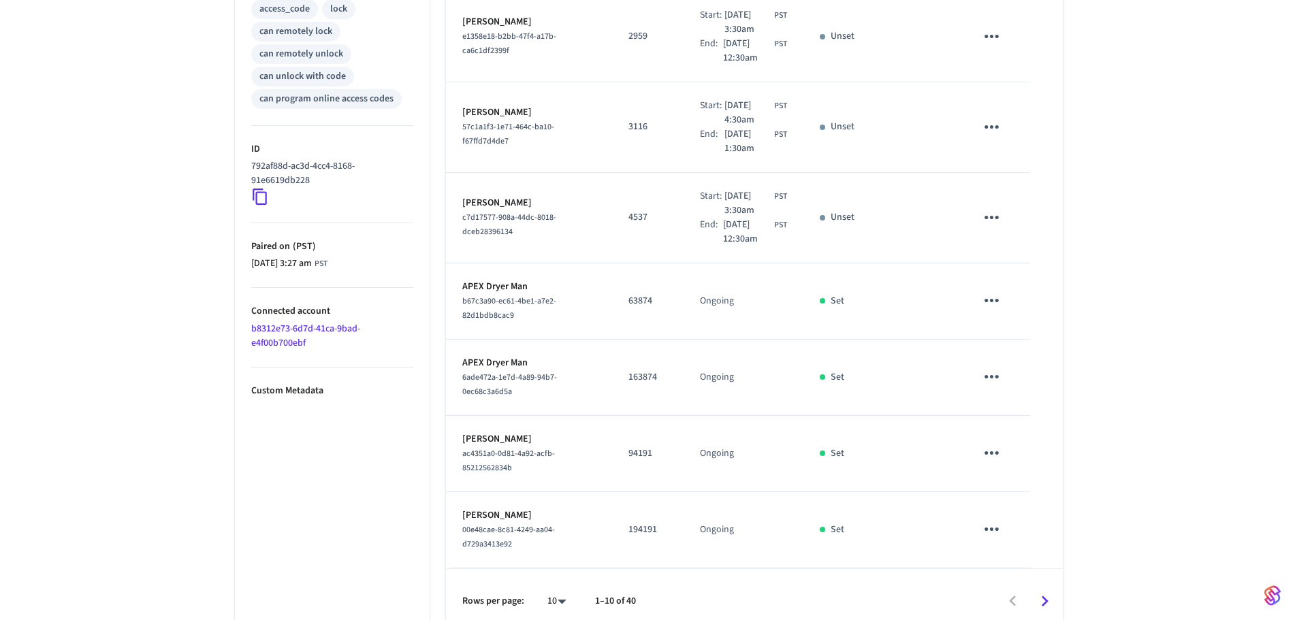
click at [1046, 591] on icon "Go to next page" at bounding box center [1044, 601] width 21 height 21
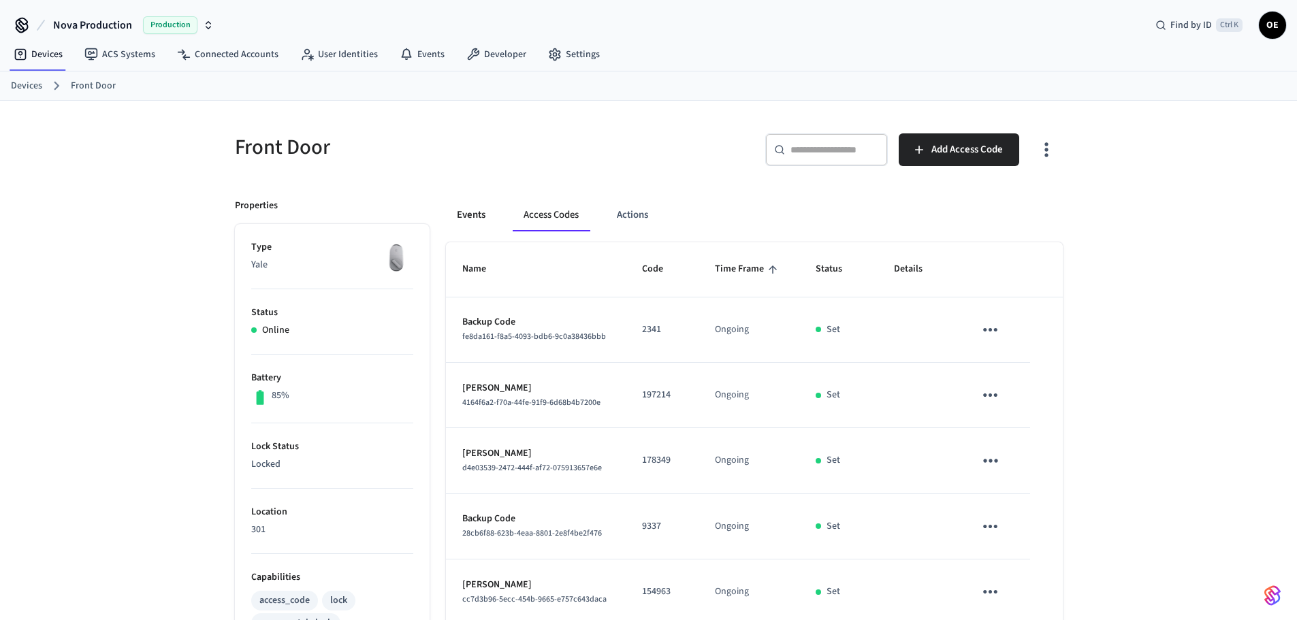
click at [473, 208] on button "Events" at bounding box center [471, 215] width 50 height 33
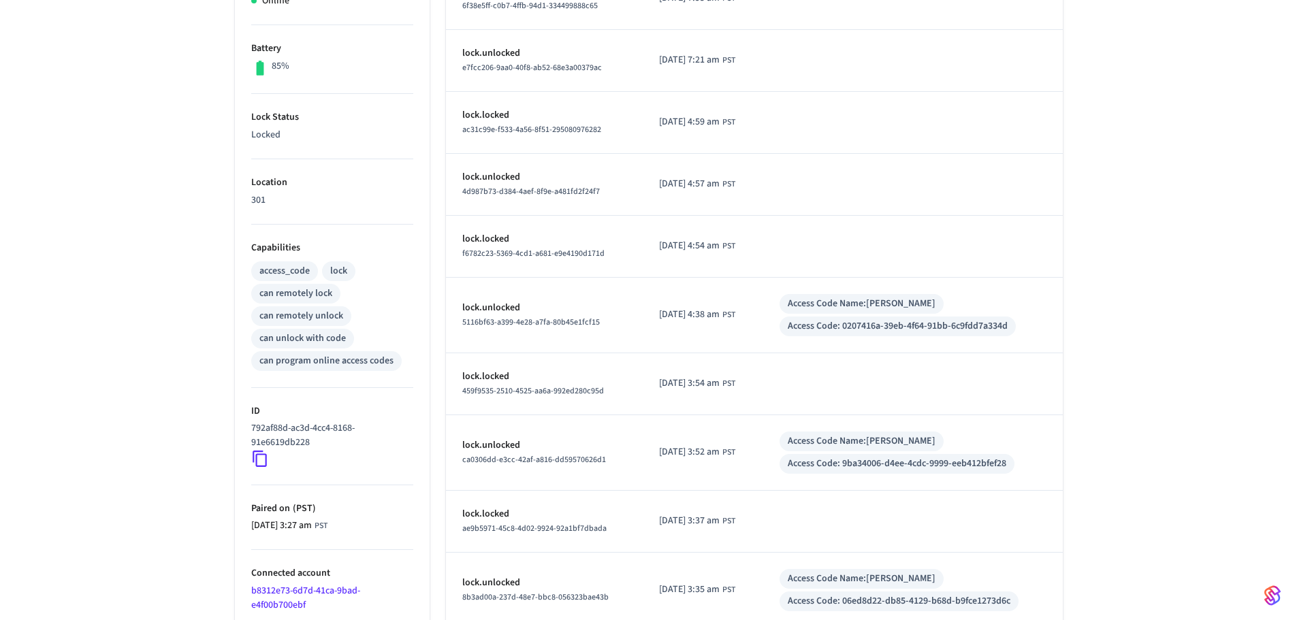
scroll to position [404, 0]
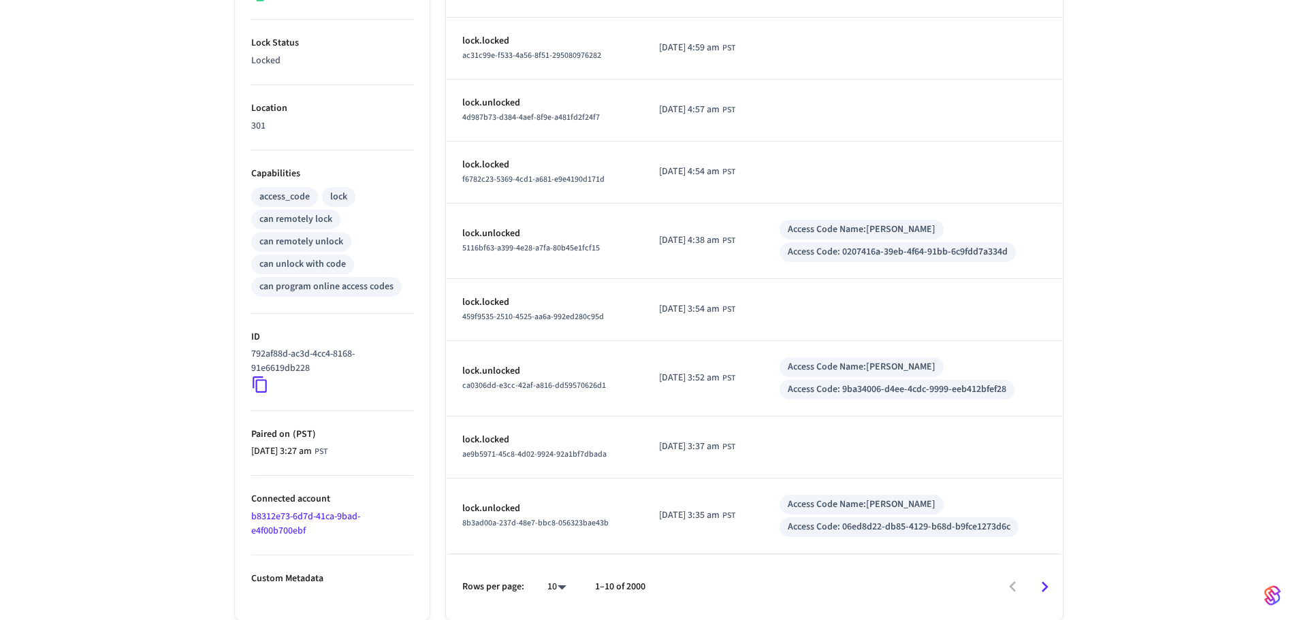
click at [1047, 586] on icon "Go to next page" at bounding box center [1044, 587] width 21 height 21
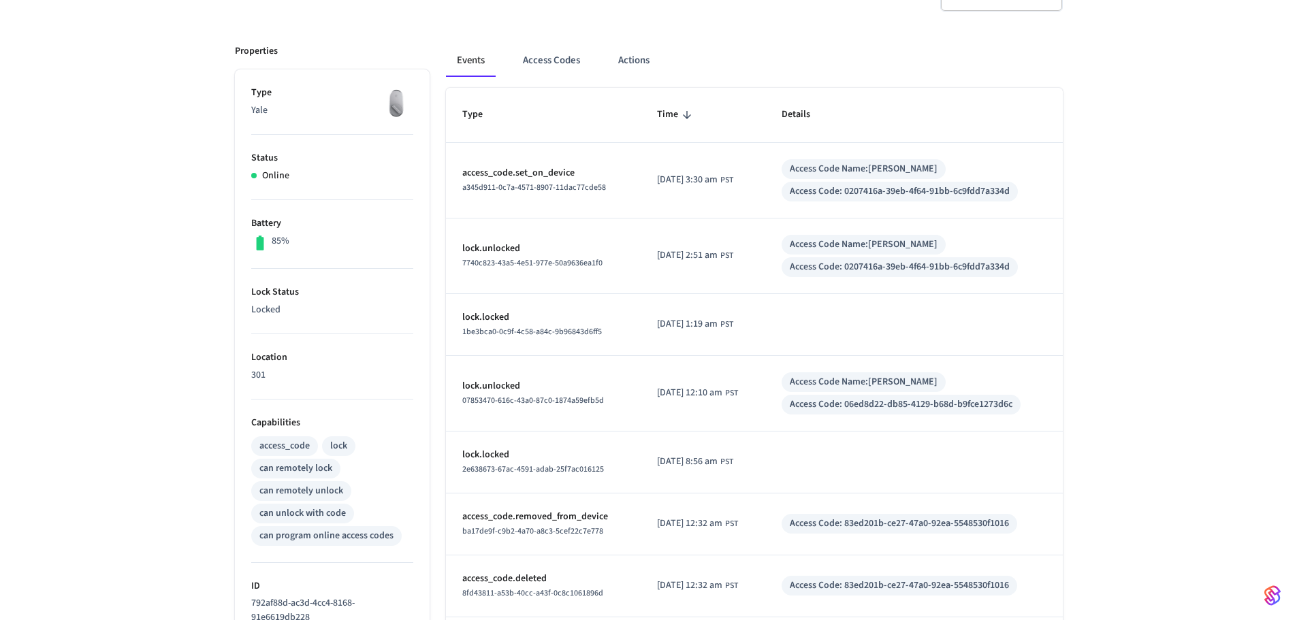
scroll to position [131, 0]
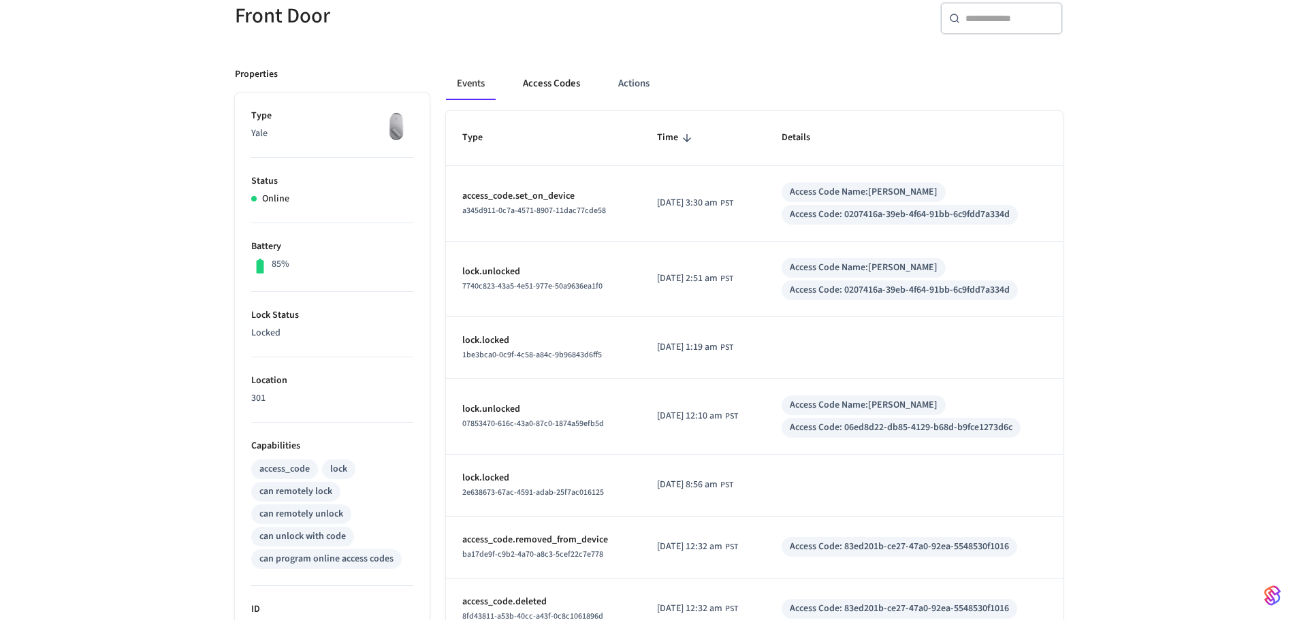
click at [541, 87] on button "Access Codes" at bounding box center [551, 83] width 79 height 33
